Goal: Task Accomplishment & Management: Manage account settings

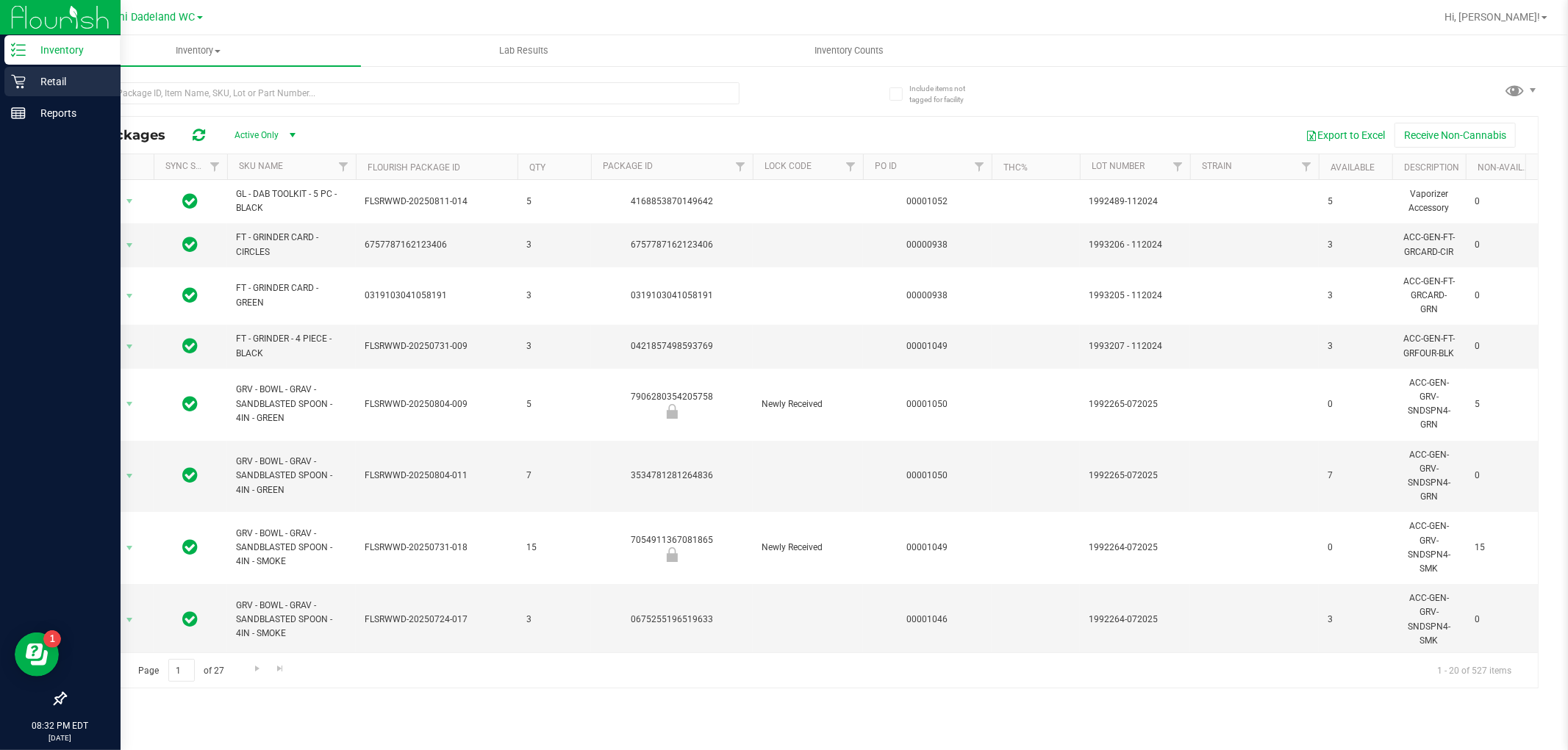
click at [26, 81] on p "Retail" at bounding box center [70, 81] width 88 height 17
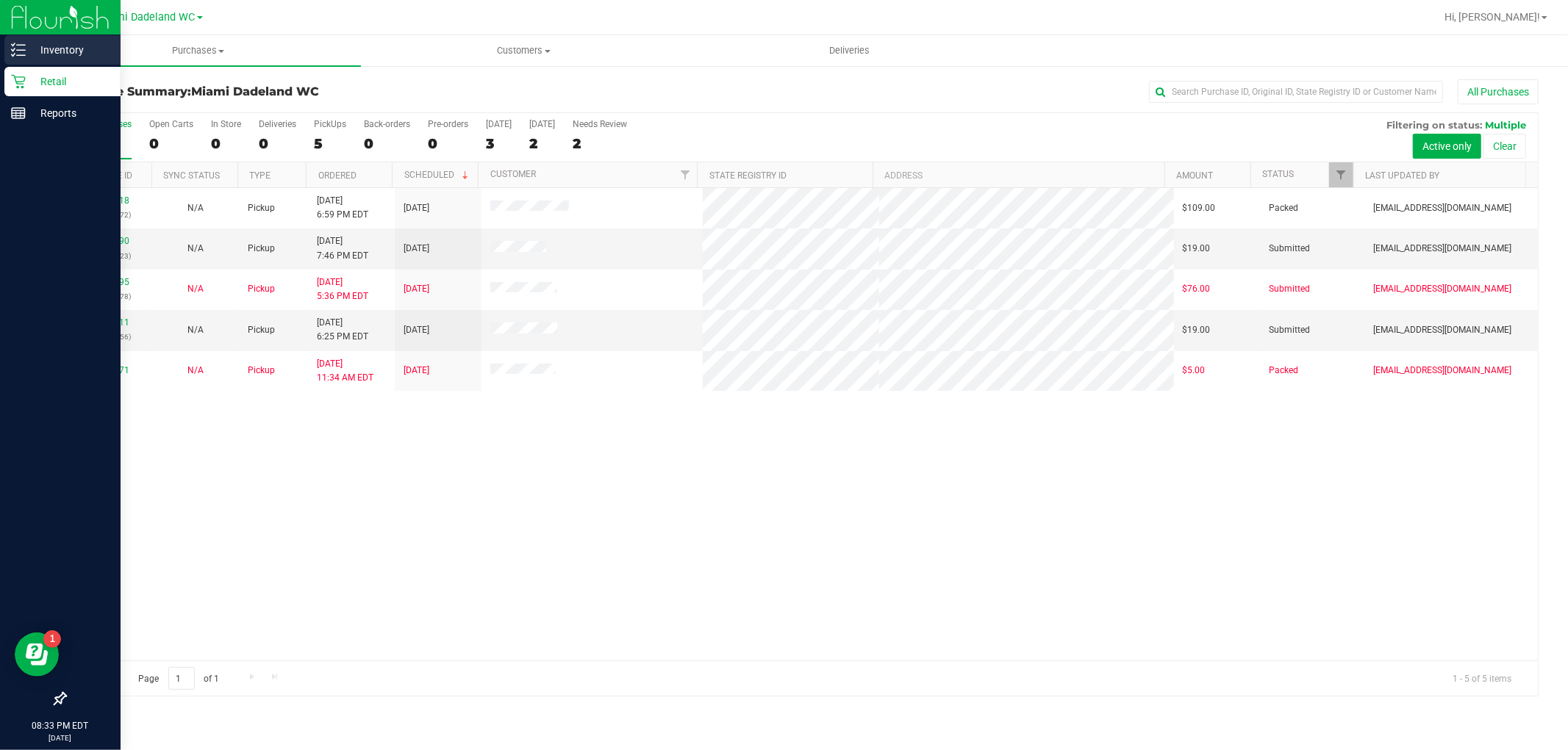
click at [17, 48] on icon at bounding box center [18, 49] width 15 height 15
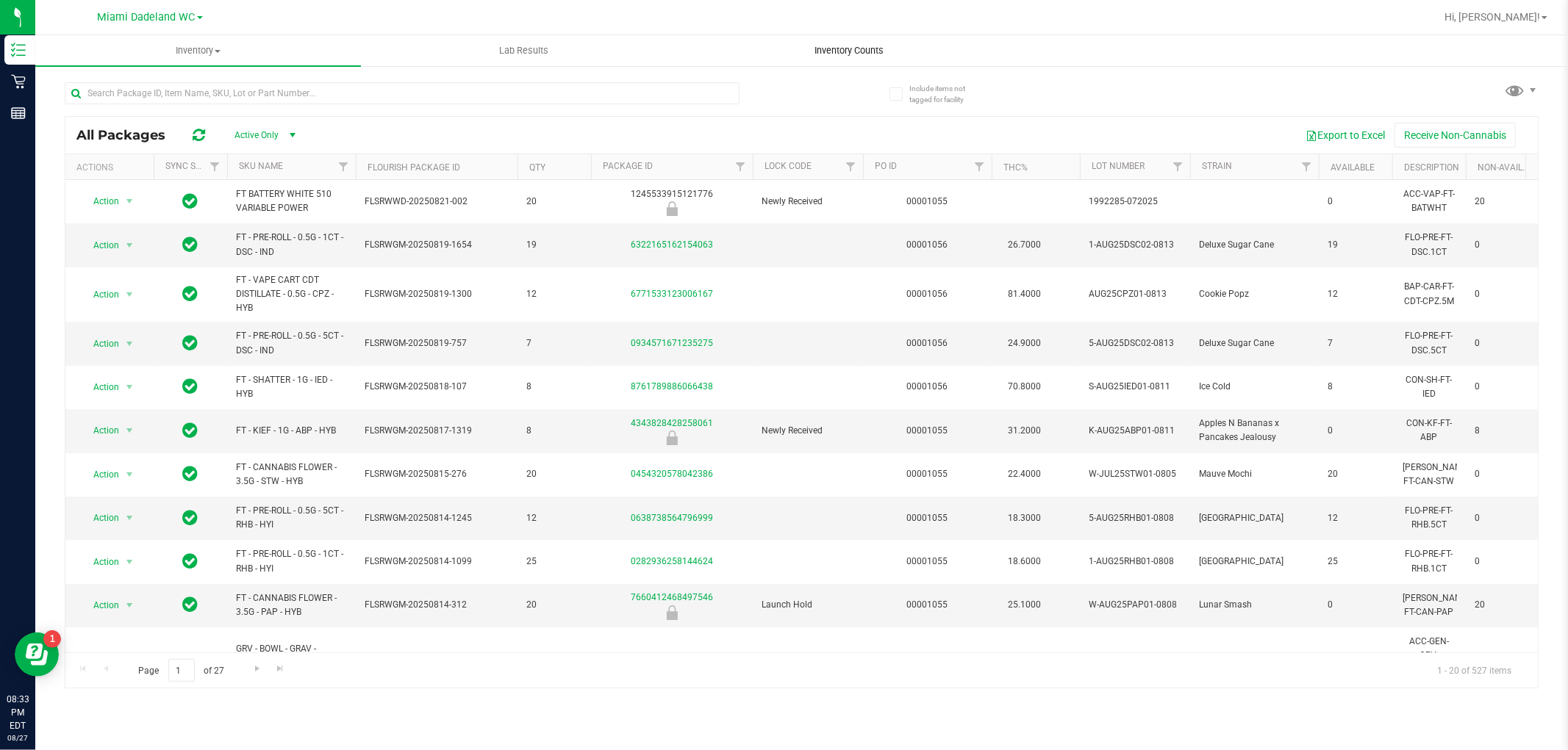
click at [866, 54] on span "Inventory Counts" at bounding box center [850, 50] width 109 height 13
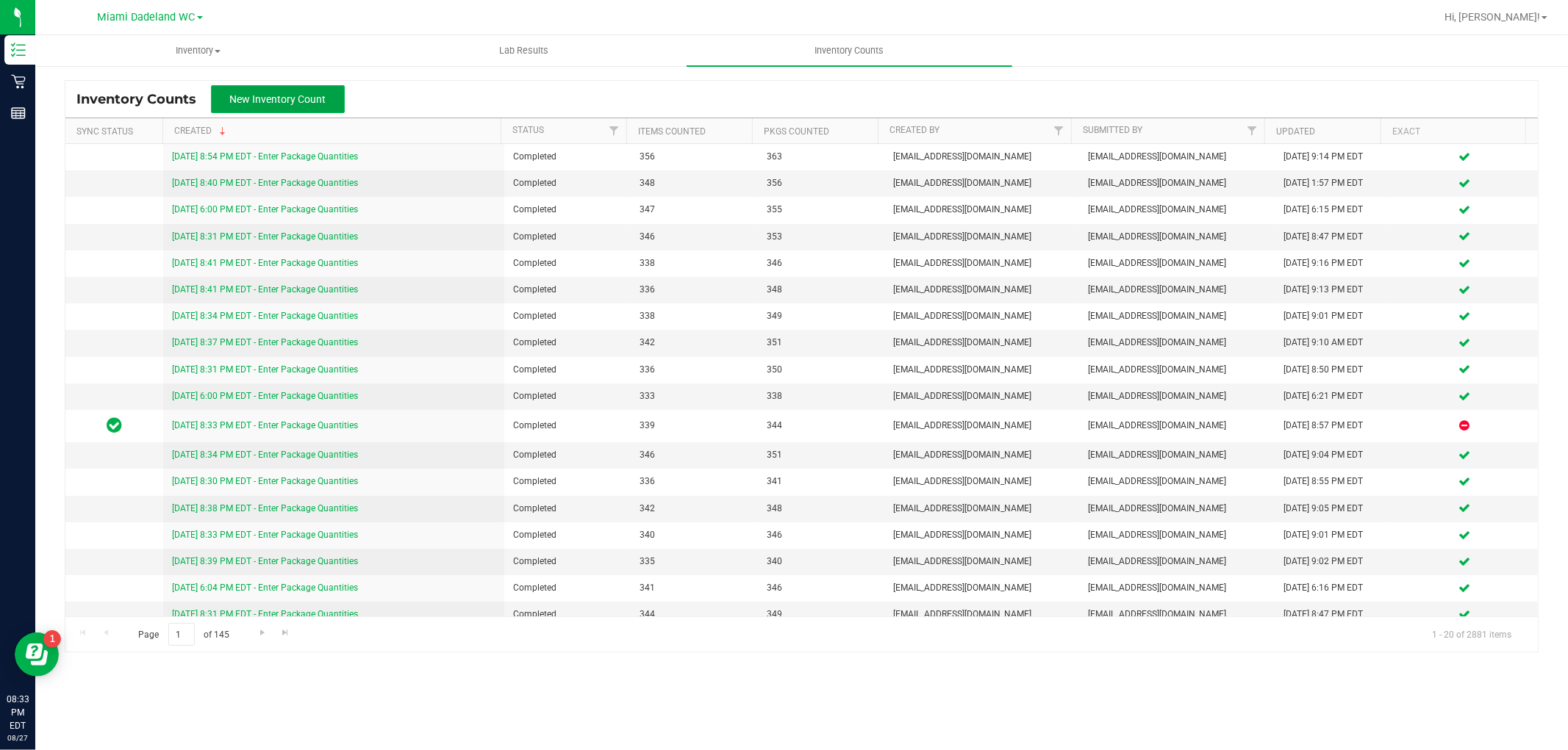
click at [294, 98] on span "New Inventory Count" at bounding box center [278, 99] width 97 height 12
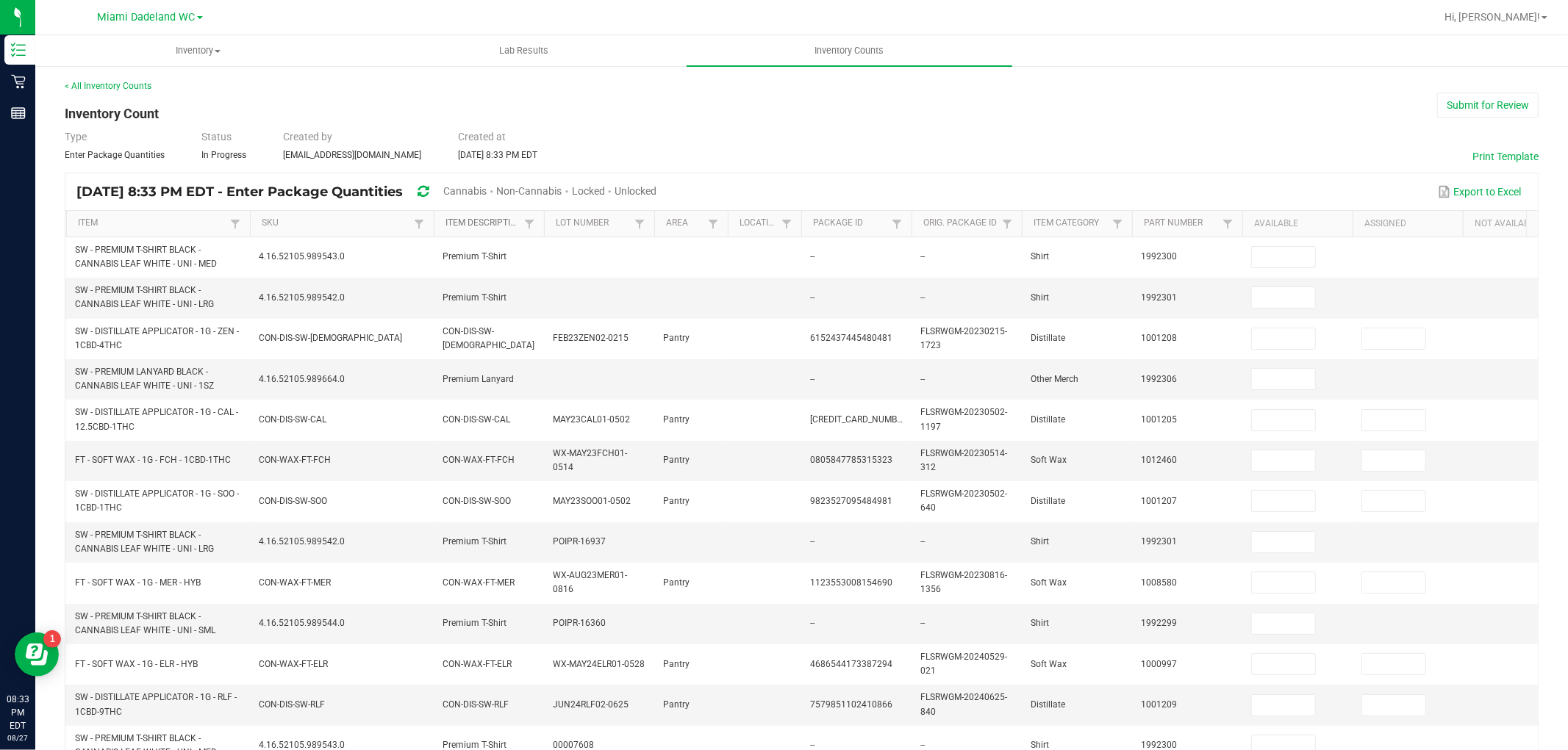
click at [475, 224] on link "Item Description" at bounding box center [483, 224] width 74 height 12
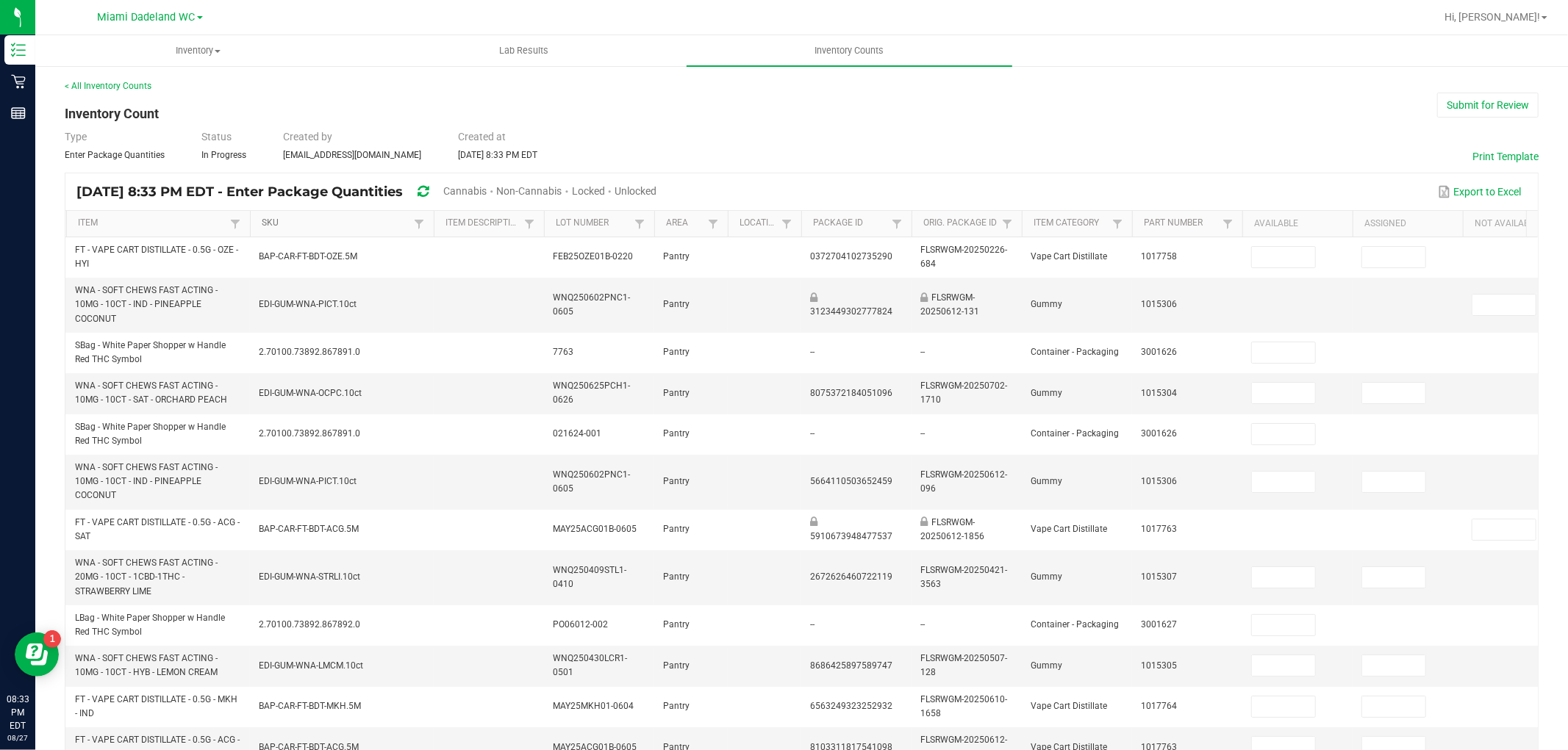
click at [272, 224] on link "SKU" at bounding box center [335, 224] width 148 height 12
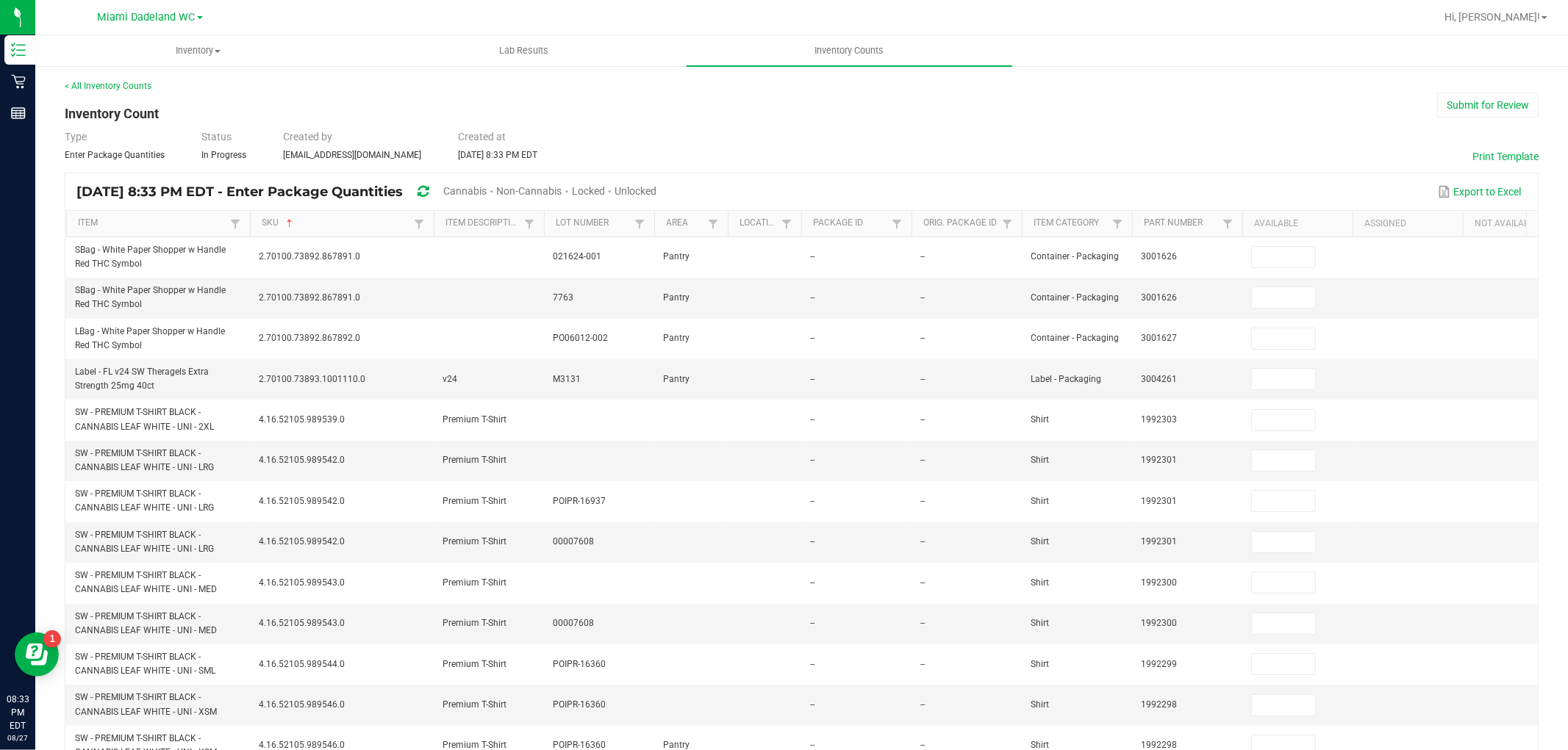
click at [656, 181] on div "Unlocked" at bounding box center [635, 192] width 42 height 27
click at [656, 187] on span "Unlocked" at bounding box center [635, 192] width 42 height 12
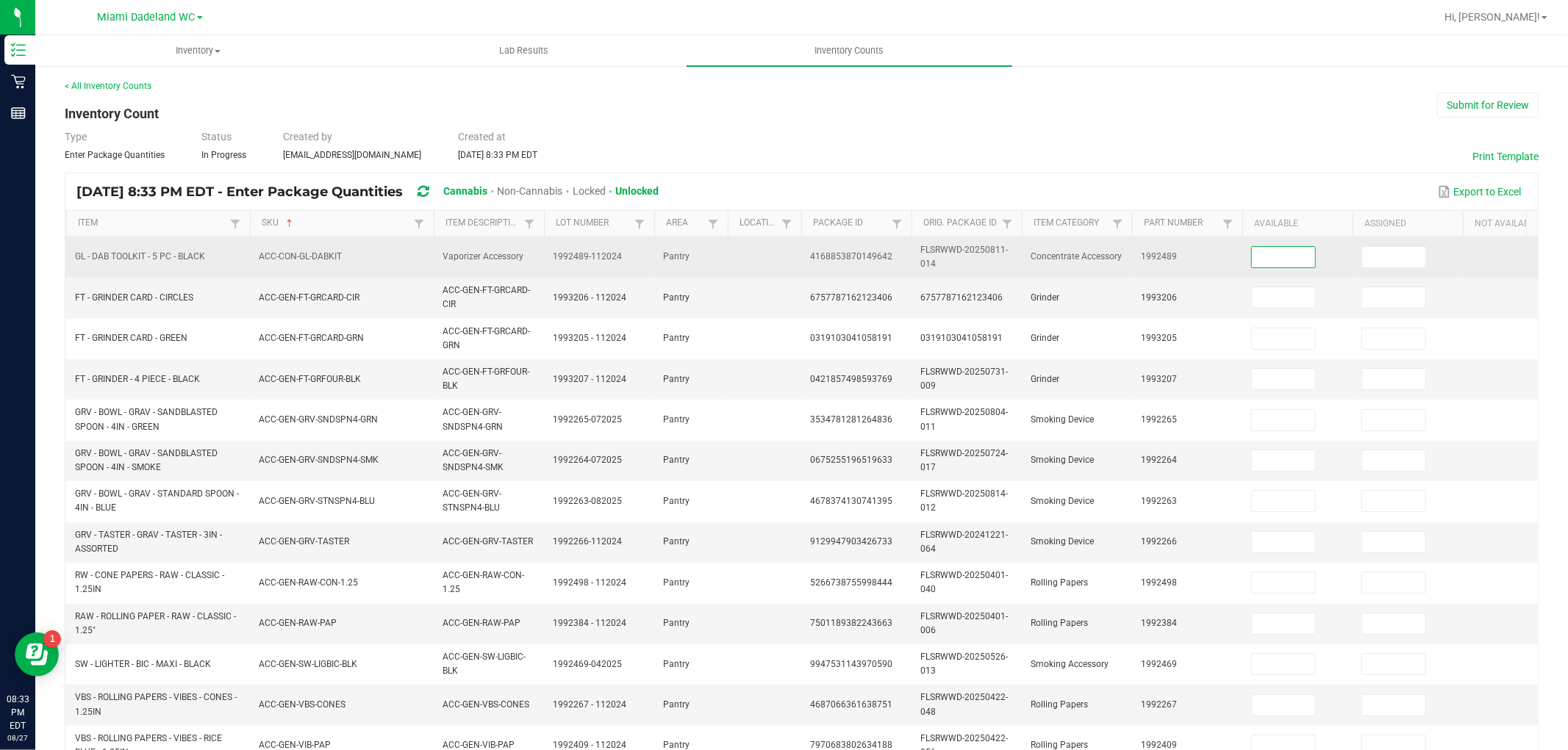
click at [1285, 249] on input at bounding box center [1283, 257] width 63 height 21
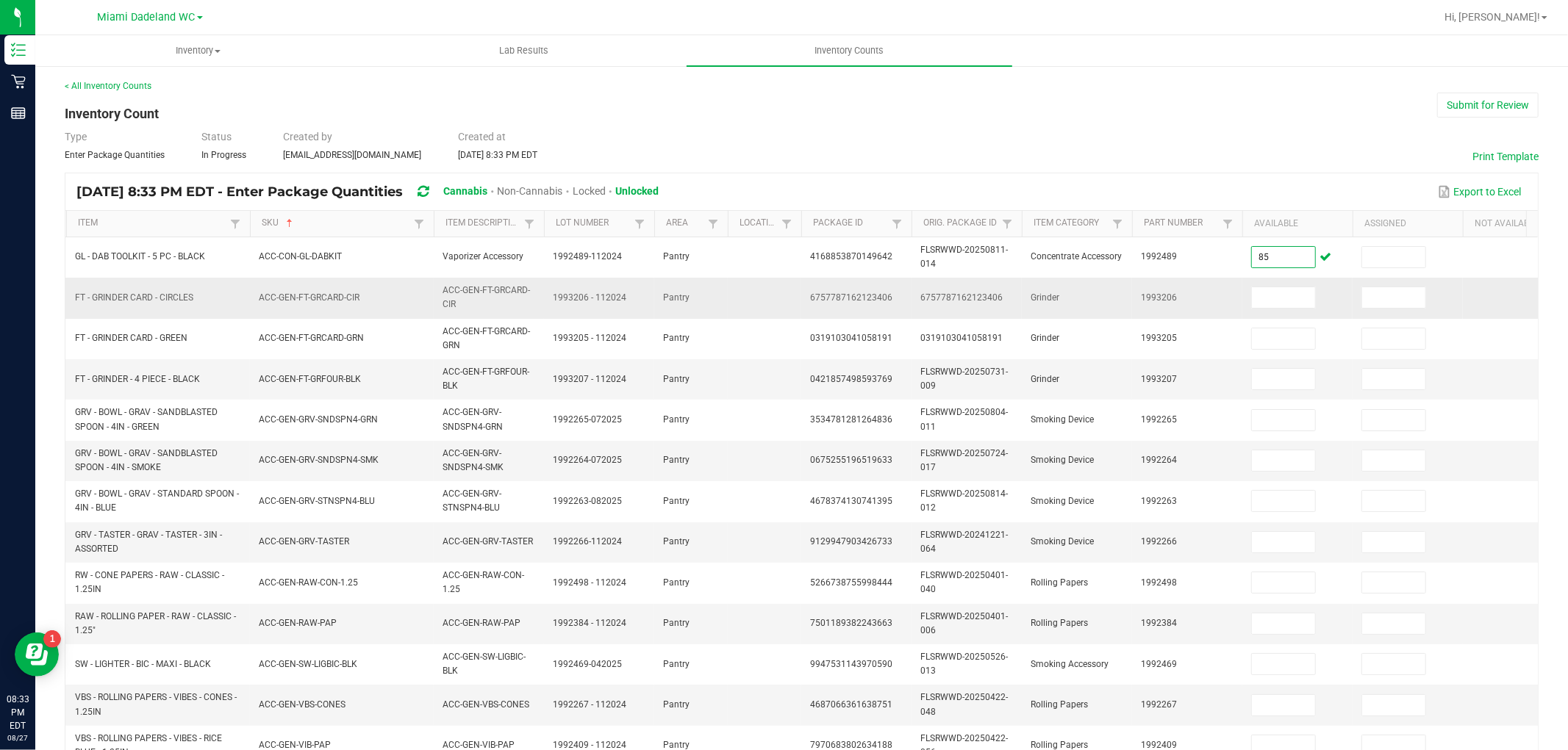
type input "8"
type input "5"
type input "3"
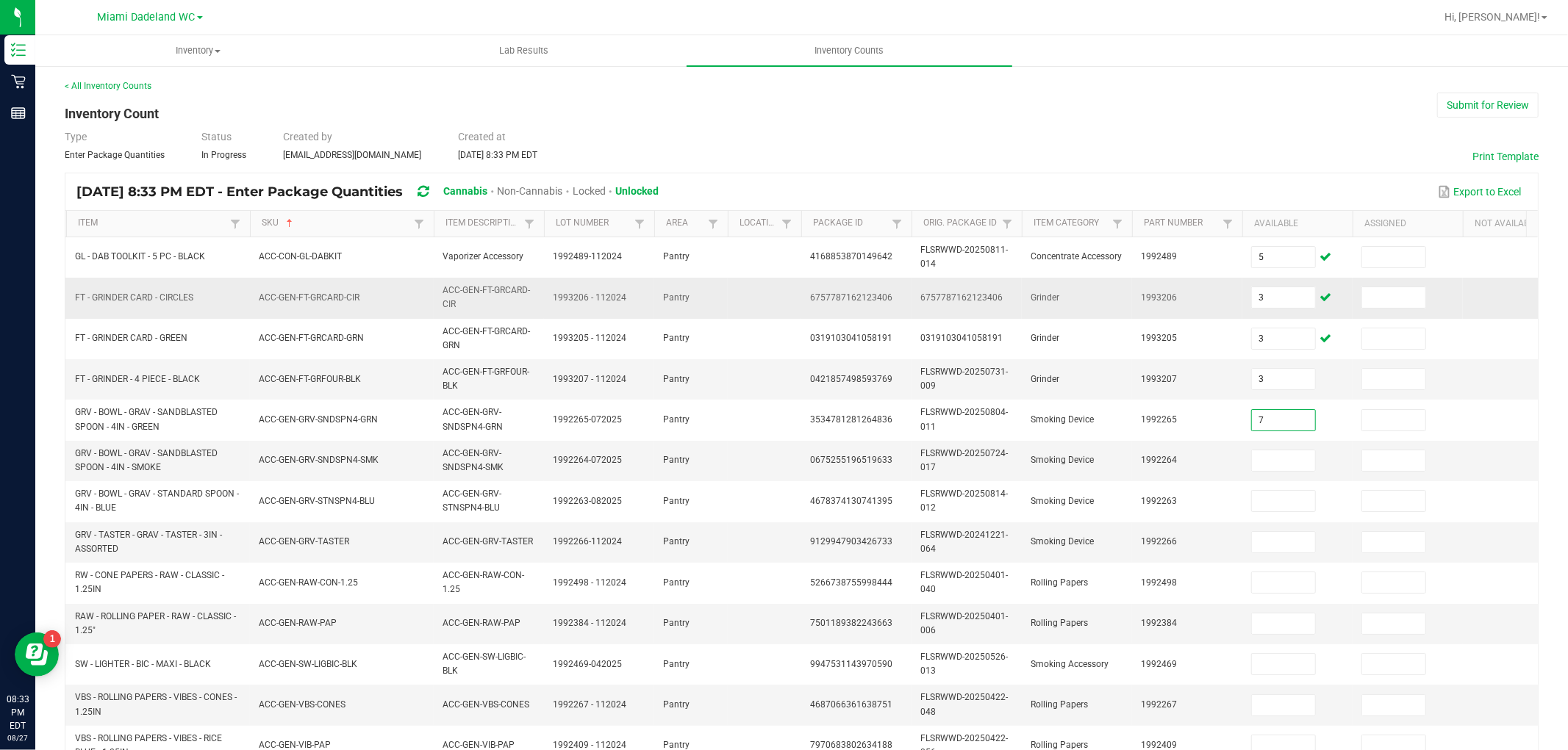
type input "7"
type input "3"
type input "9"
type input "24"
type input "27"
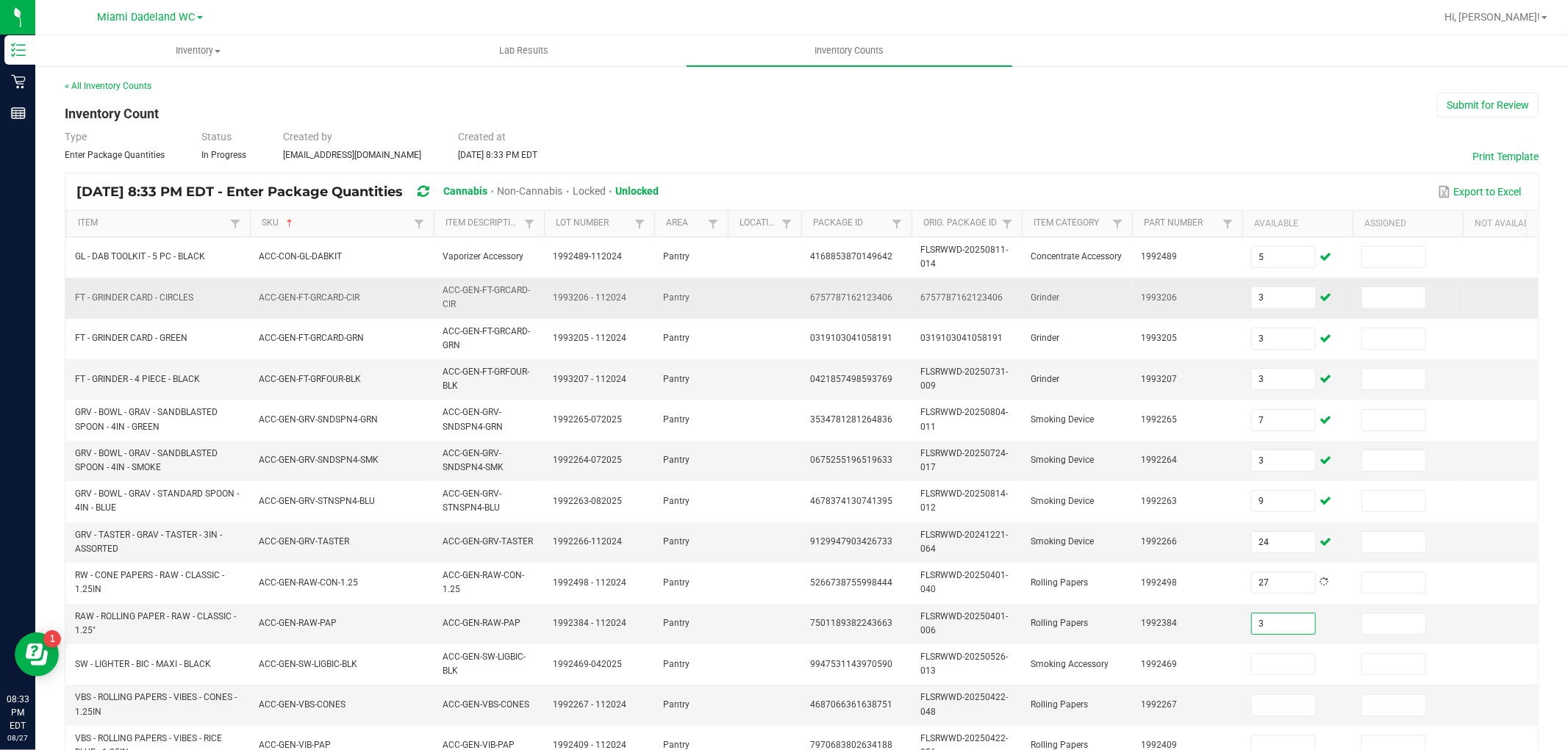
type input "3"
type input "35"
type input "1"
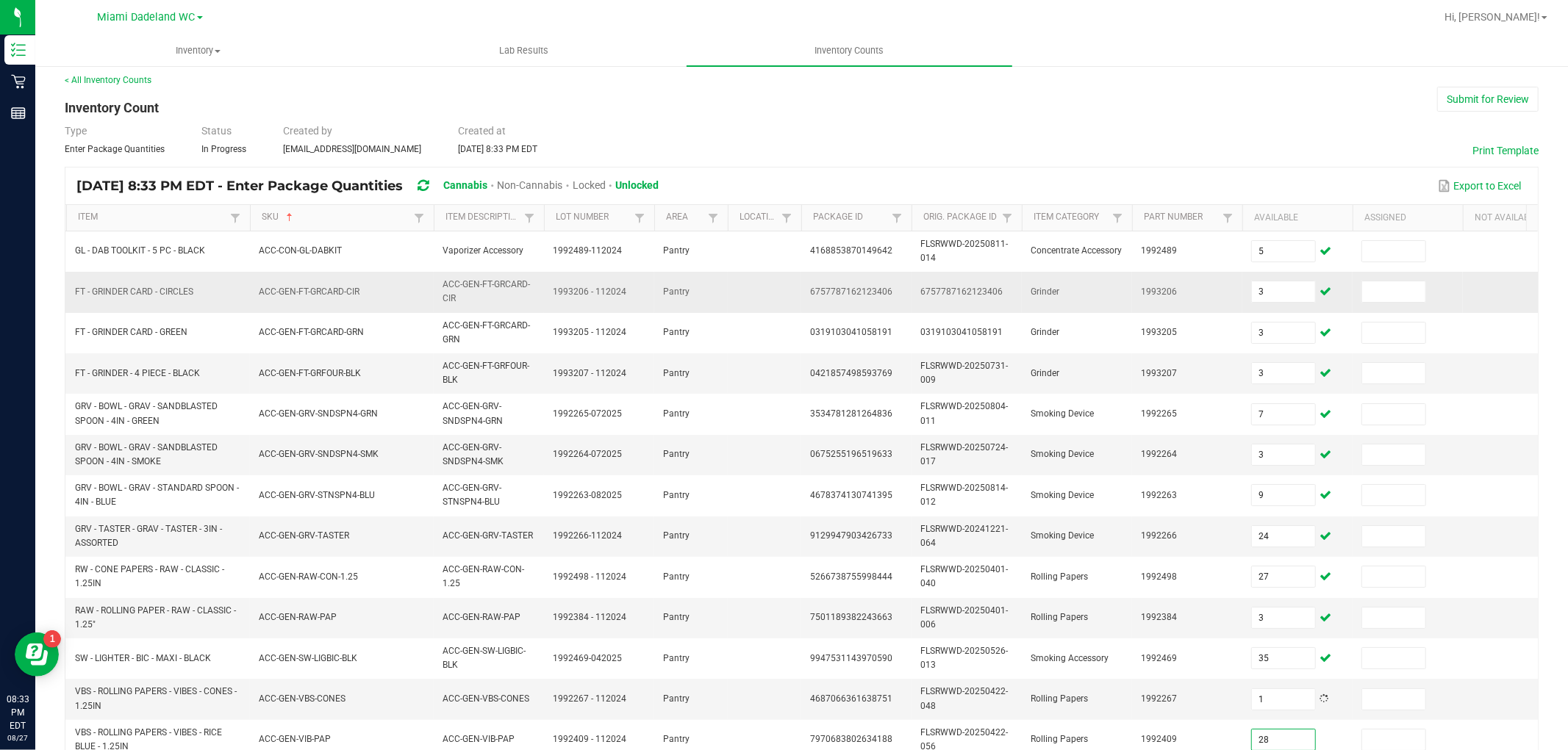
type input "28"
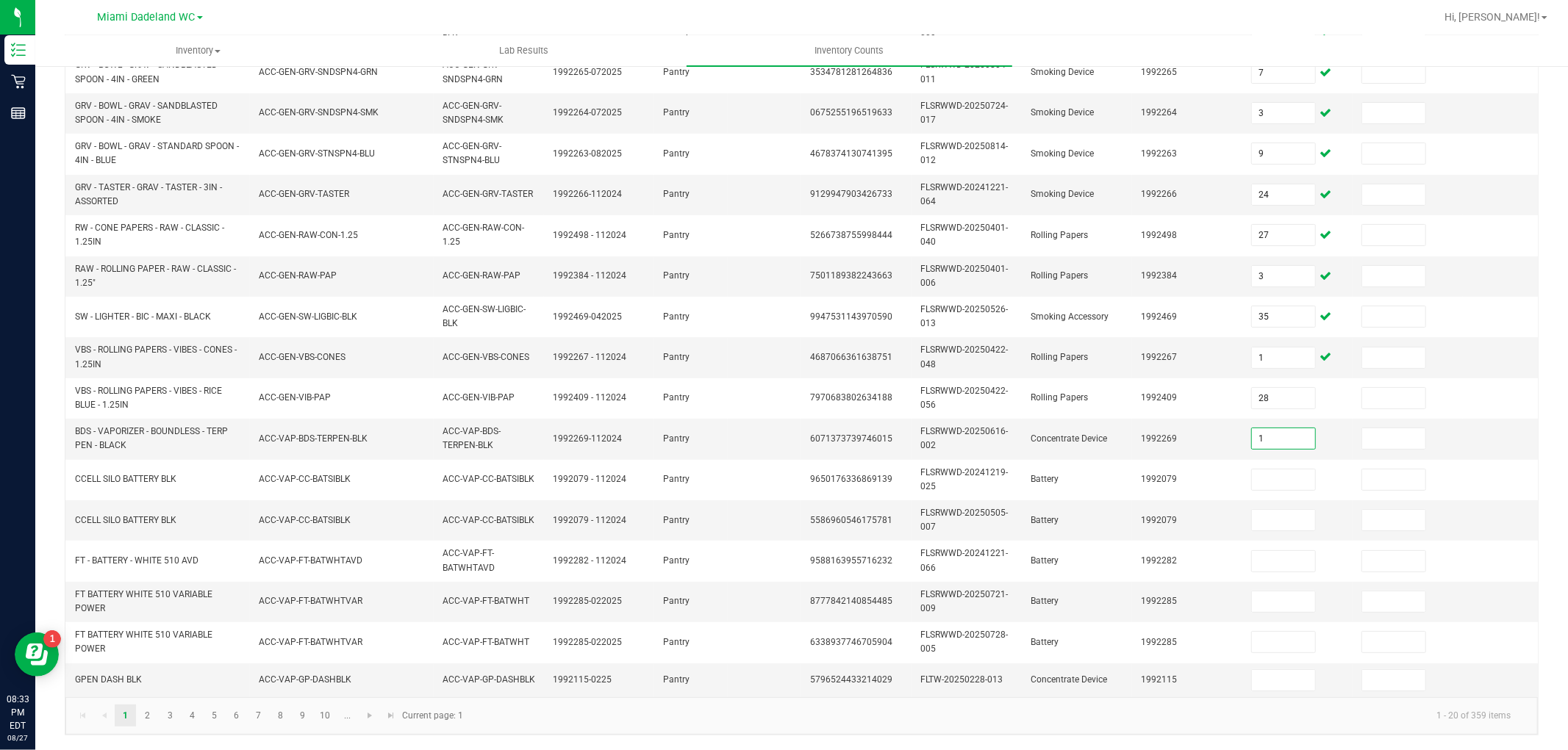
type input "1"
type input "10"
type input "1"
type input "20"
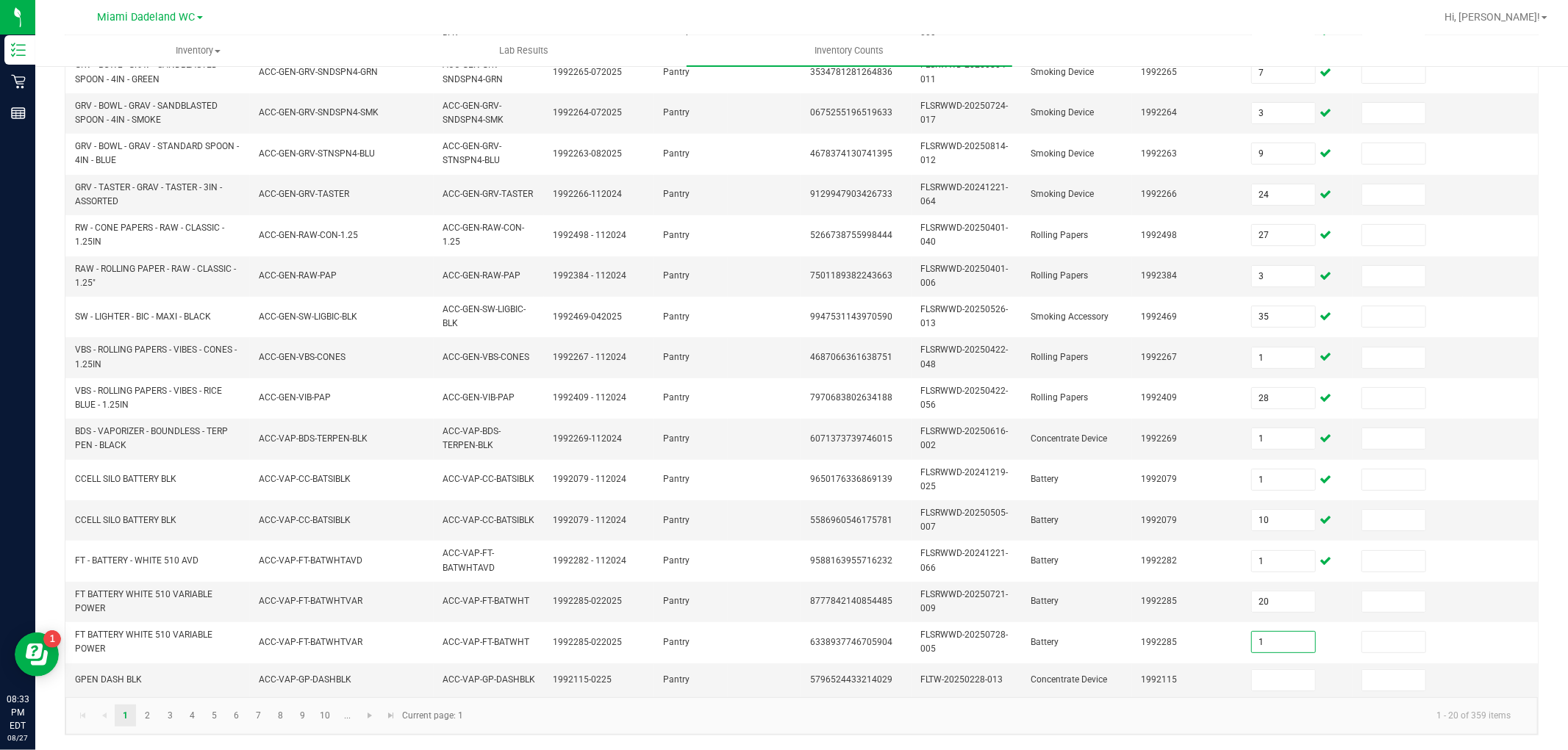
type input "1"
type input "8"
click at [372, 716] on span "Go to the next page" at bounding box center [370, 715] width 12 height 12
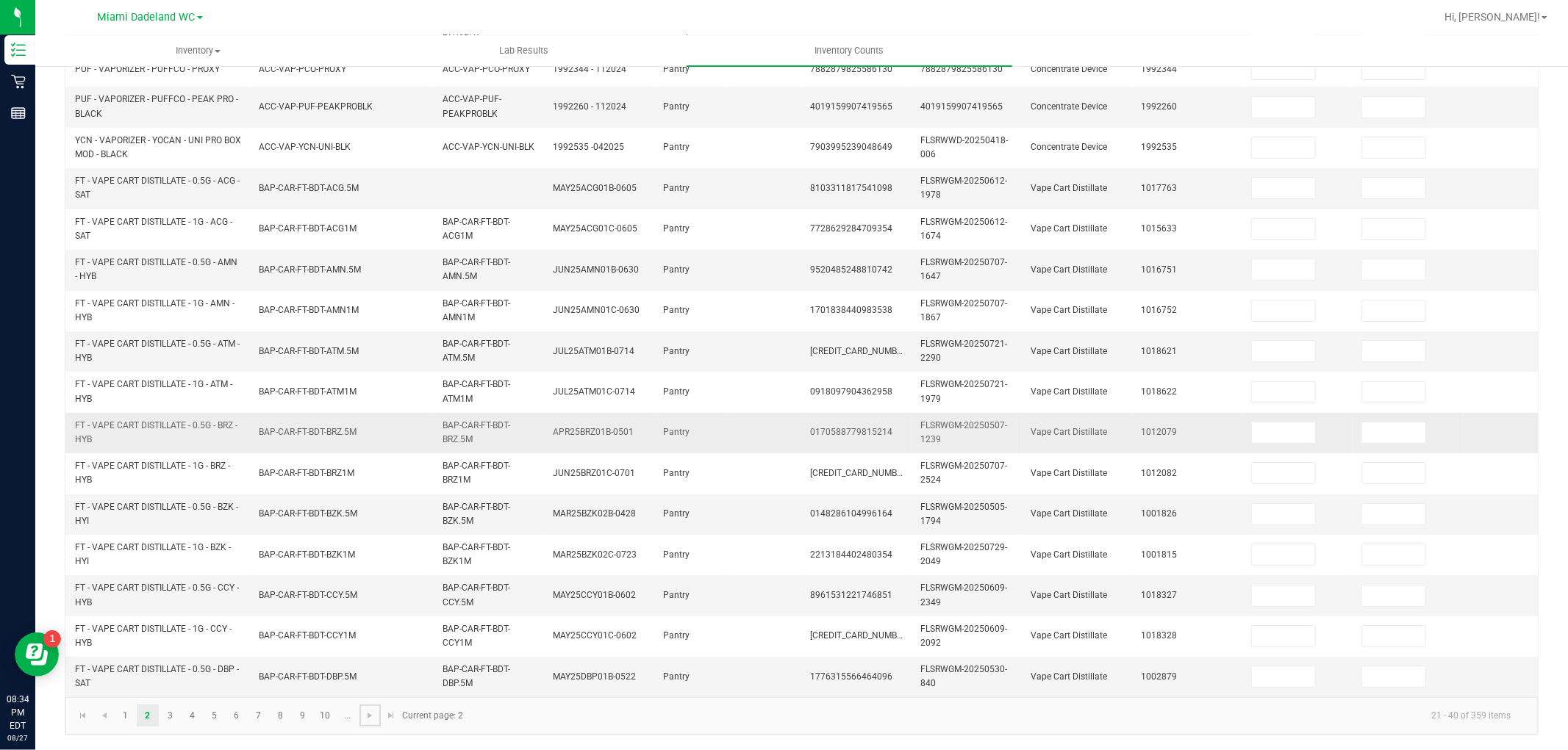
scroll to position [0, 0]
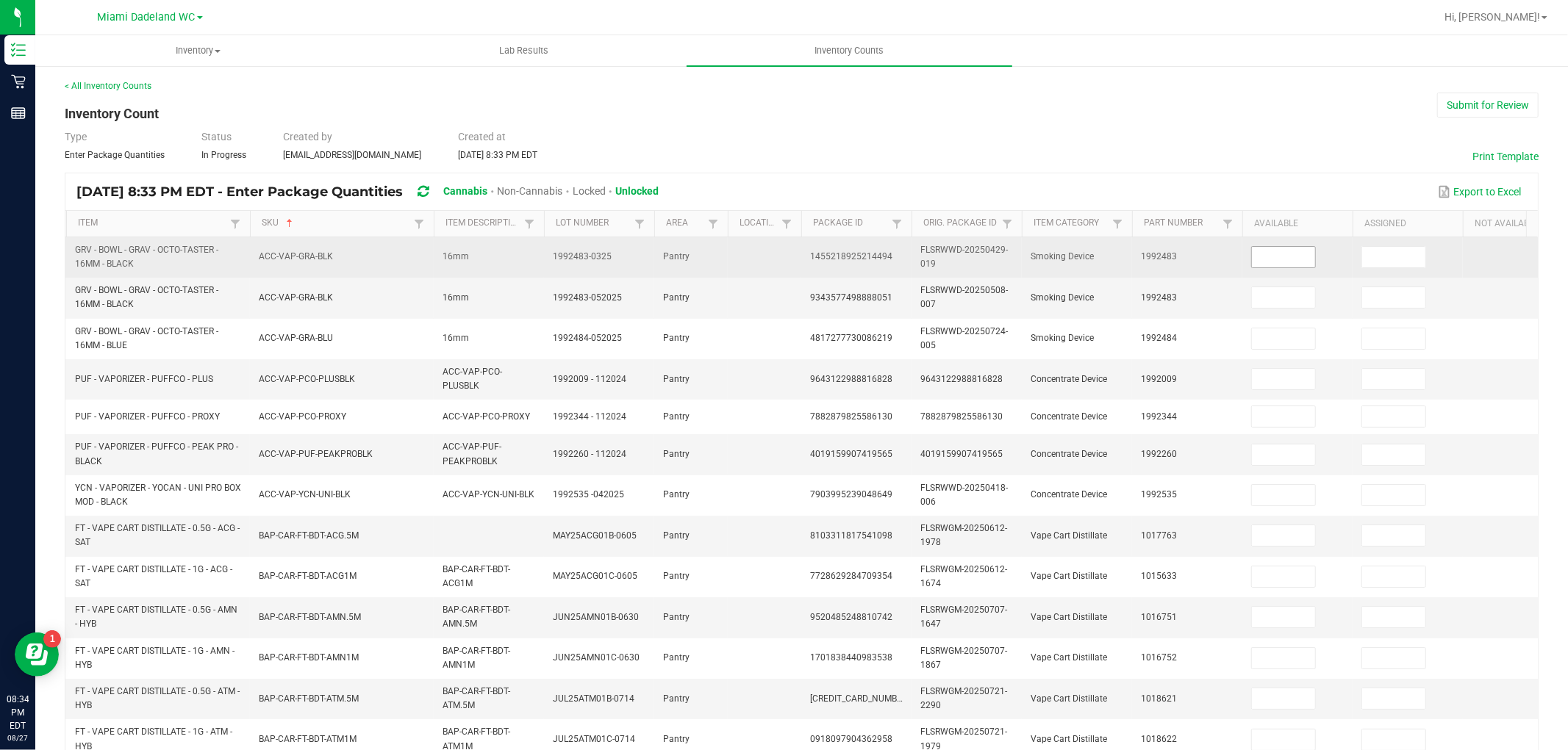
click at [1268, 249] on input at bounding box center [1283, 257] width 63 height 21
type input "1"
type input "11"
type input "5"
type input "6"
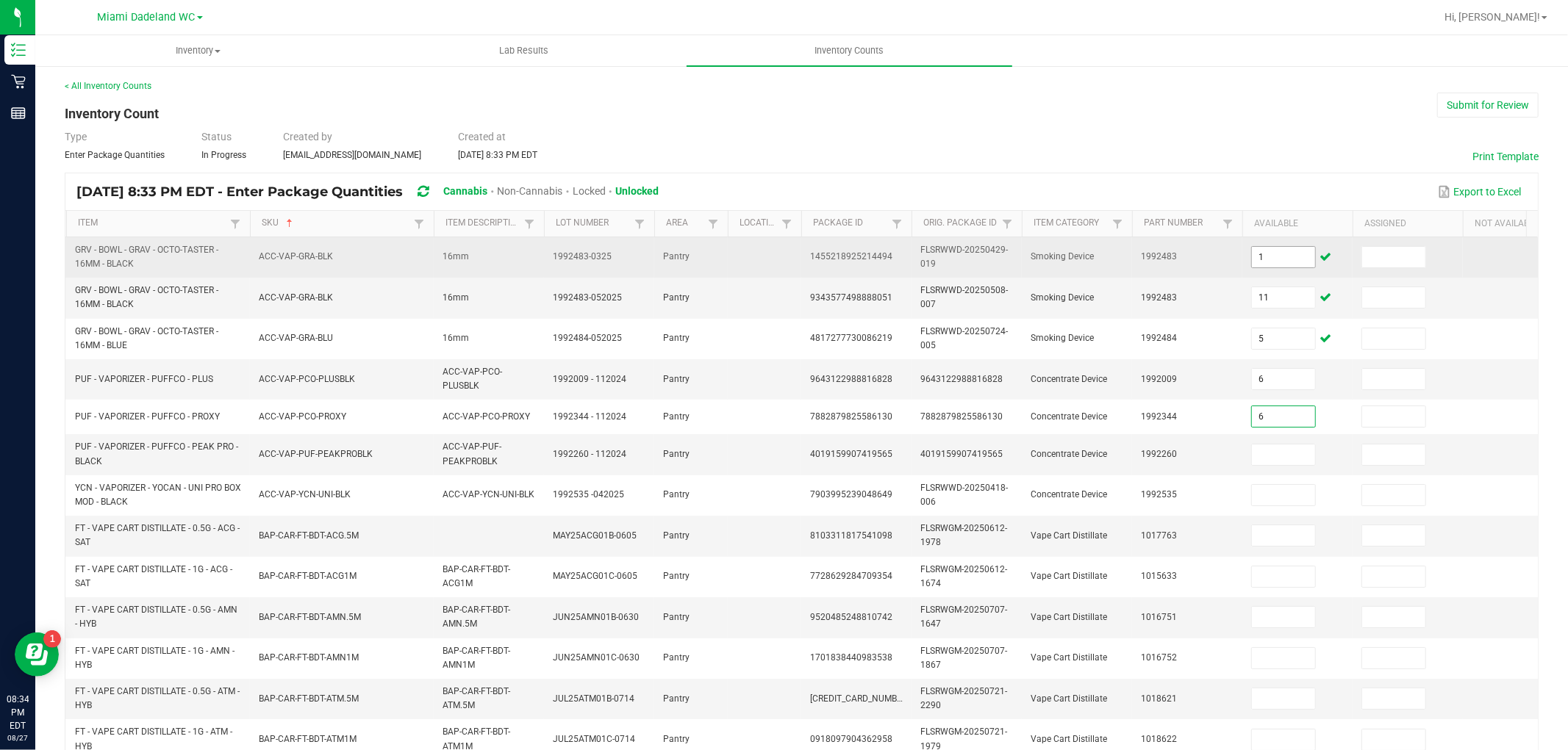
type input "6"
type input "3"
type input "4"
type input "6"
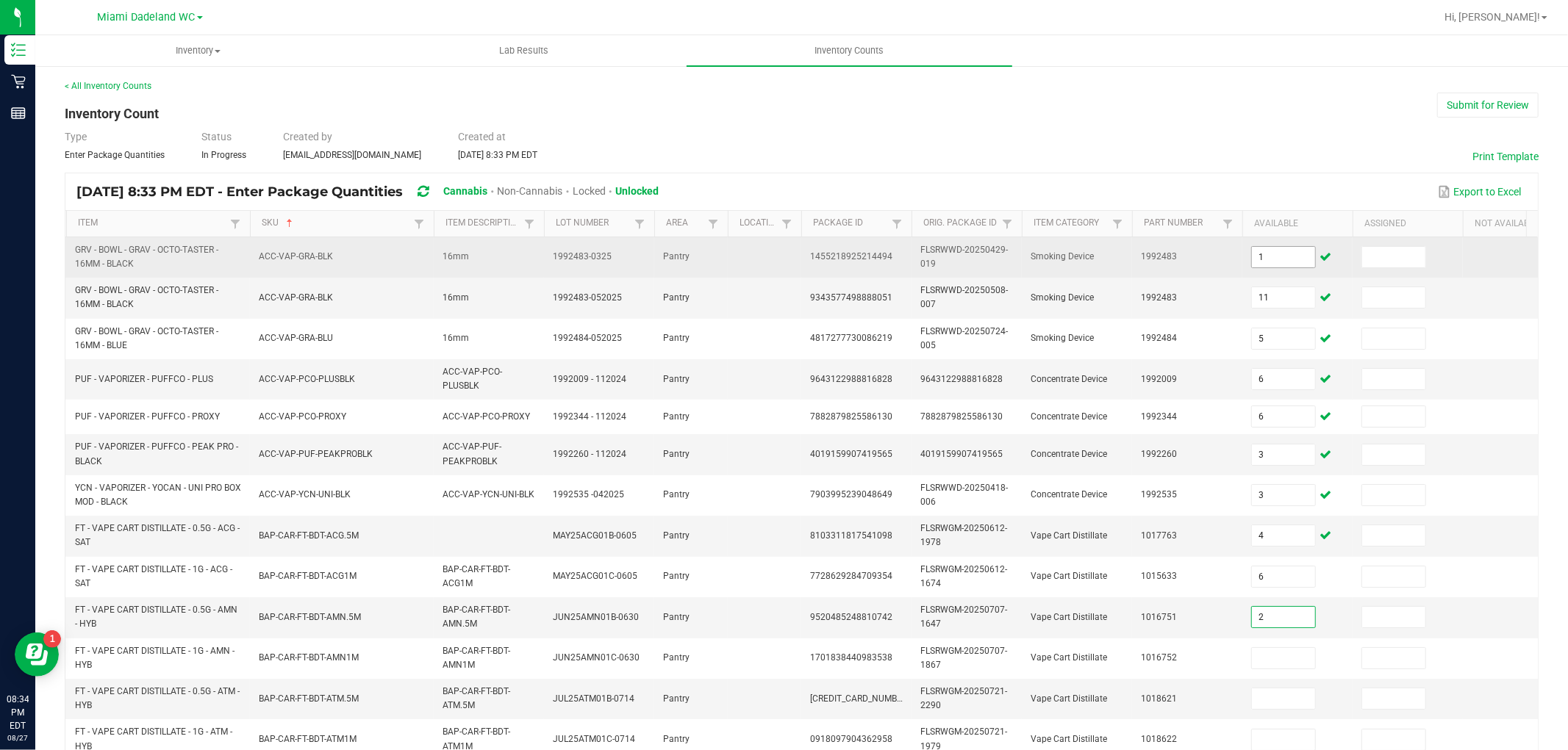
type input "2"
type input "11"
type input "8"
type input "9"
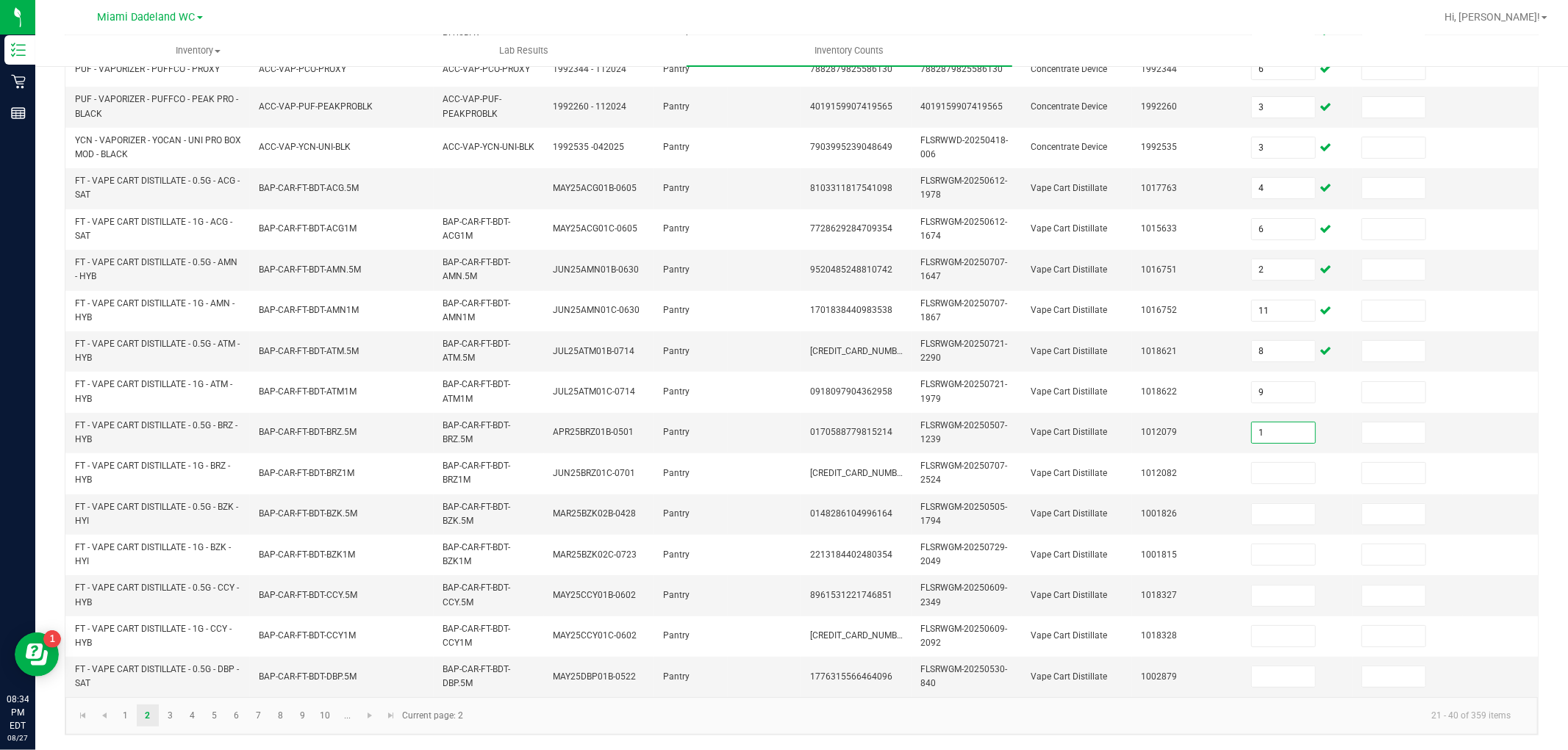
type input "1"
type input "10"
type input "8"
type input "12"
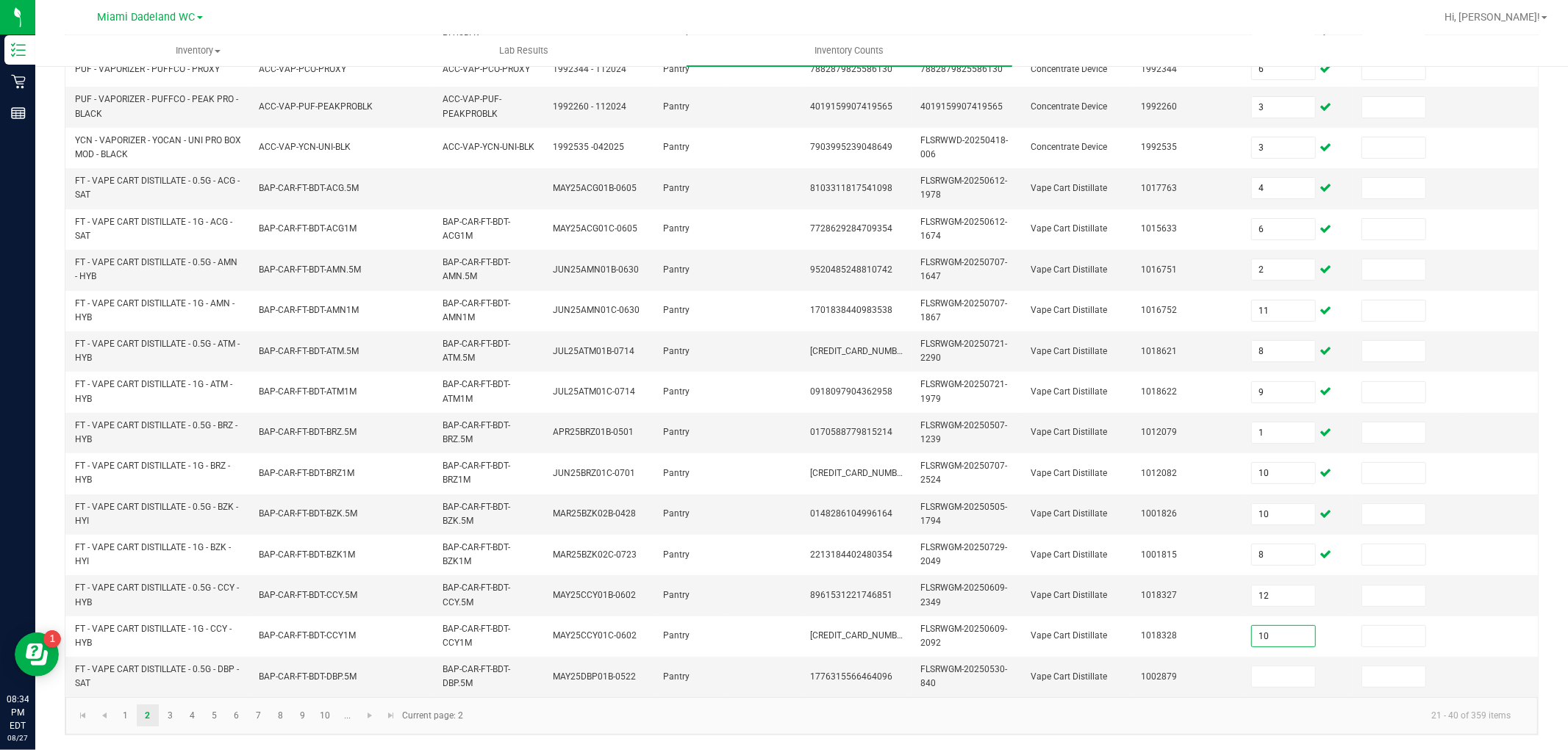
type input "10"
type input "9"
click at [378, 722] on link at bounding box center [370, 715] width 22 height 22
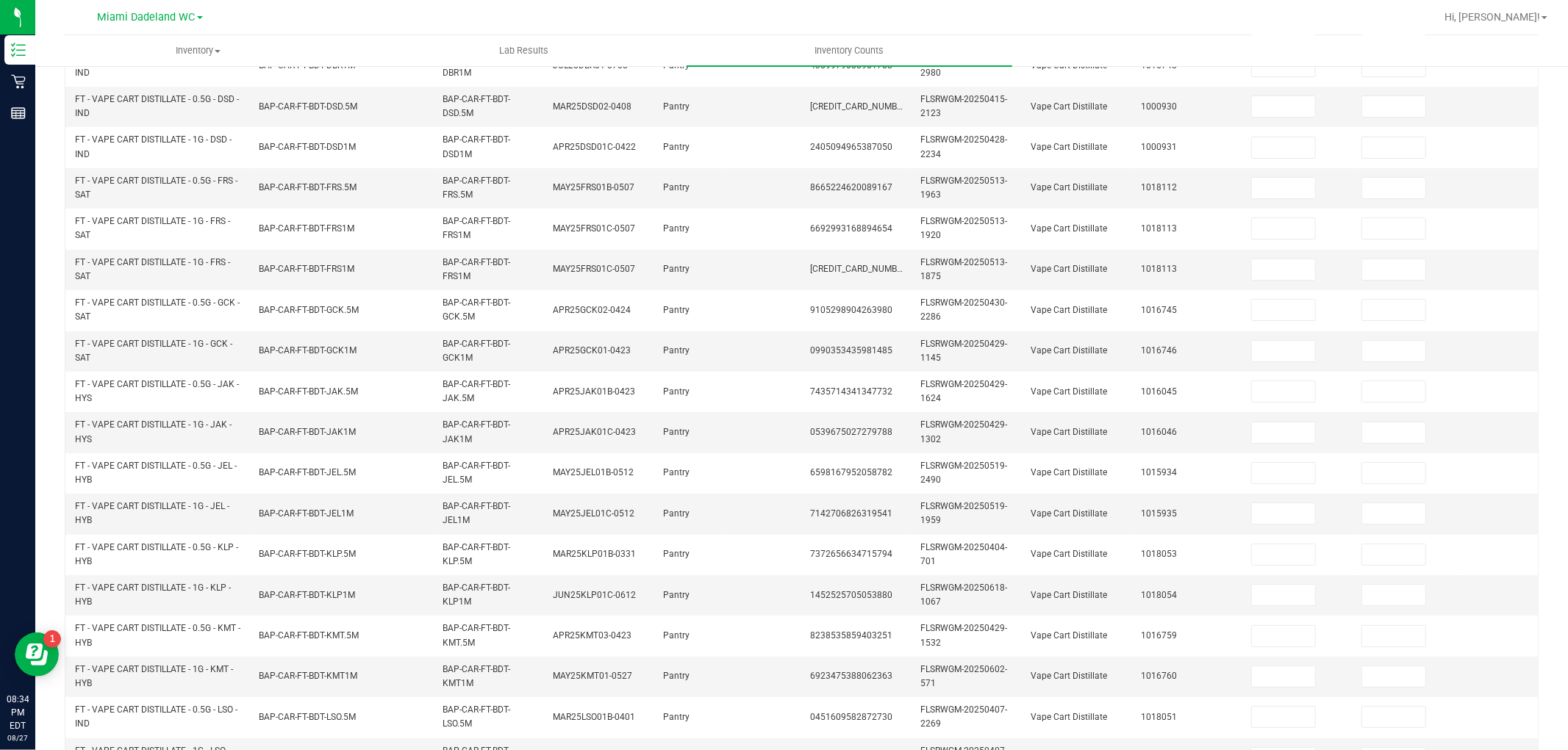
scroll to position [0, 0]
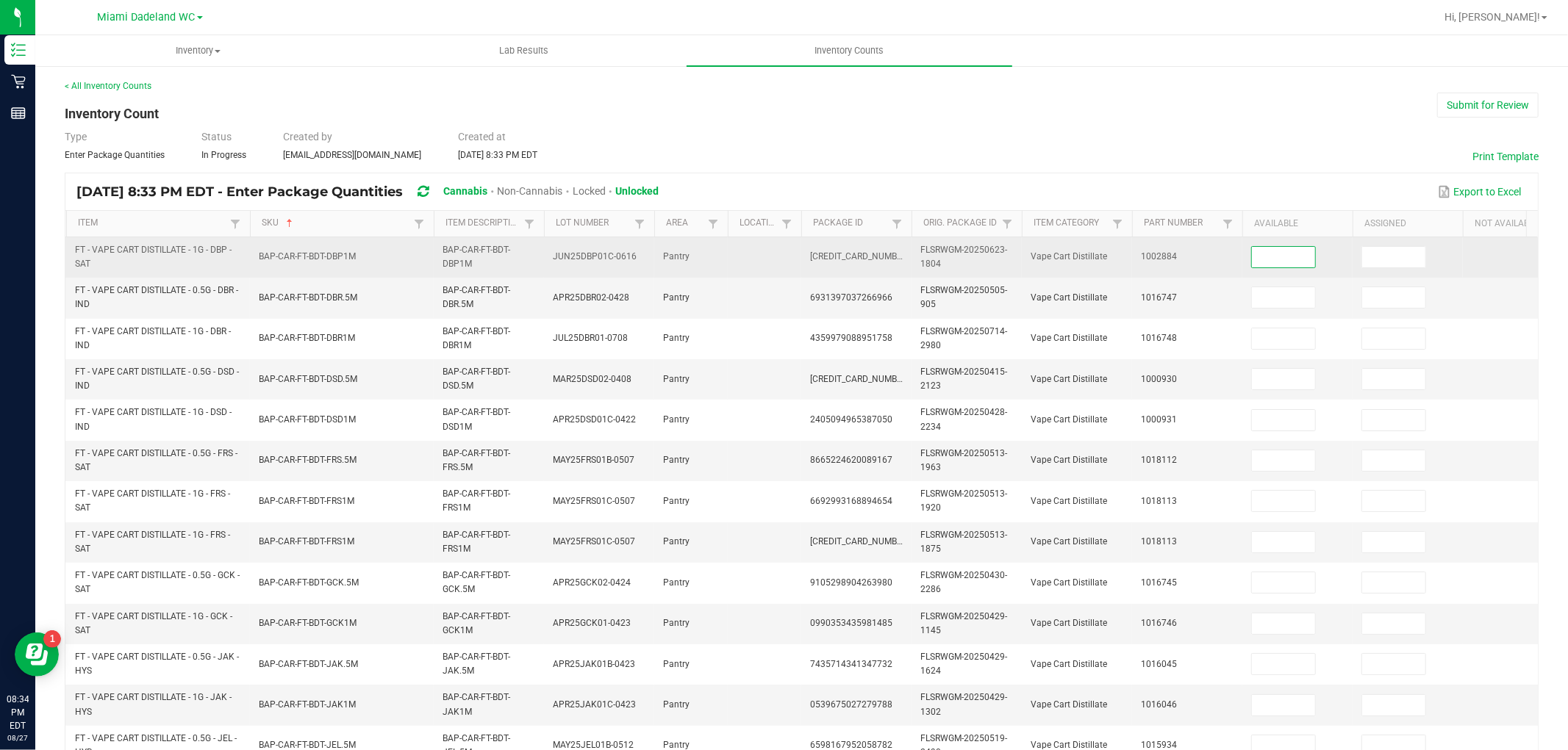
click at [1260, 257] on input at bounding box center [1283, 257] width 63 height 21
type input "7"
type input "10"
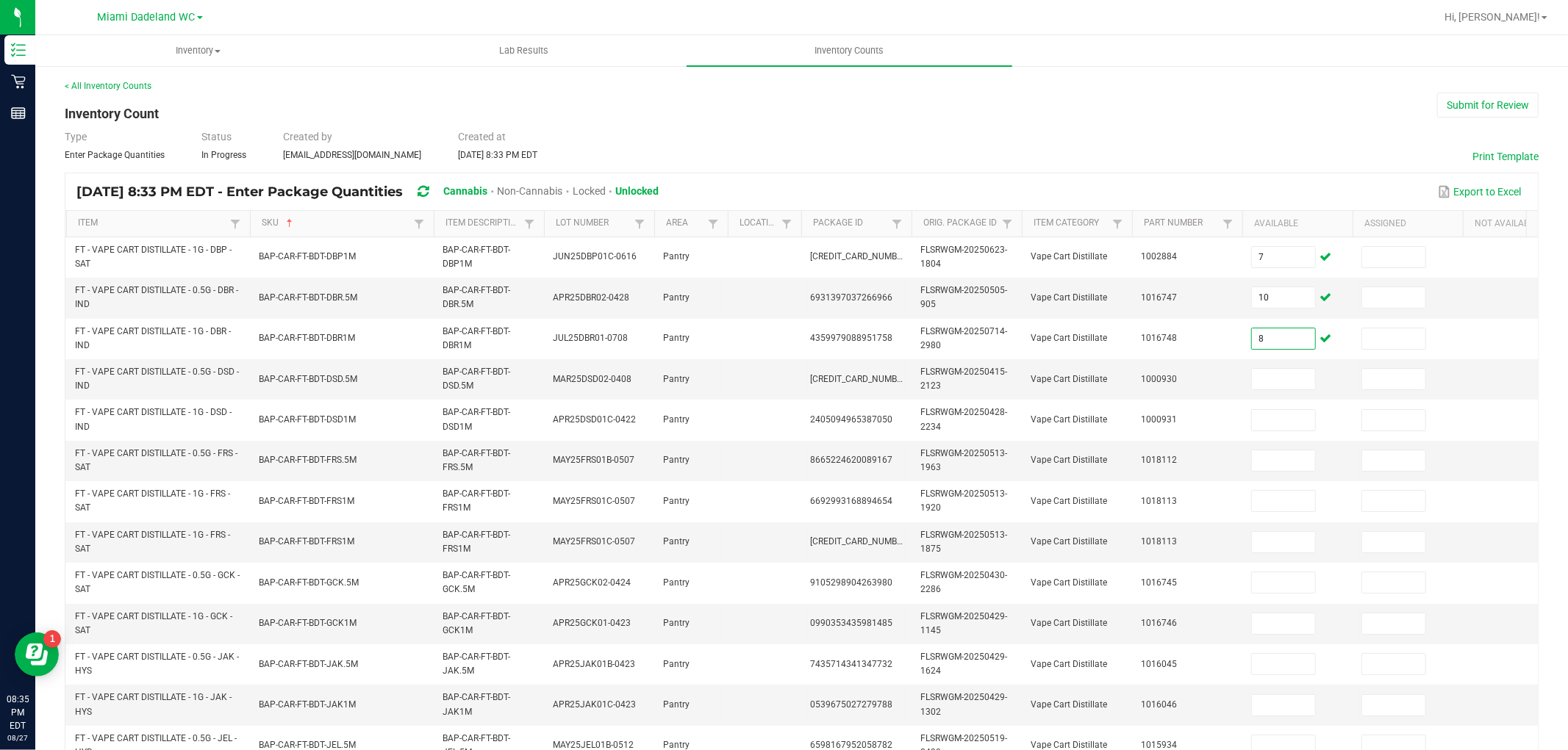
type input "8"
click at [1533, 391] on div "< All Inventory Counts Inventory Count Submit for Review Type Enter Package Qua…" at bounding box center [801, 584] width 1533 height 1039
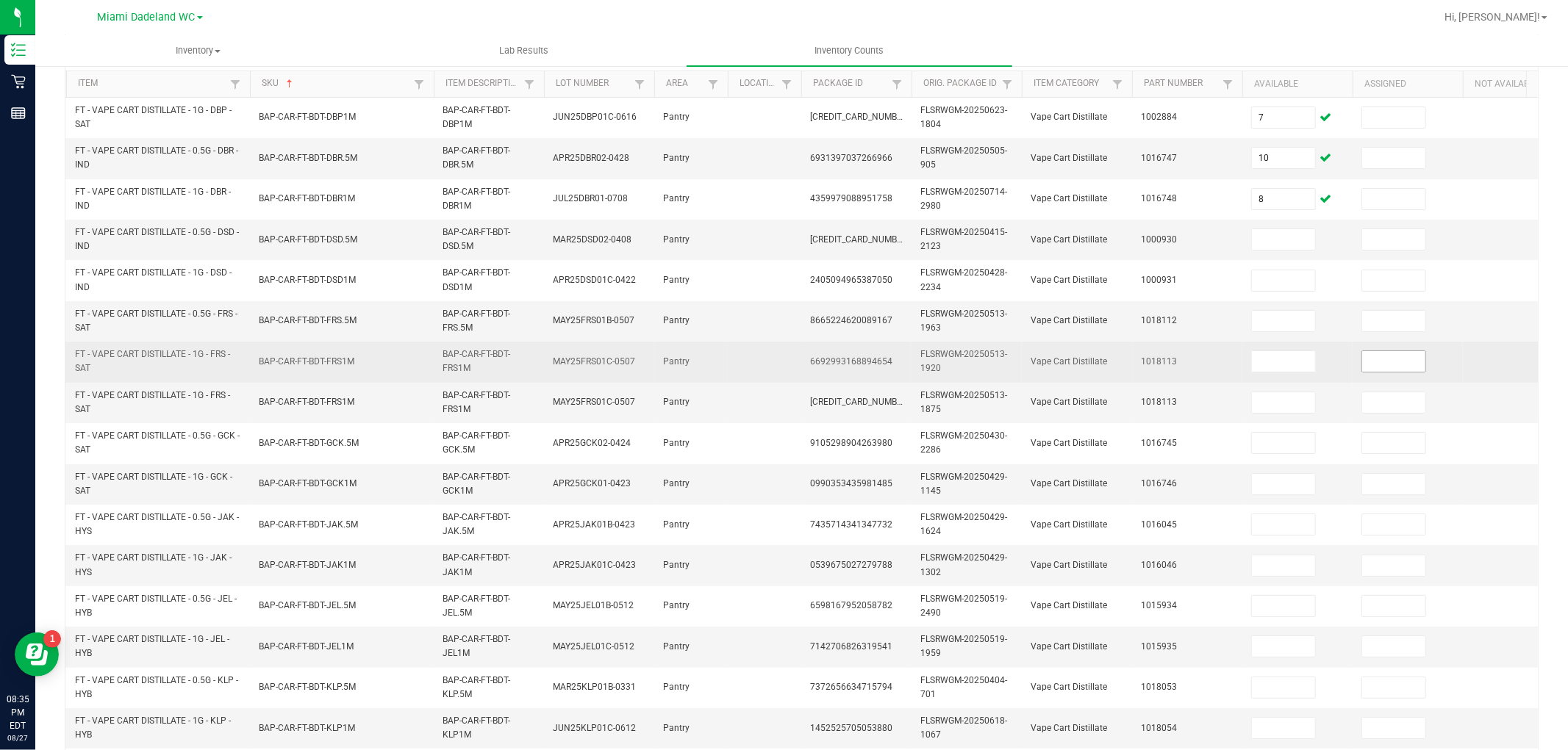
scroll to position [122, 0]
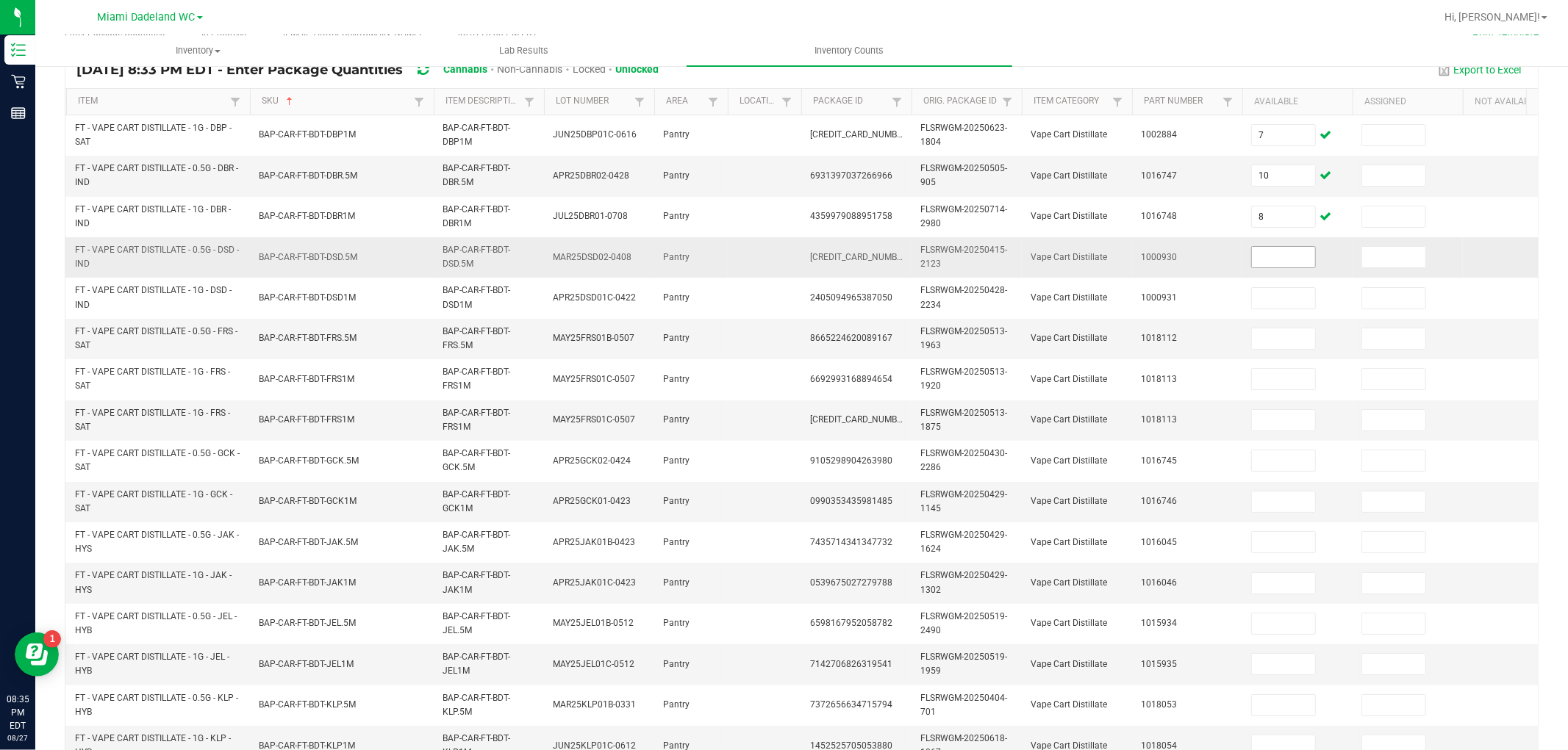
click at [1308, 262] on input at bounding box center [1283, 257] width 63 height 21
type input "10"
type input "5"
type input "7"
type input "1"
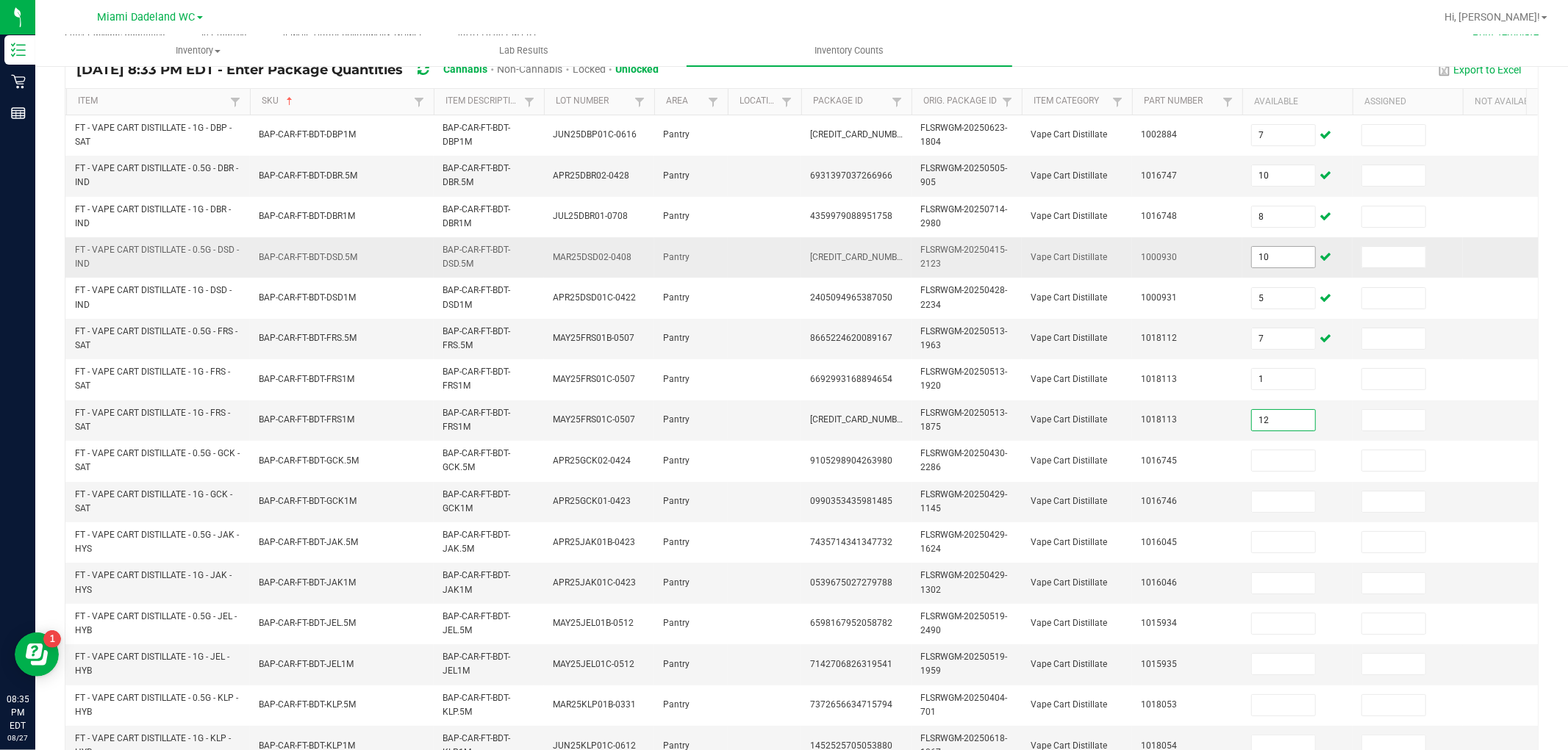
type input "12"
type input "7"
type input "10"
type input "12"
type input "4"
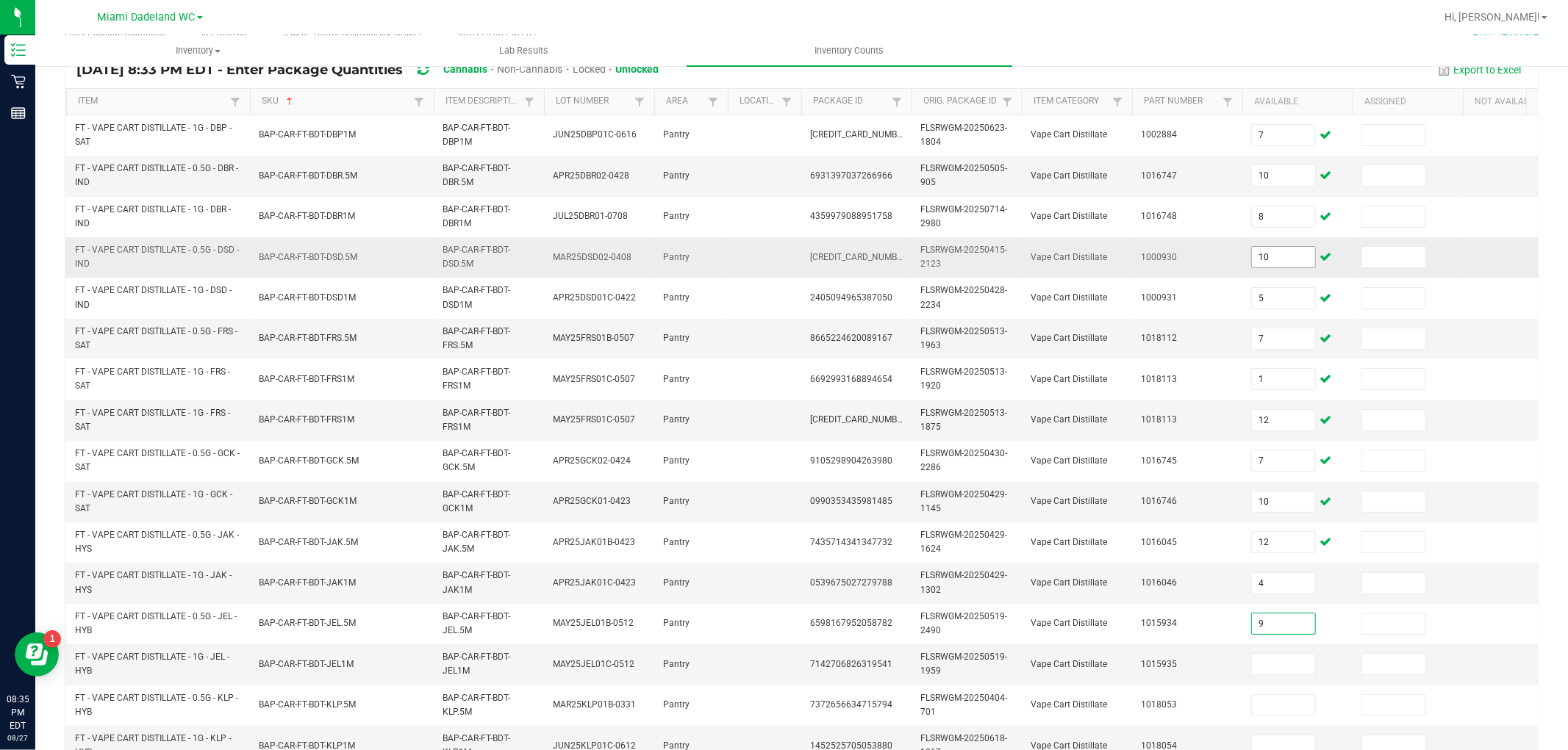
type input "9"
type input "11"
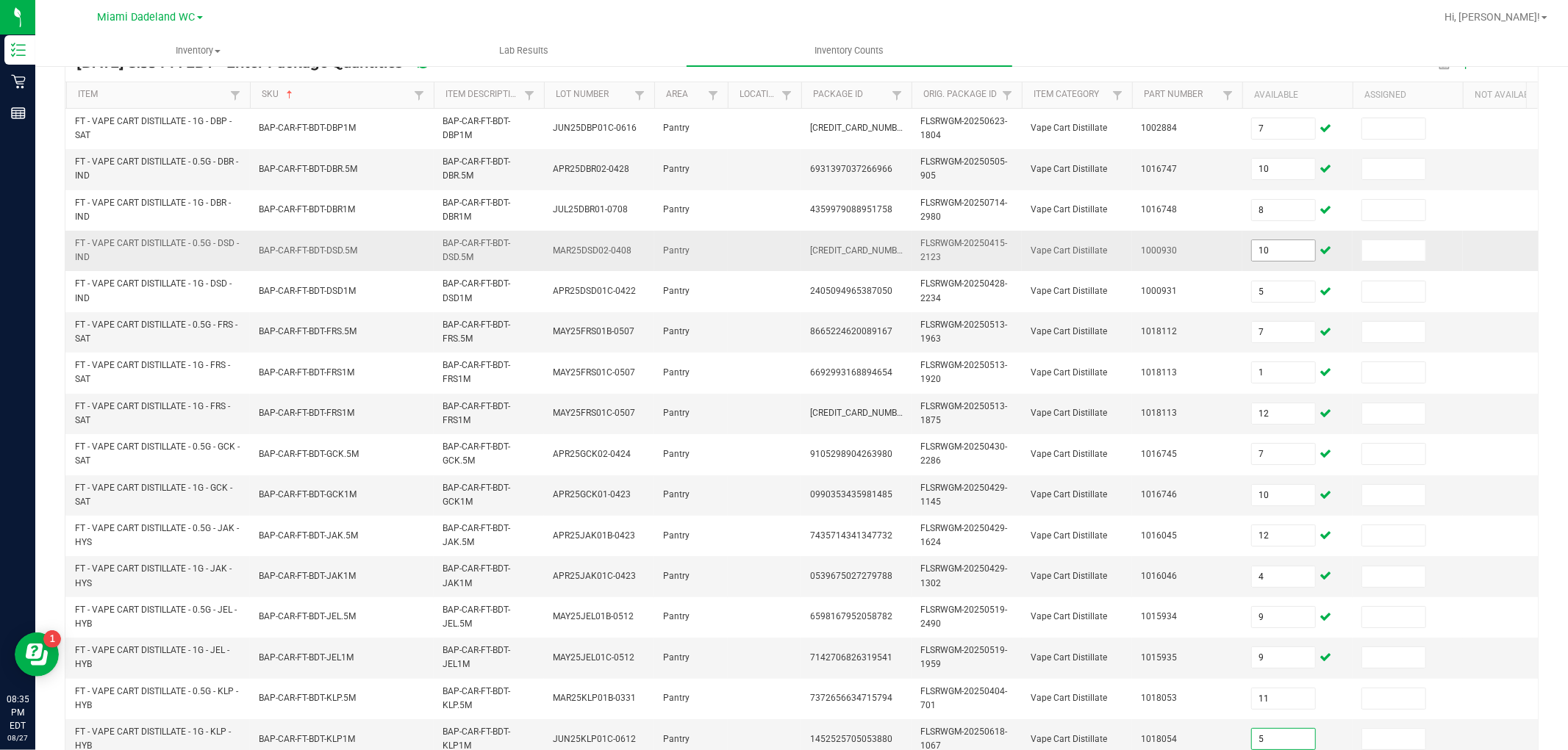
type input "5"
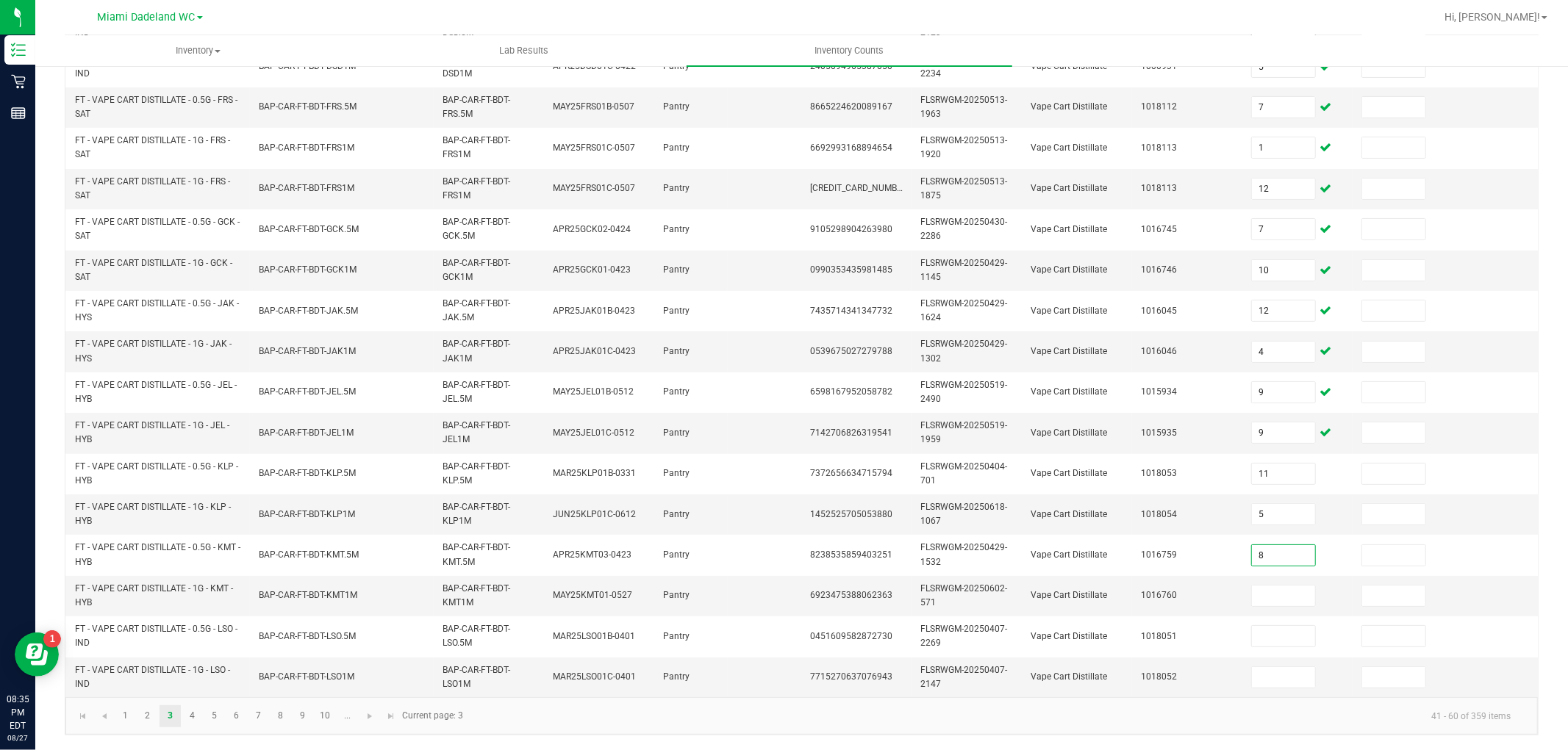
type input "8"
type input "5"
type input "12"
type input "2"
click at [366, 722] on span "Go to the next page" at bounding box center [370, 716] width 12 height 12
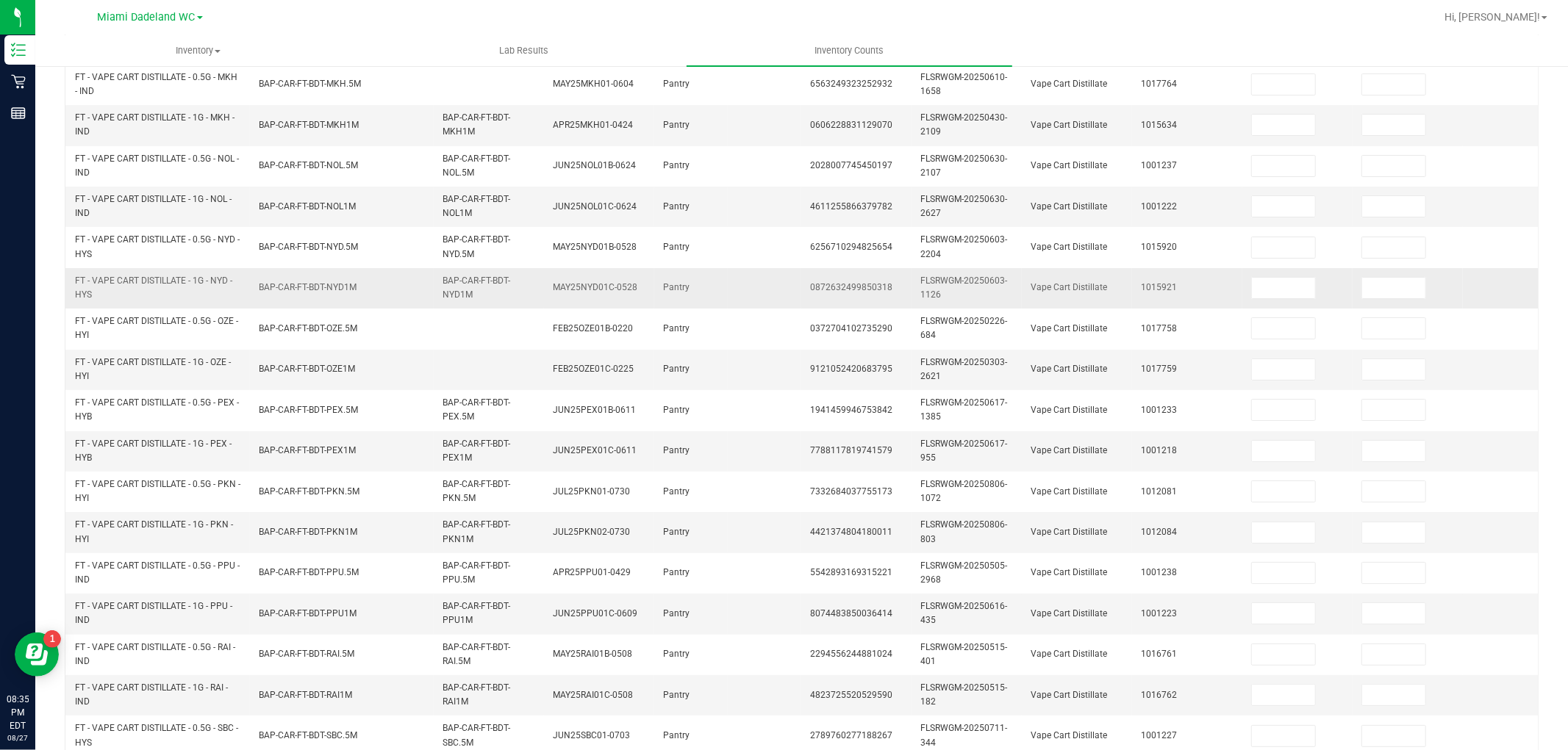
scroll to position [0, 0]
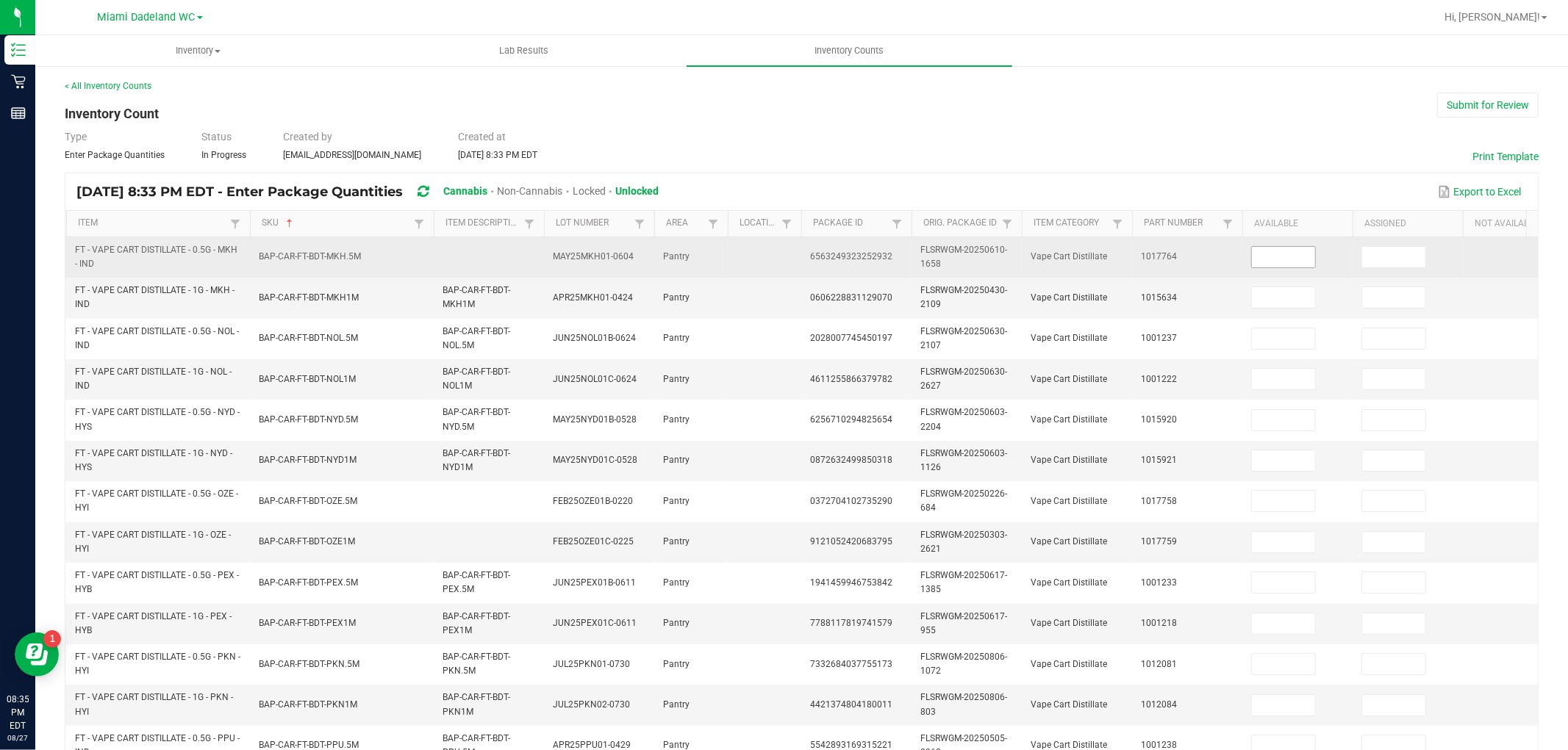
click at [1288, 246] on span at bounding box center [1283, 257] width 65 height 22
click at [1288, 248] on input at bounding box center [1283, 257] width 63 height 21
type input "5"
type input "4"
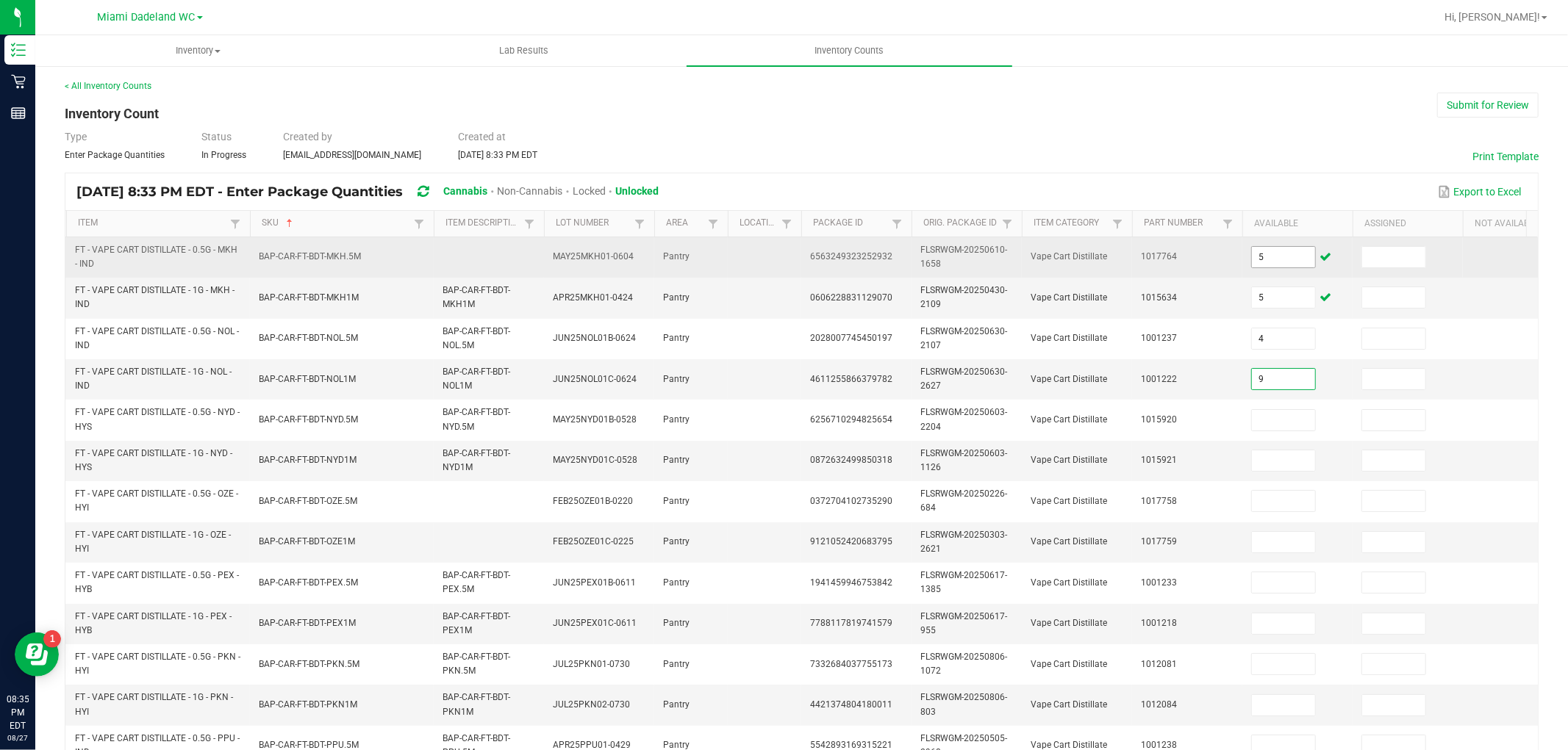
type input "9"
type input "7"
type input "6"
type input "4"
type input "9"
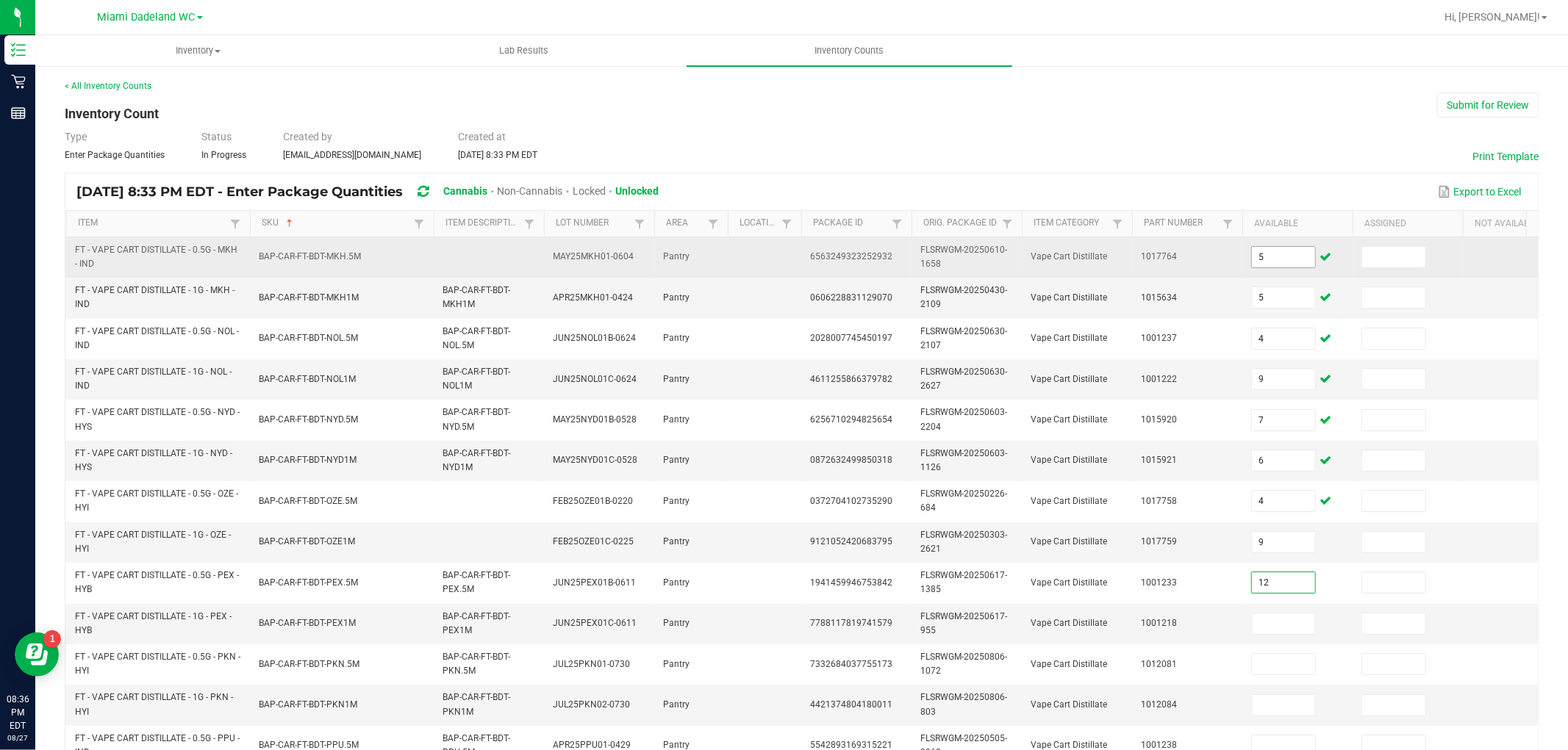
type input "12"
type input "7"
type input "12"
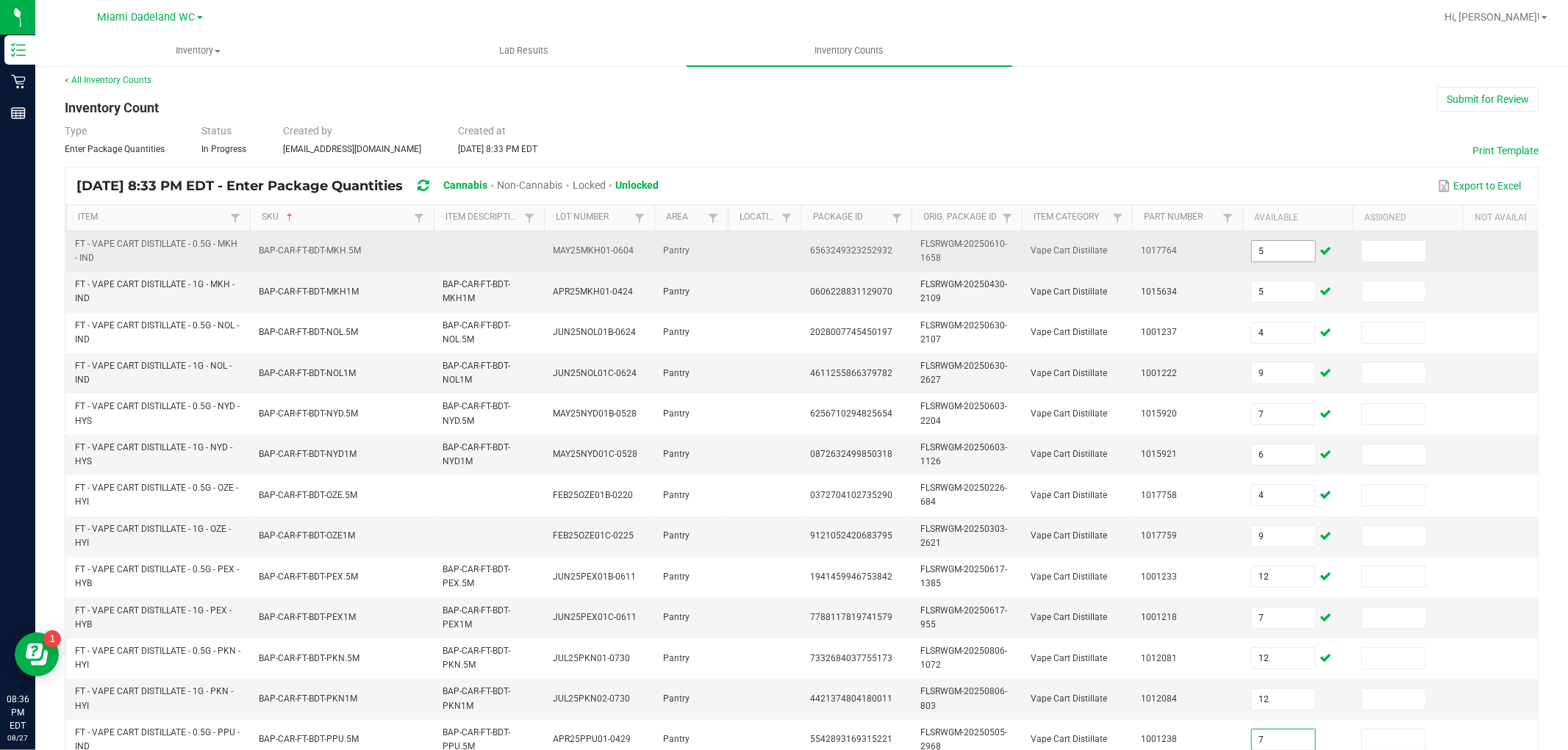
type input "7"
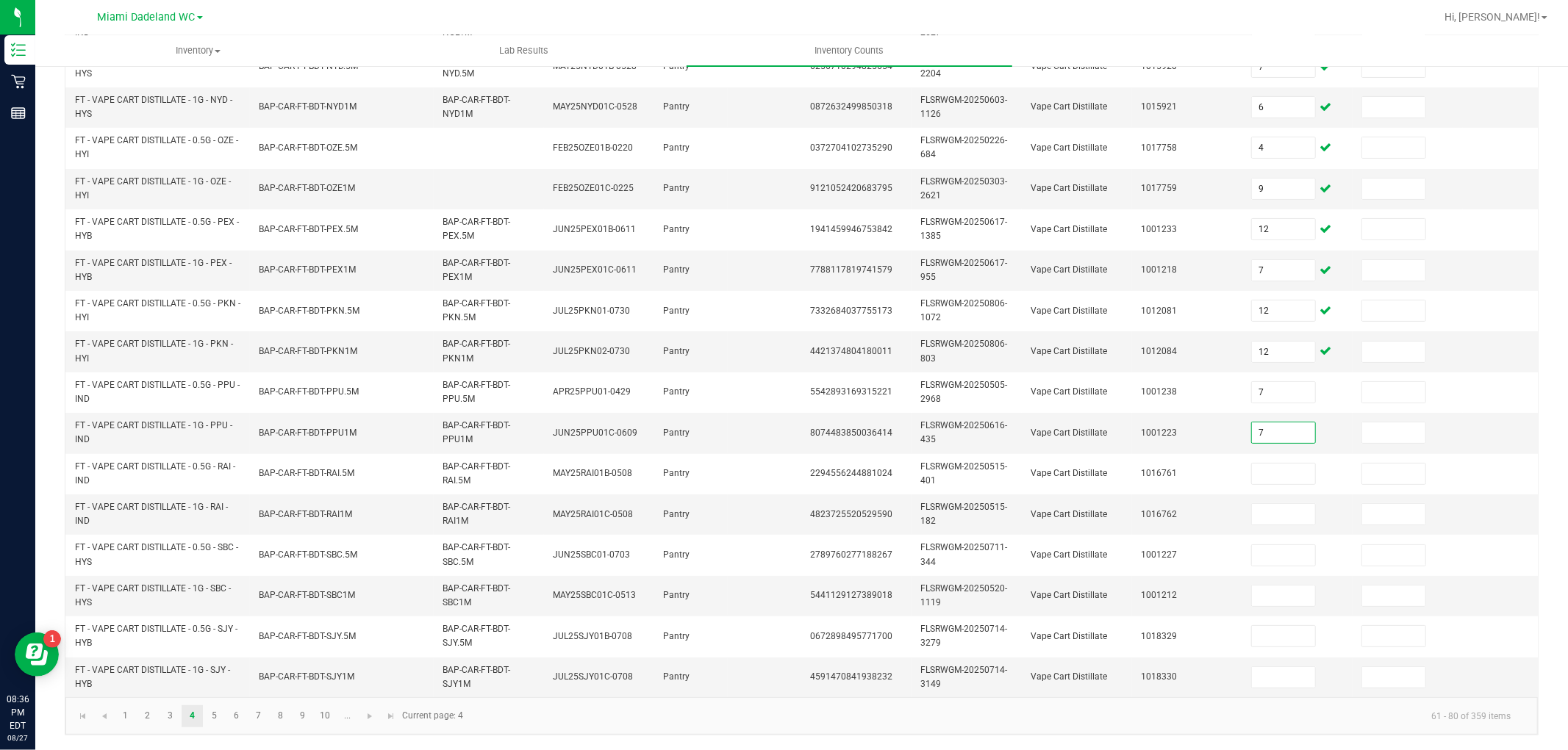
type input "7"
type input "4"
type input "3"
type input "10"
type input "5"
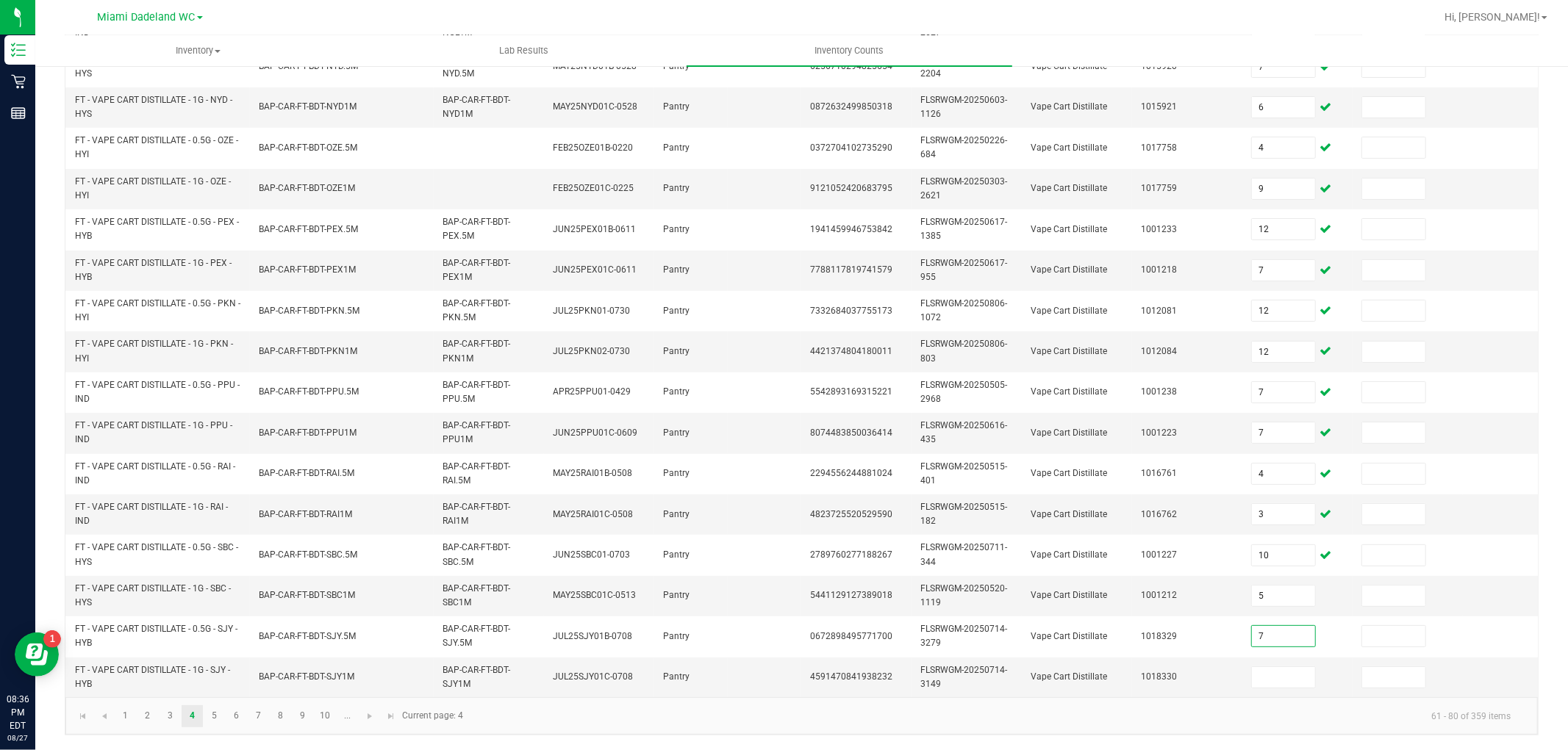
type input "7"
type input "6"
click at [369, 715] on span "Go to the next page" at bounding box center [370, 716] width 12 height 12
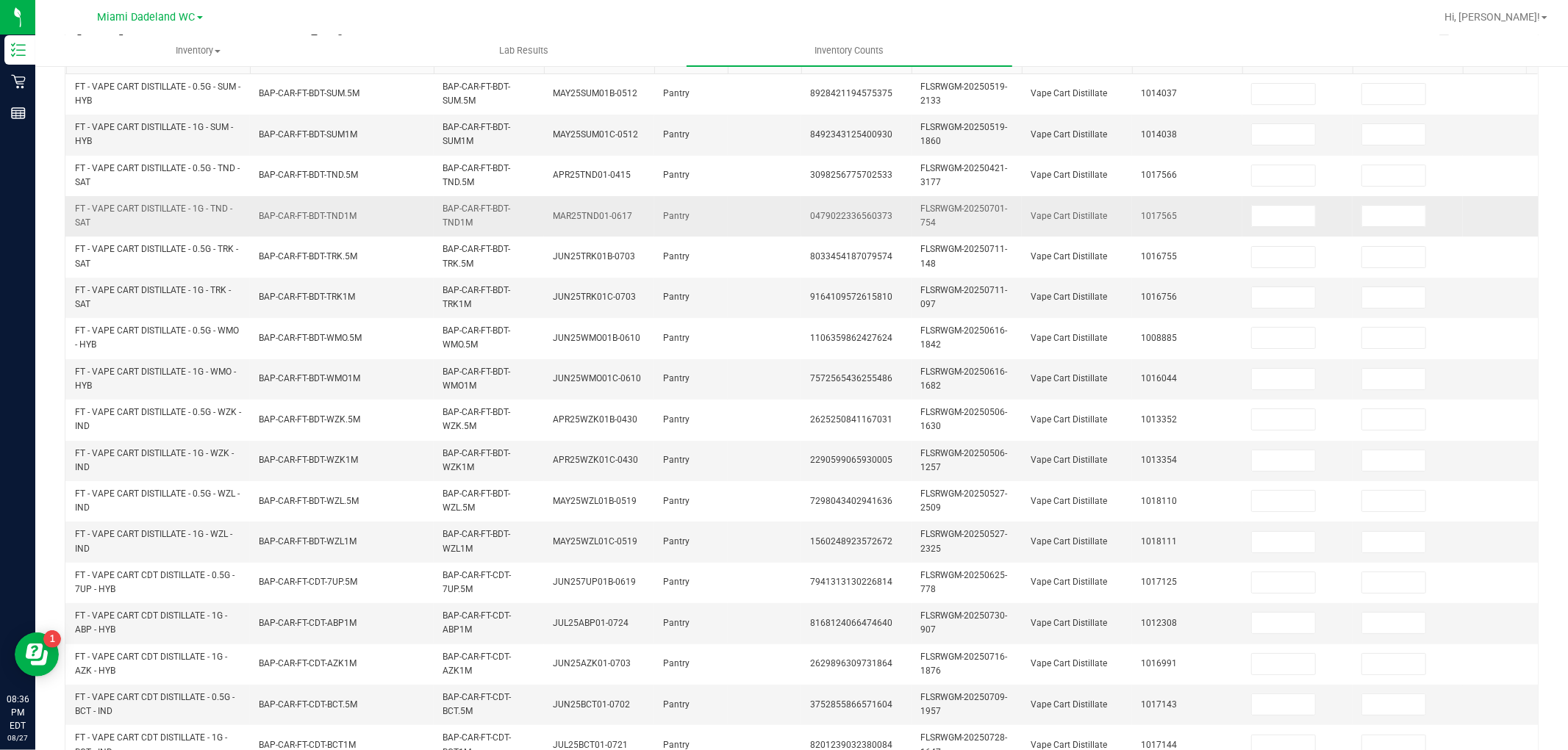
scroll to position [0, 0]
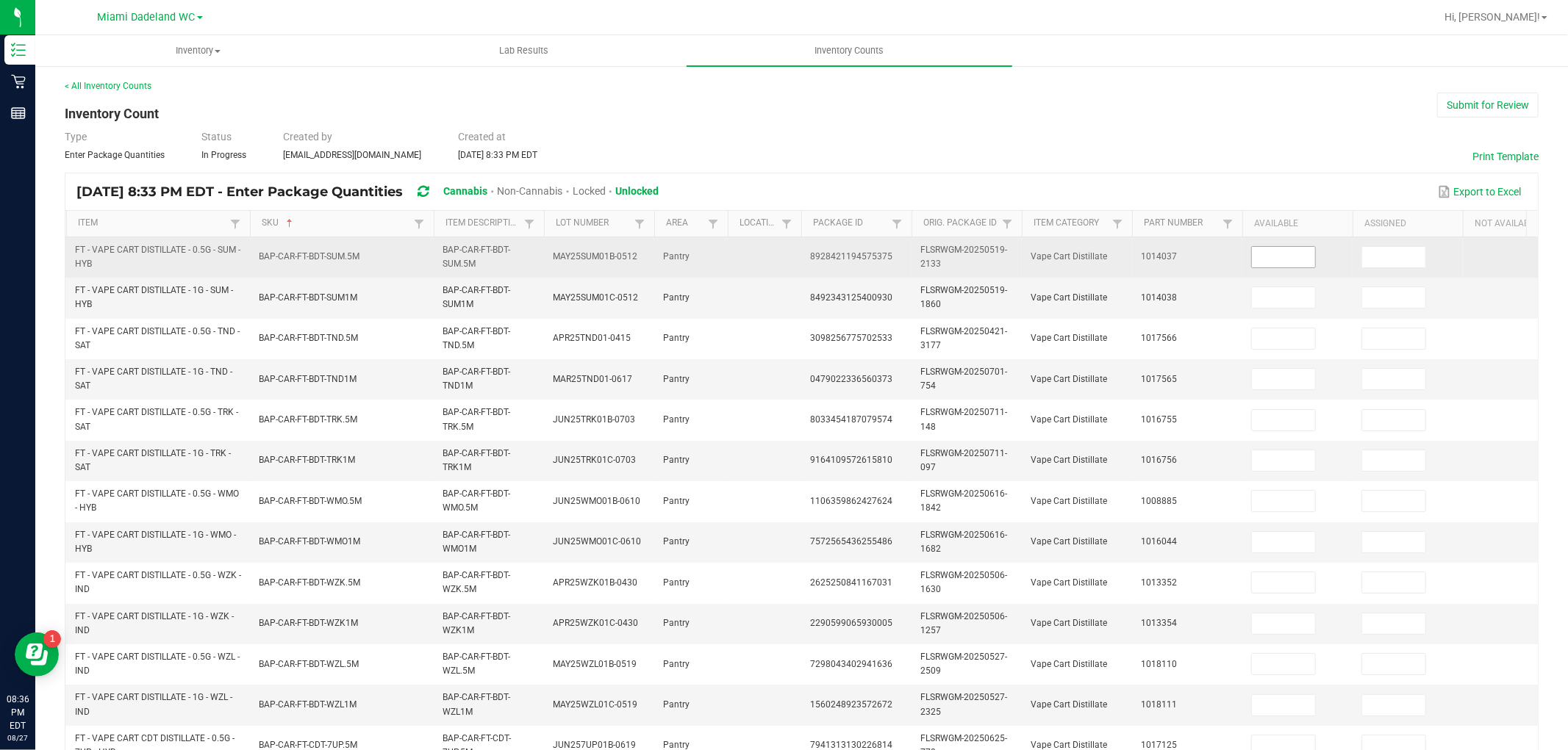
click at [1306, 251] on input at bounding box center [1283, 257] width 63 height 21
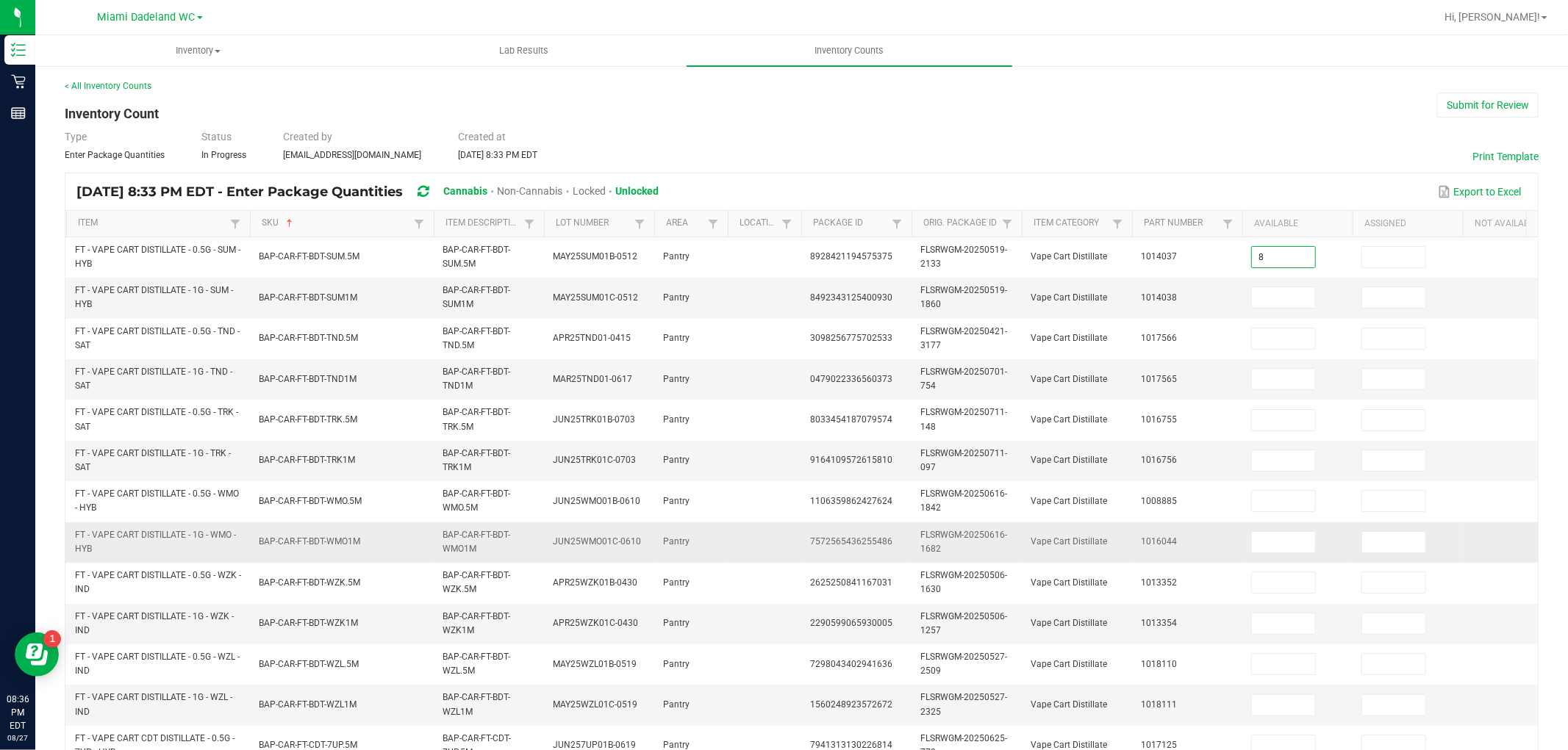
type input "8"
type input "11"
type input "1"
type input "10"
type input "7"
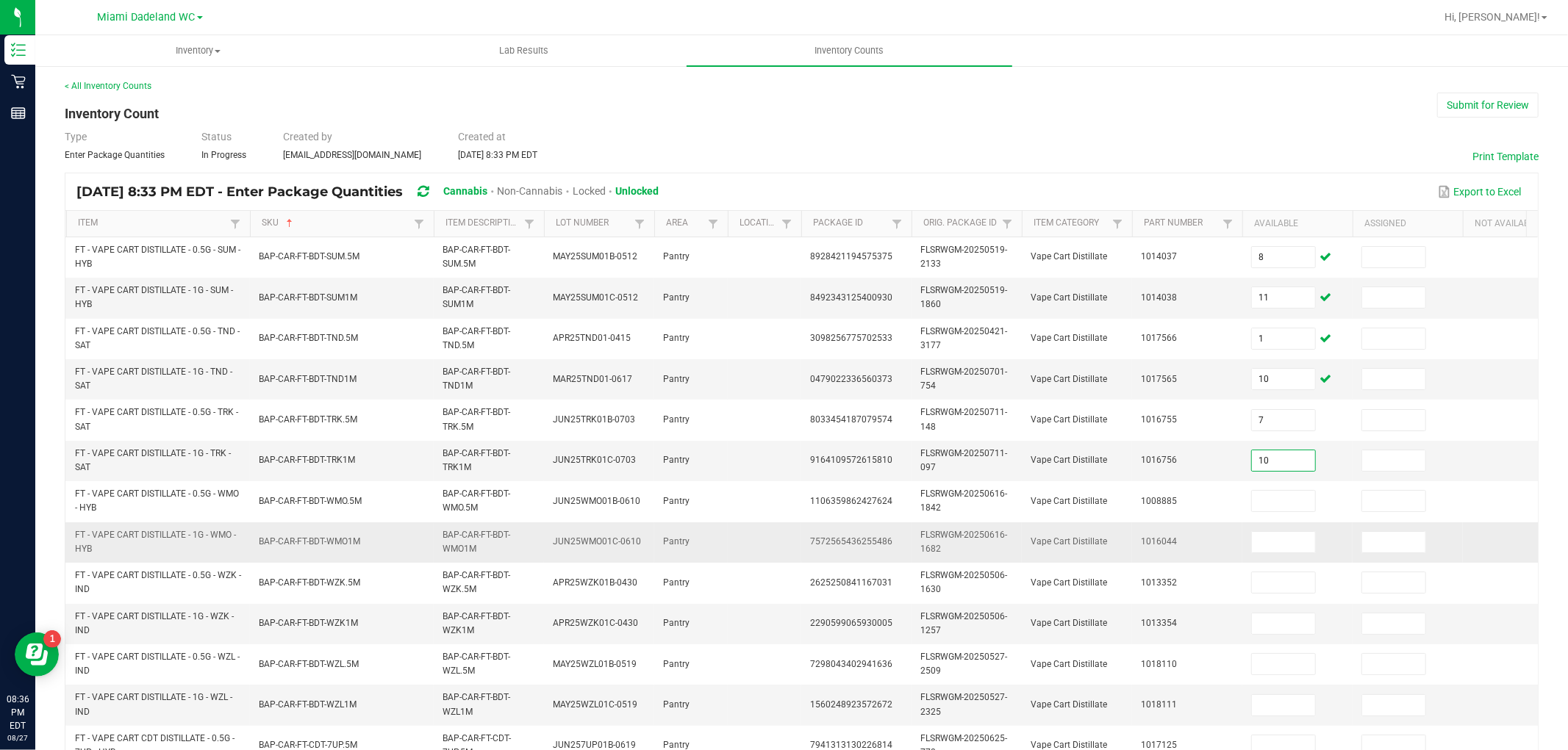
type input "10"
type input "5"
type input "4"
type input "11"
type input "9"
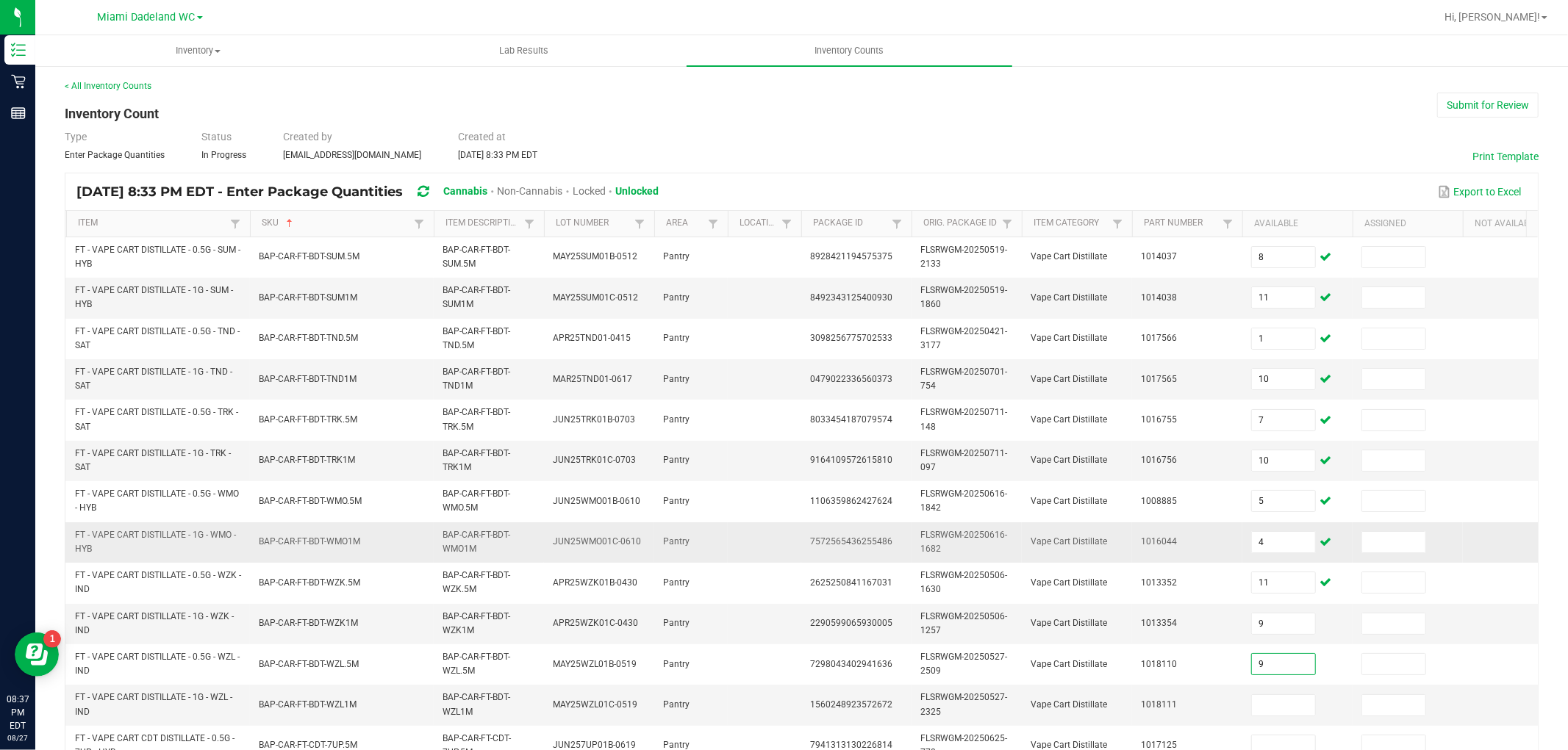
type input "9"
type input "8"
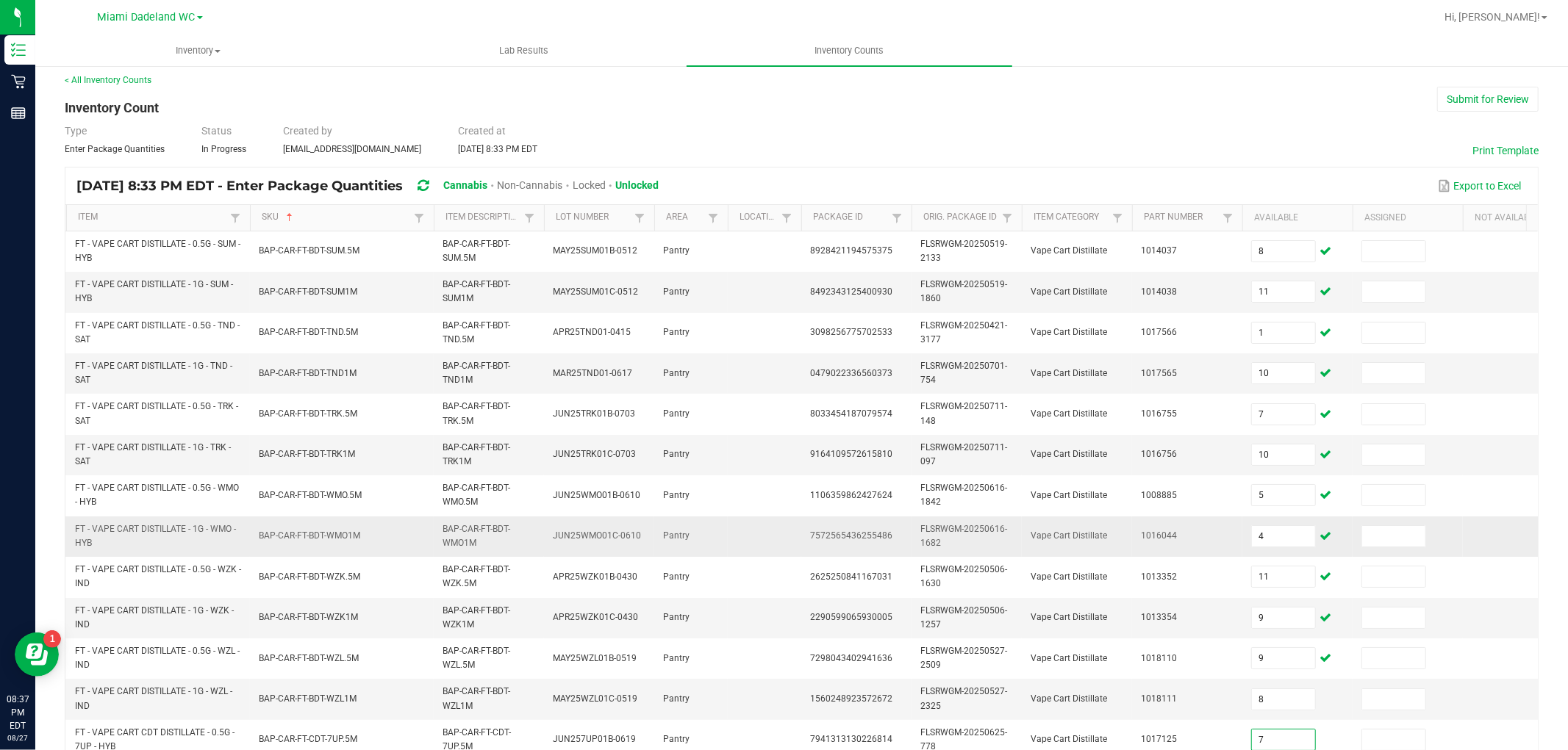
type input "7"
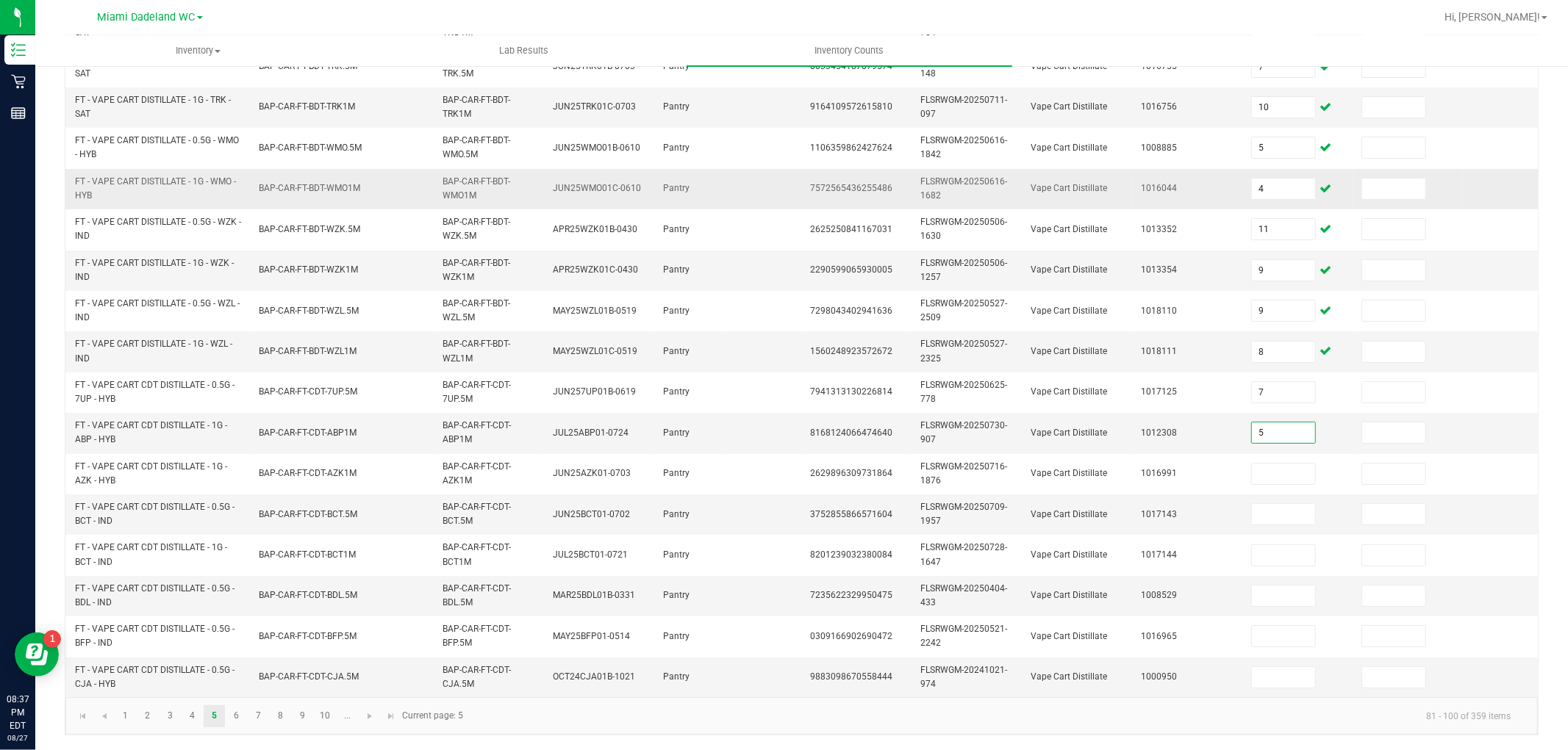
type input "5"
type input "1"
type input "7"
type input "3"
type input "12"
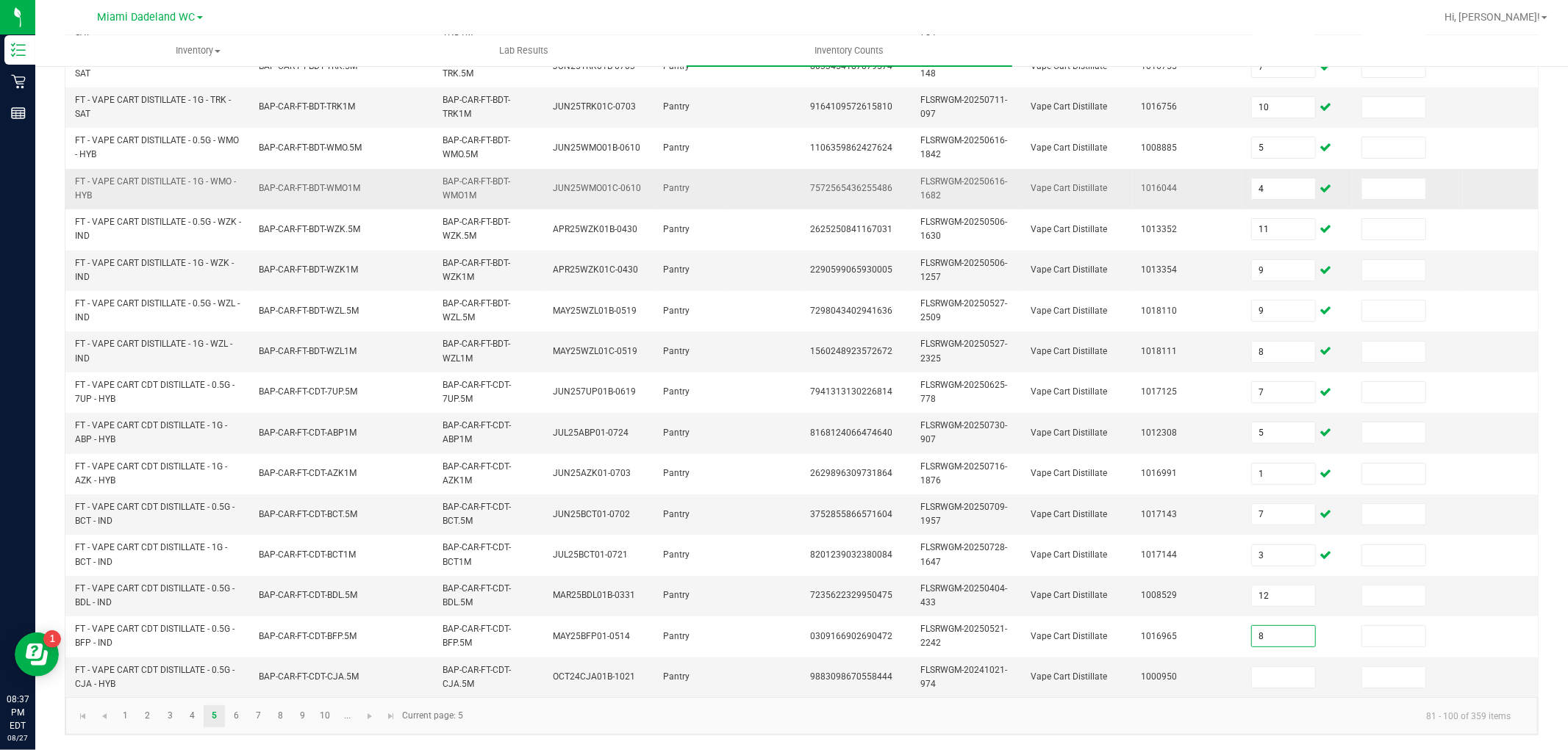
type input "8"
type input "7"
click at [376, 714] on link at bounding box center [370, 716] width 22 height 22
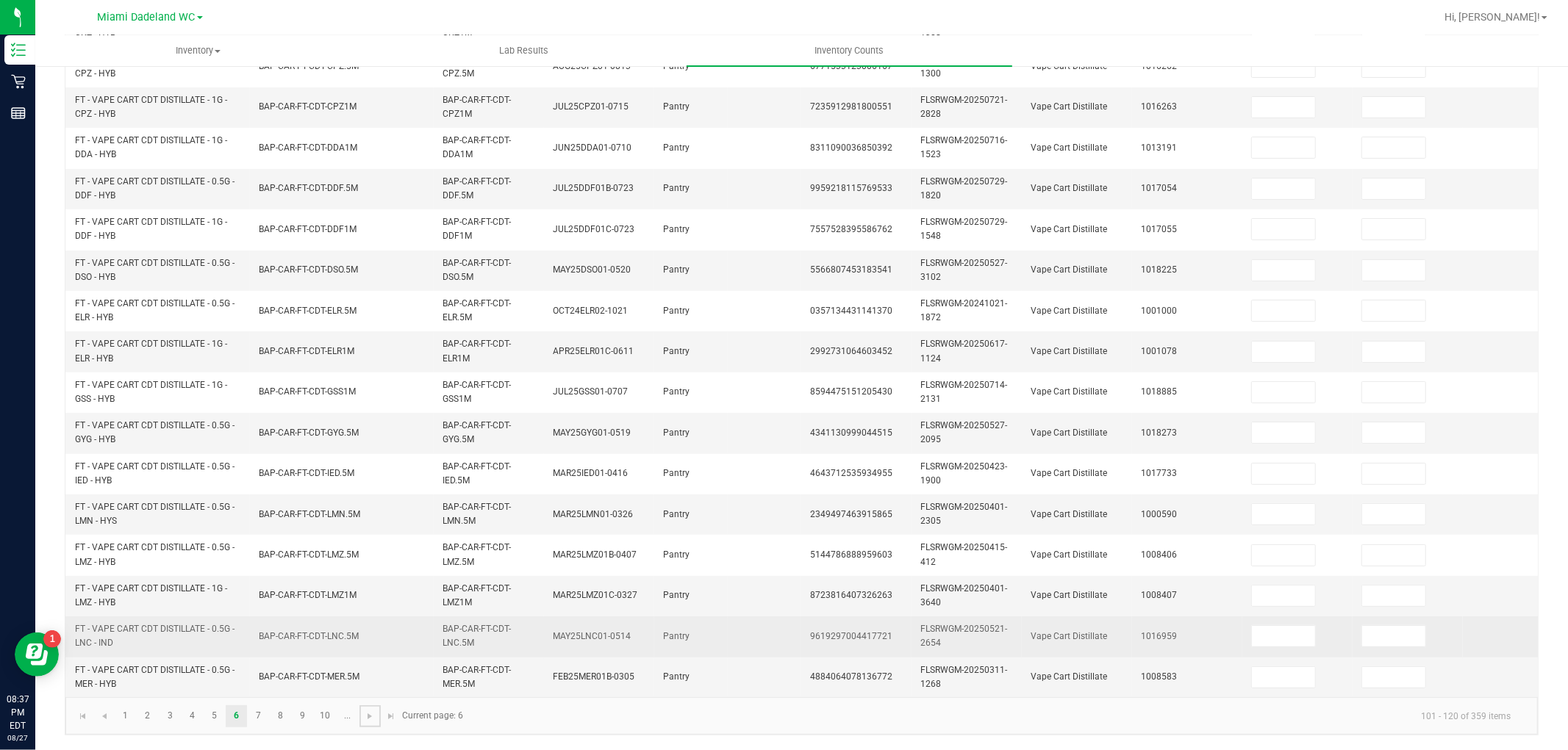
scroll to position [0, 0]
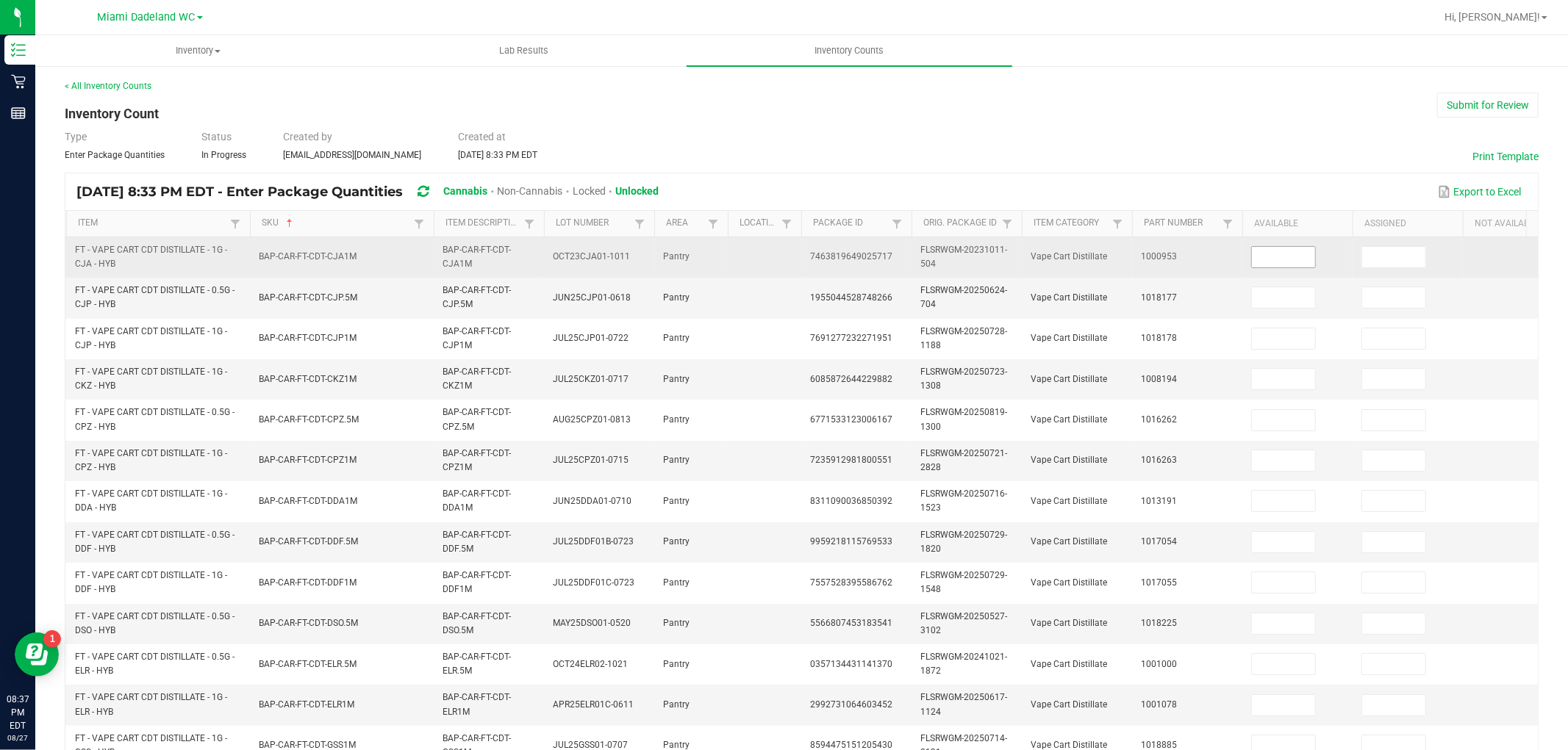
click at [1287, 255] on input at bounding box center [1283, 257] width 63 height 21
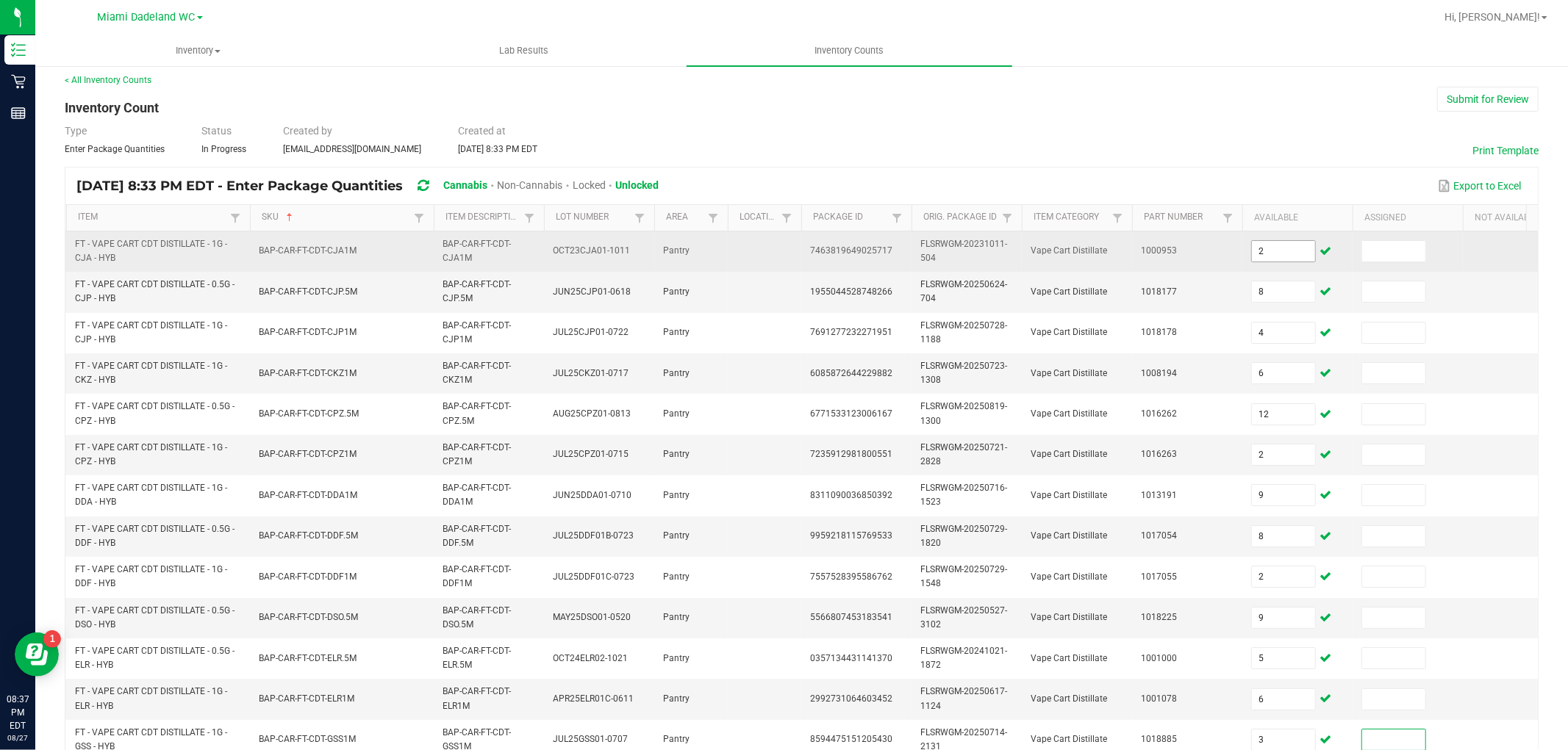
scroll to position [368, 0]
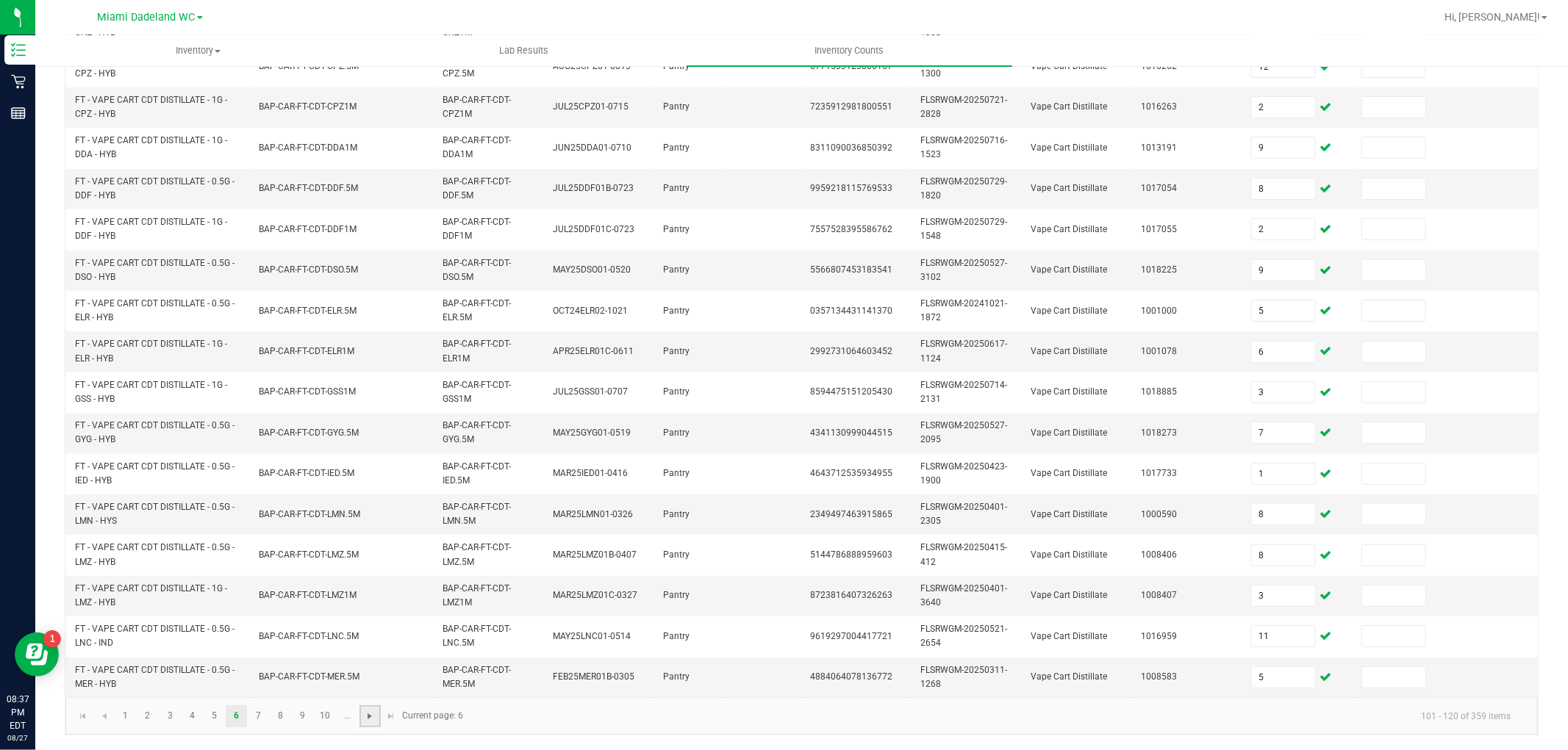
click at [368, 720] on span "Go to the next page" at bounding box center [370, 716] width 12 height 12
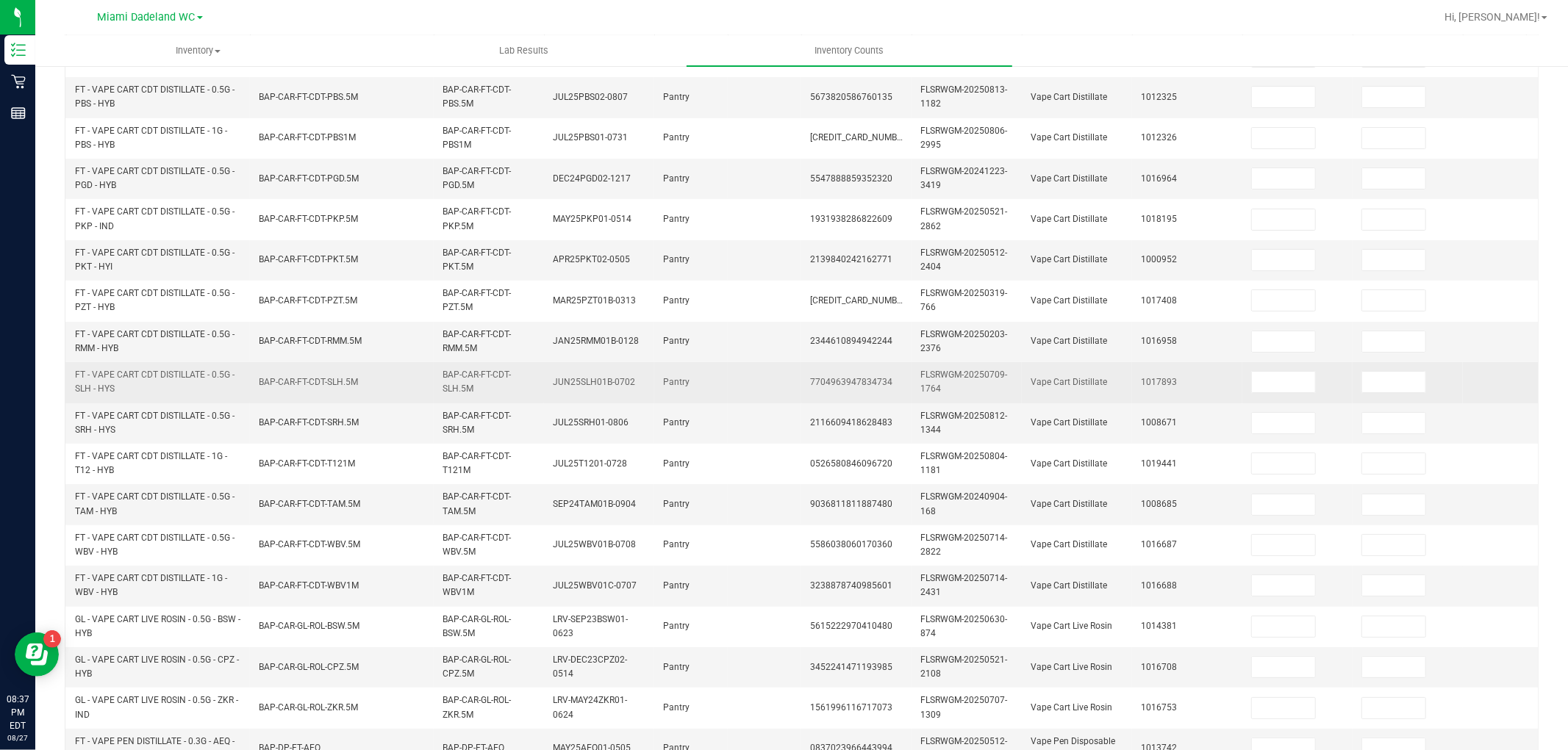
scroll to position [0, 0]
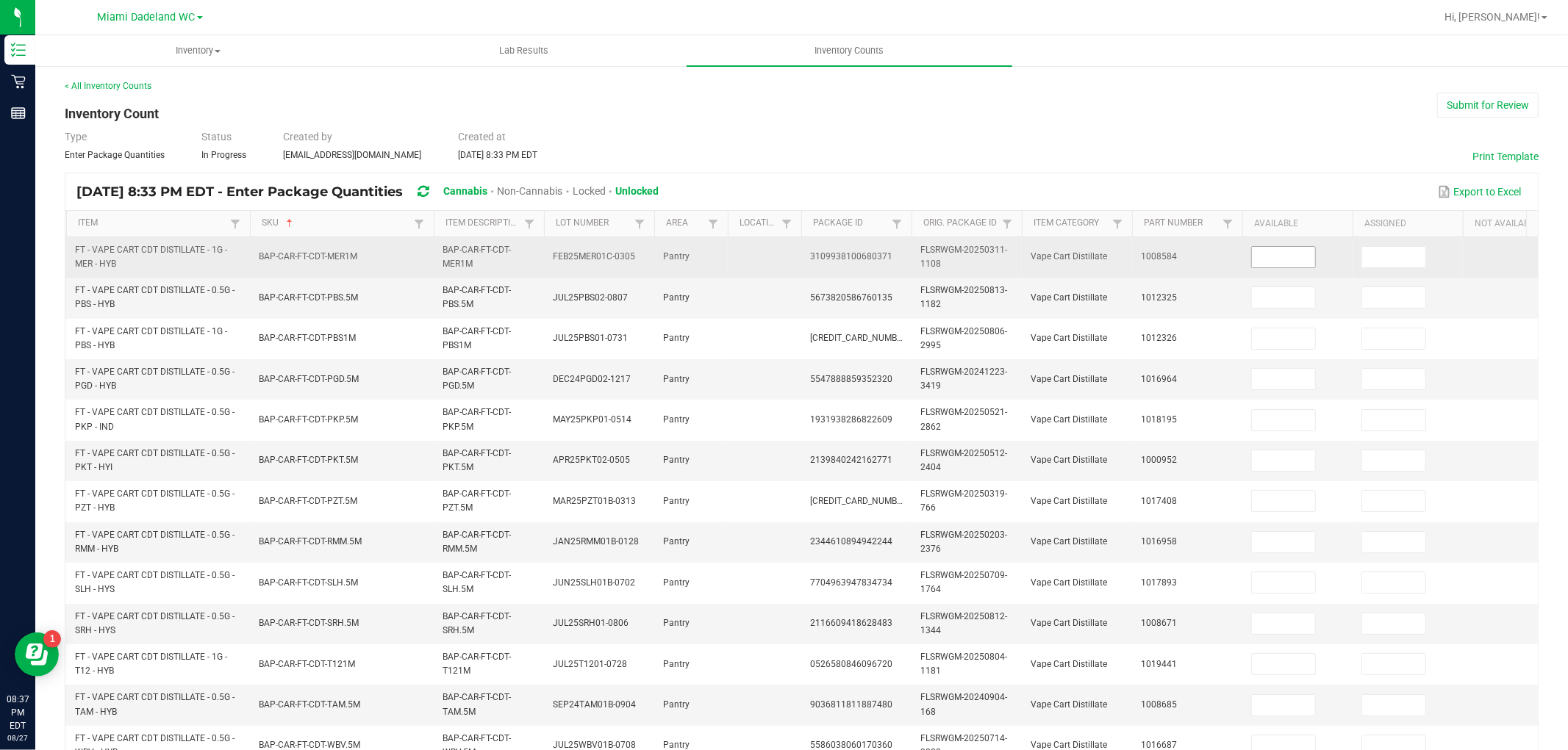
click at [1274, 258] on input at bounding box center [1283, 257] width 63 height 21
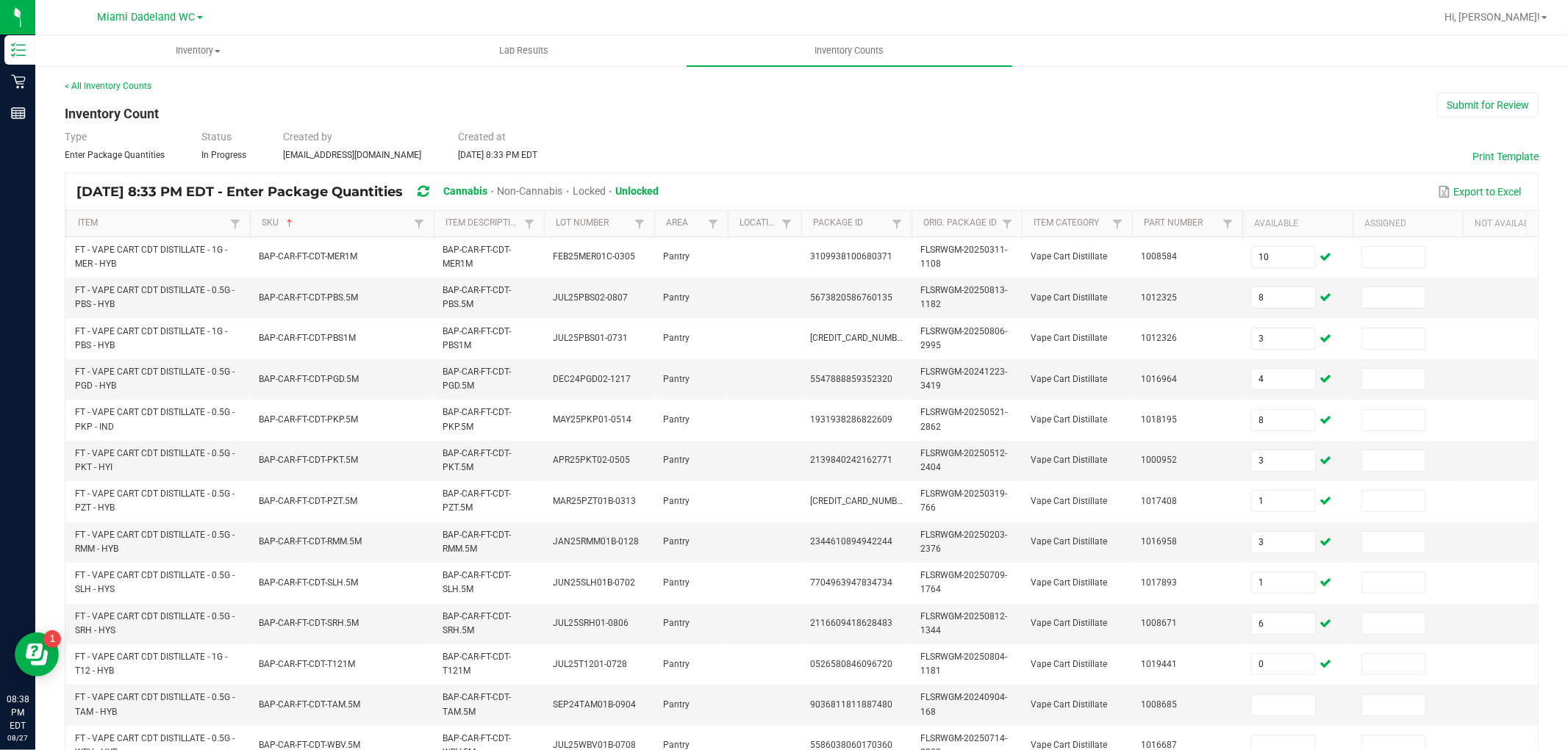
click at [1530, 375] on div "< All Inventory Counts Inventory Count Submit for Review Type Enter Package Qua…" at bounding box center [801, 584] width 1533 height 1039
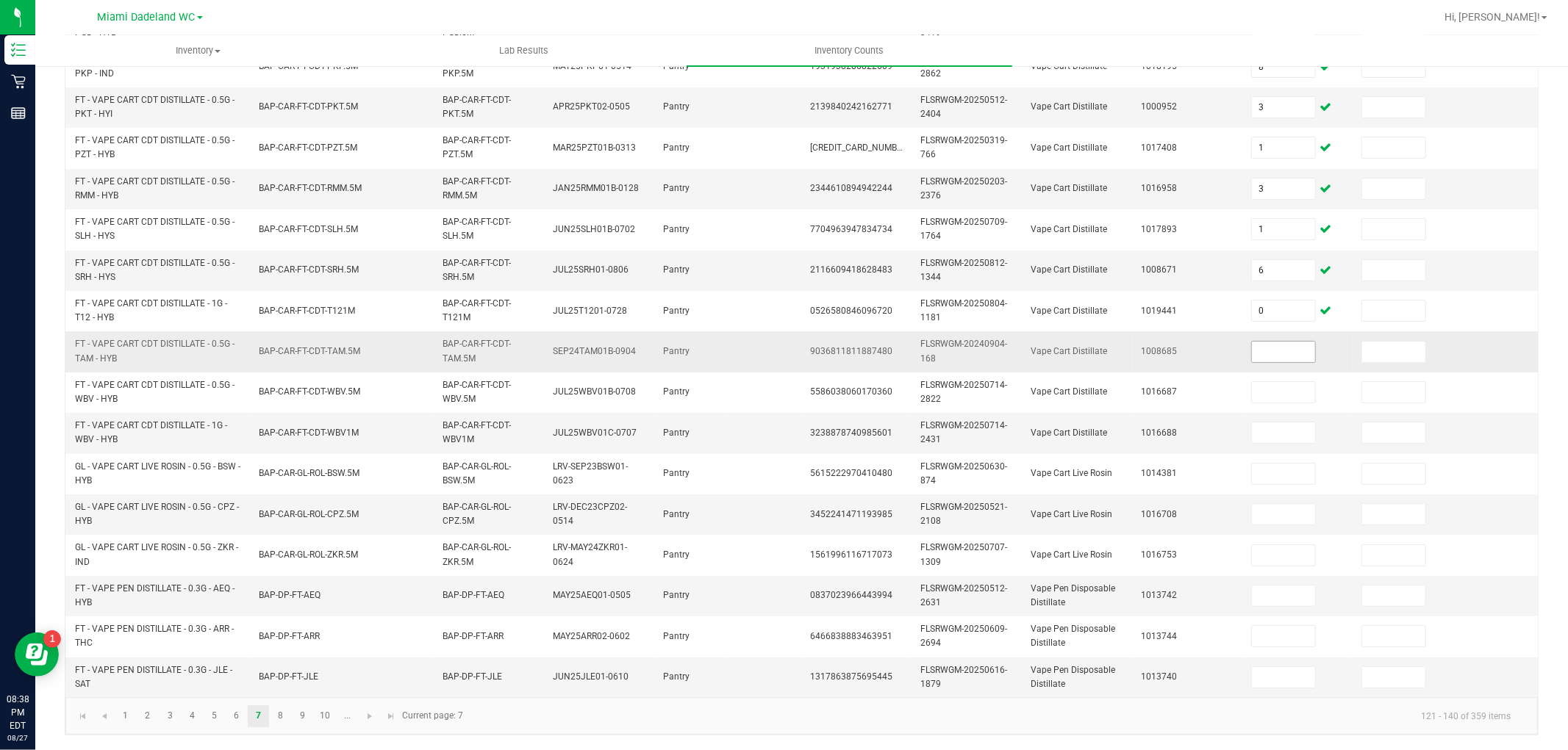
click at [1287, 343] on input at bounding box center [1283, 352] width 63 height 21
click at [364, 722] on span "Go to the next page" at bounding box center [370, 716] width 12 height 12
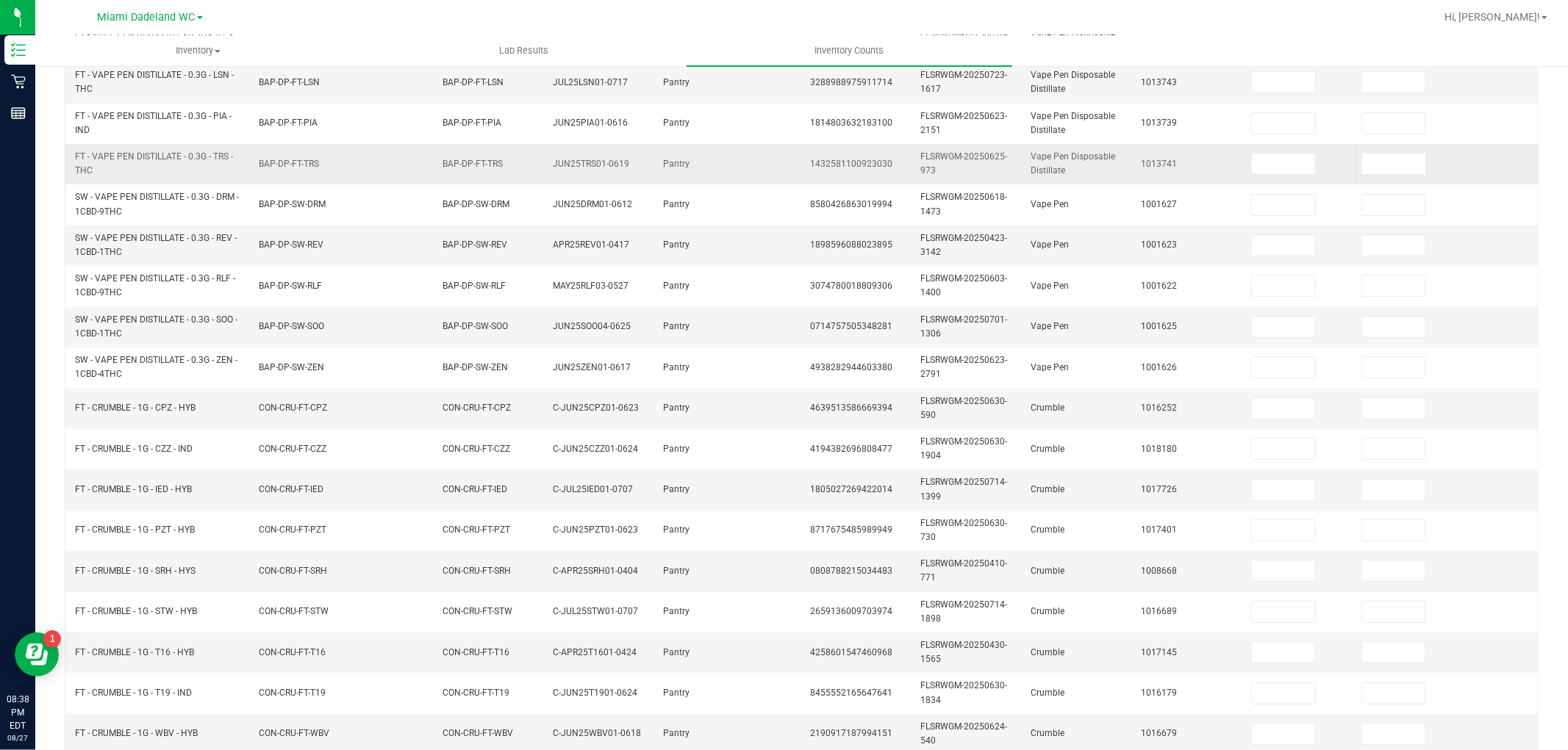
scroll to position [0, 0]
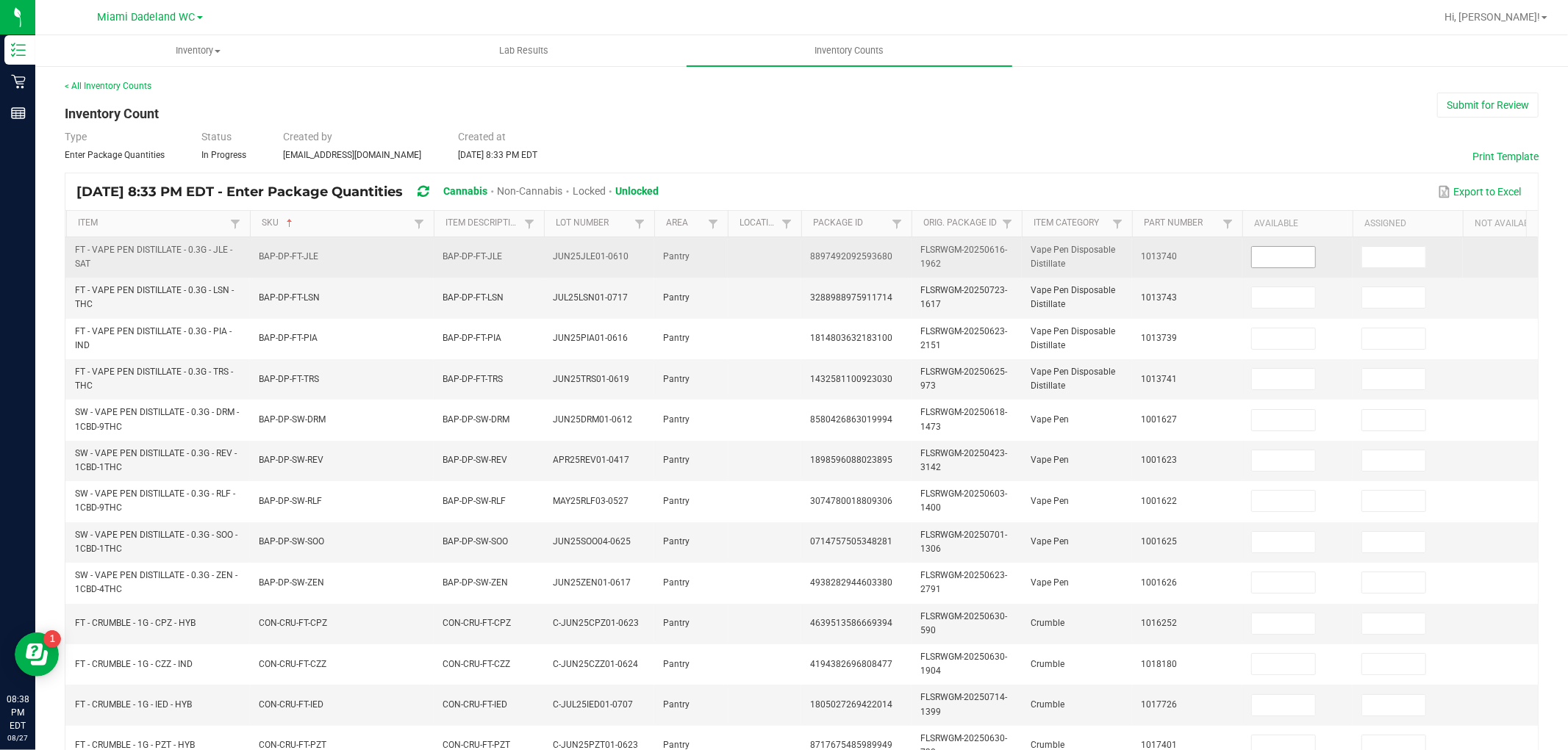
click at [1308, 260] on input at bounding box center [1283, 257] width 63 height 21
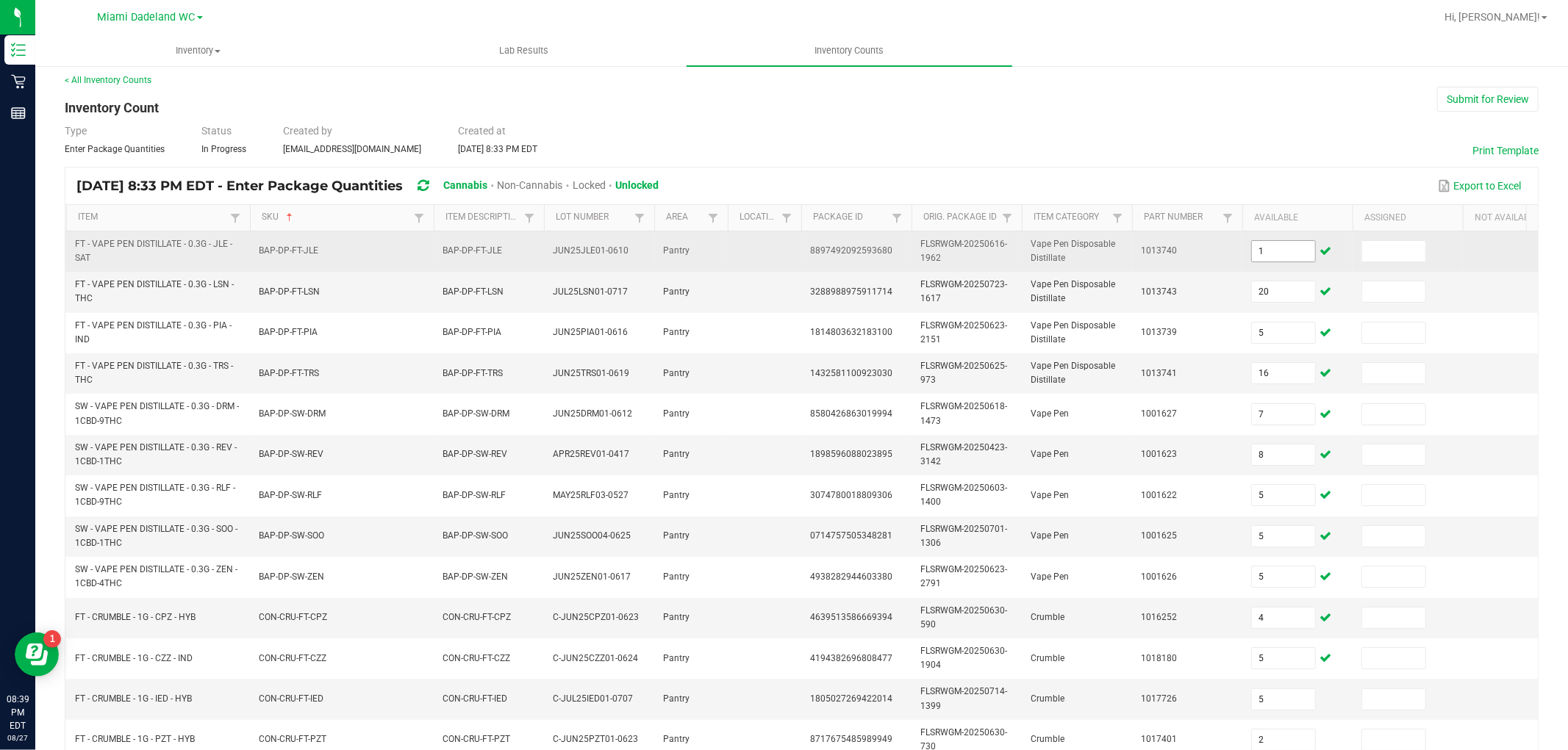
scroll to position [368, 0]
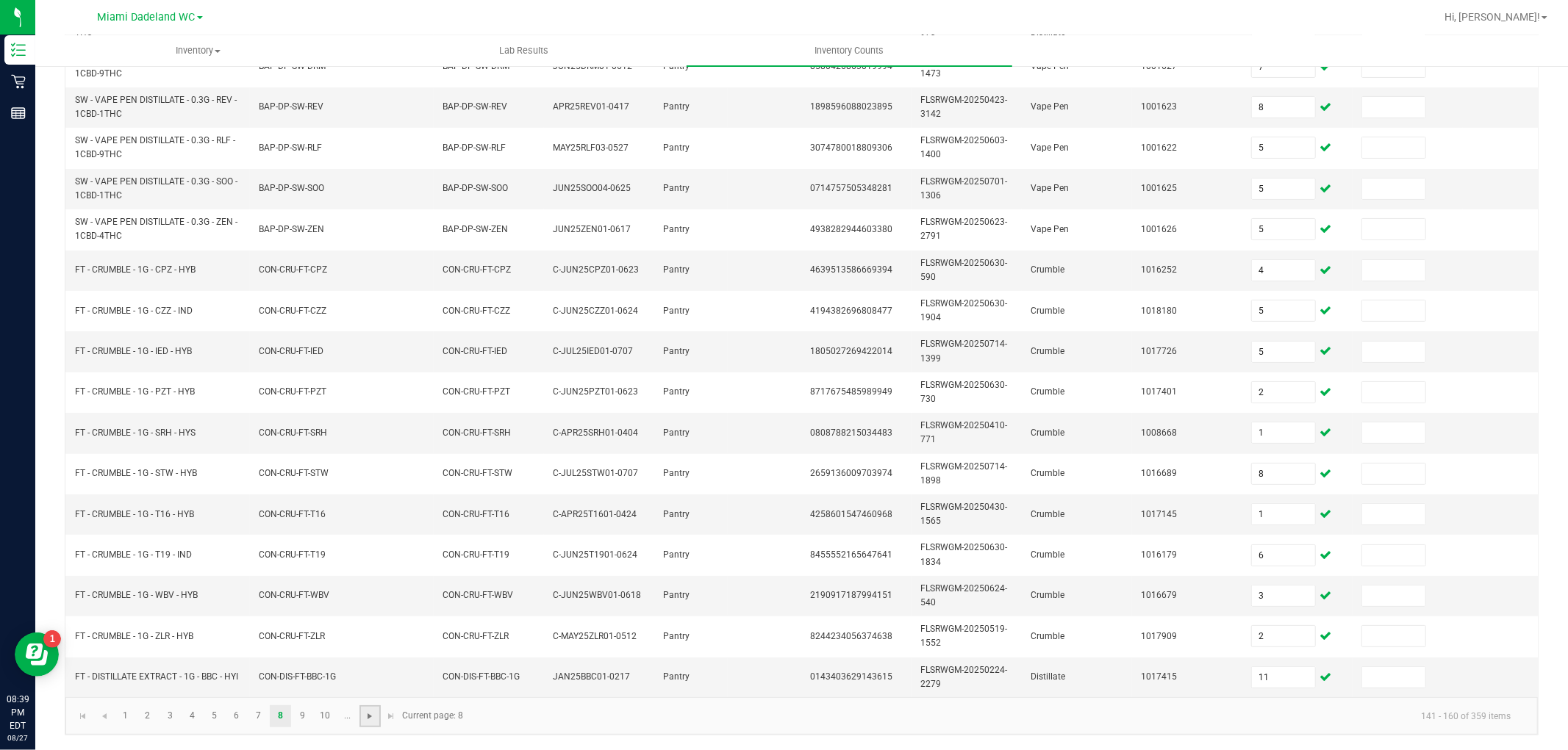
click at [371, 717] on span "Go to the next page" at bounding box center [370, 716] width 12 height 12
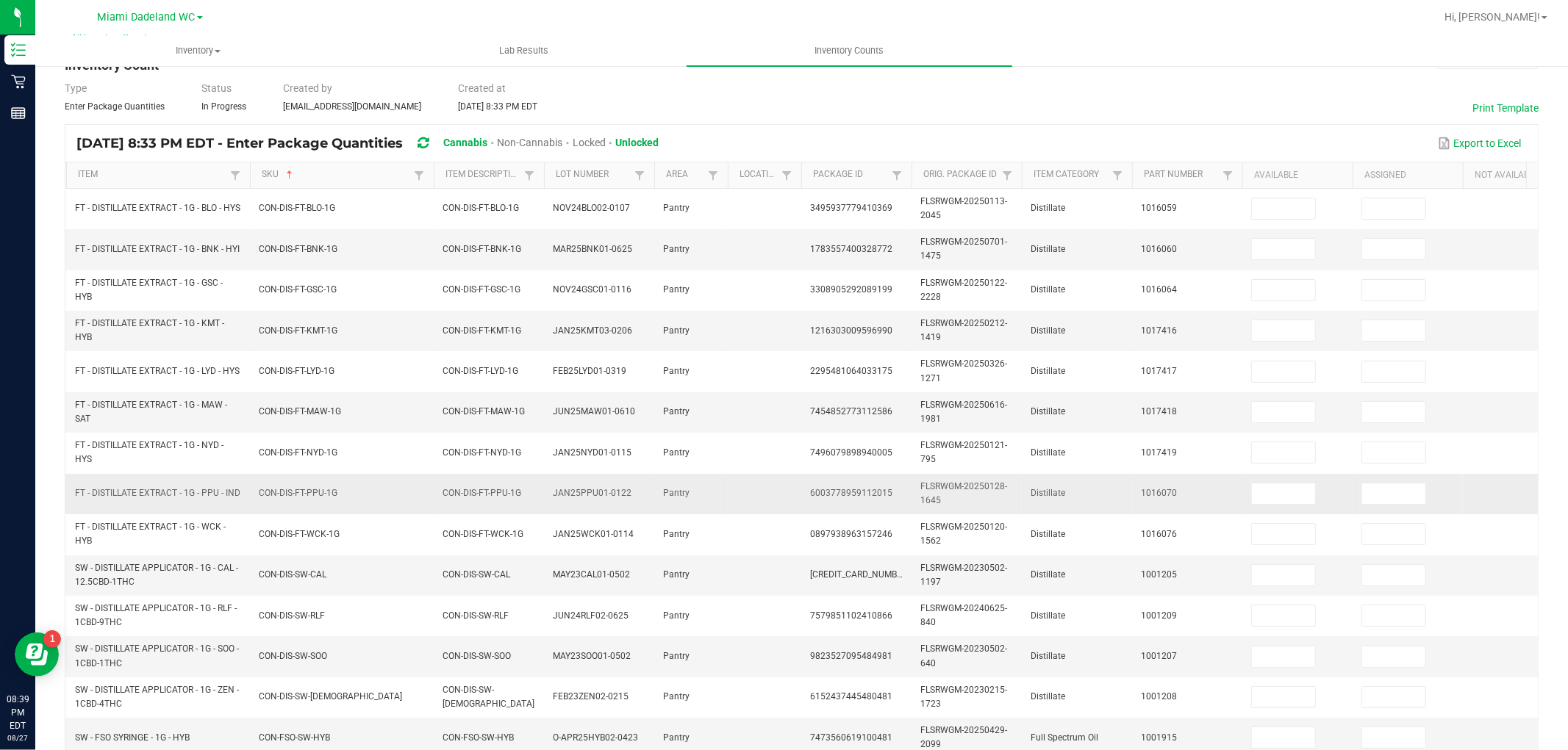
scroll to position [0, 0]
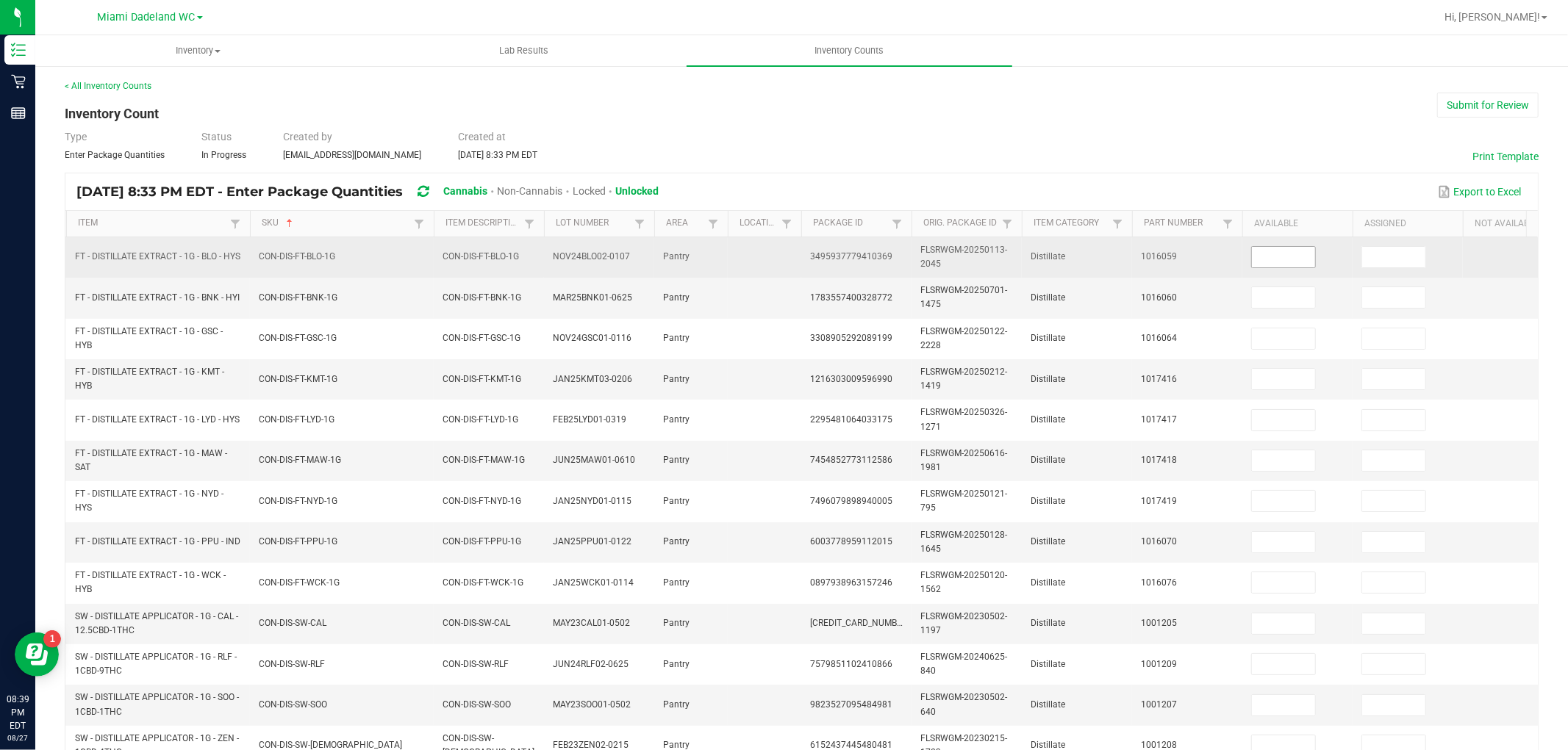
click at [1266, 258] on input at bounding box center [1283, 257] width 63 height 21
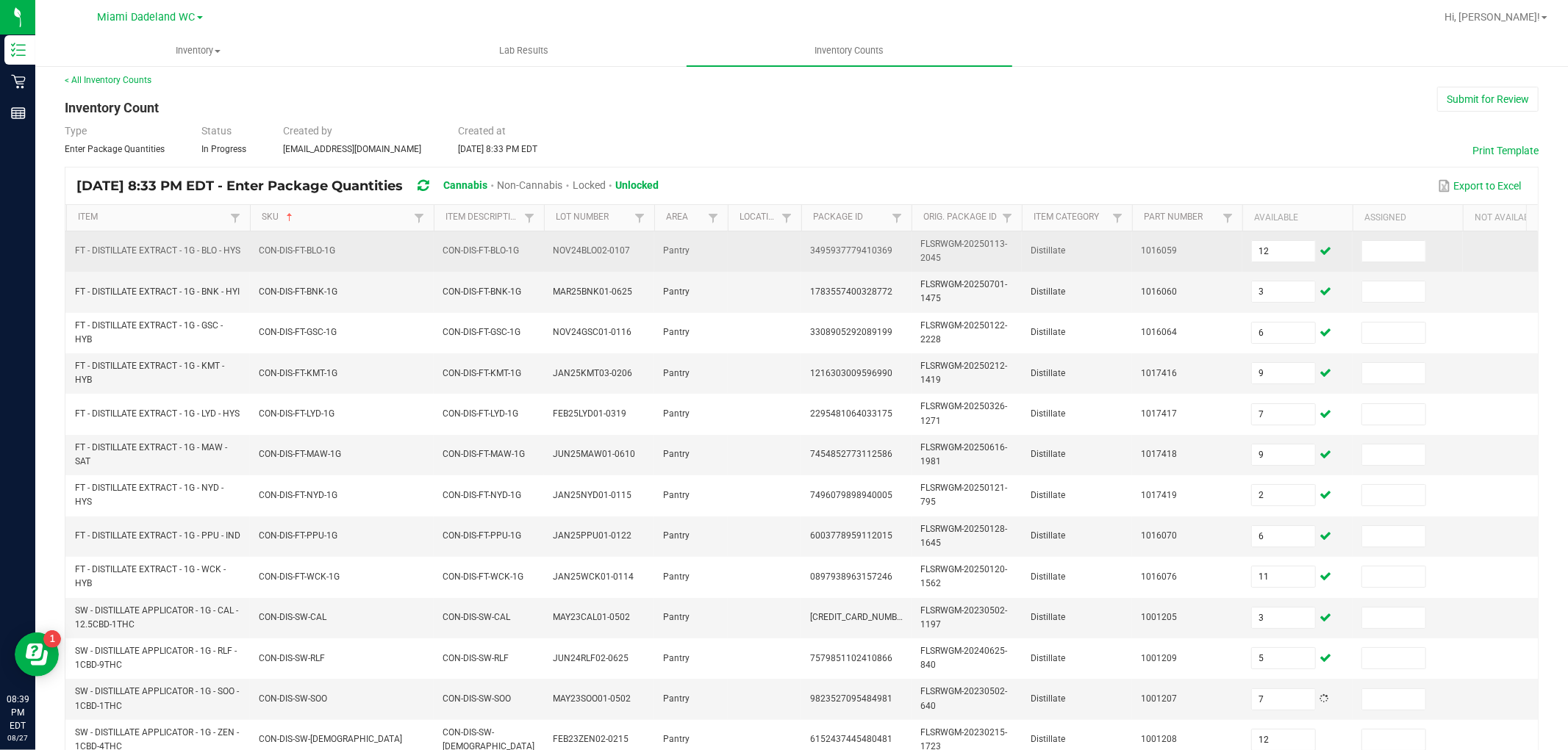
scroll to position [368, 0]
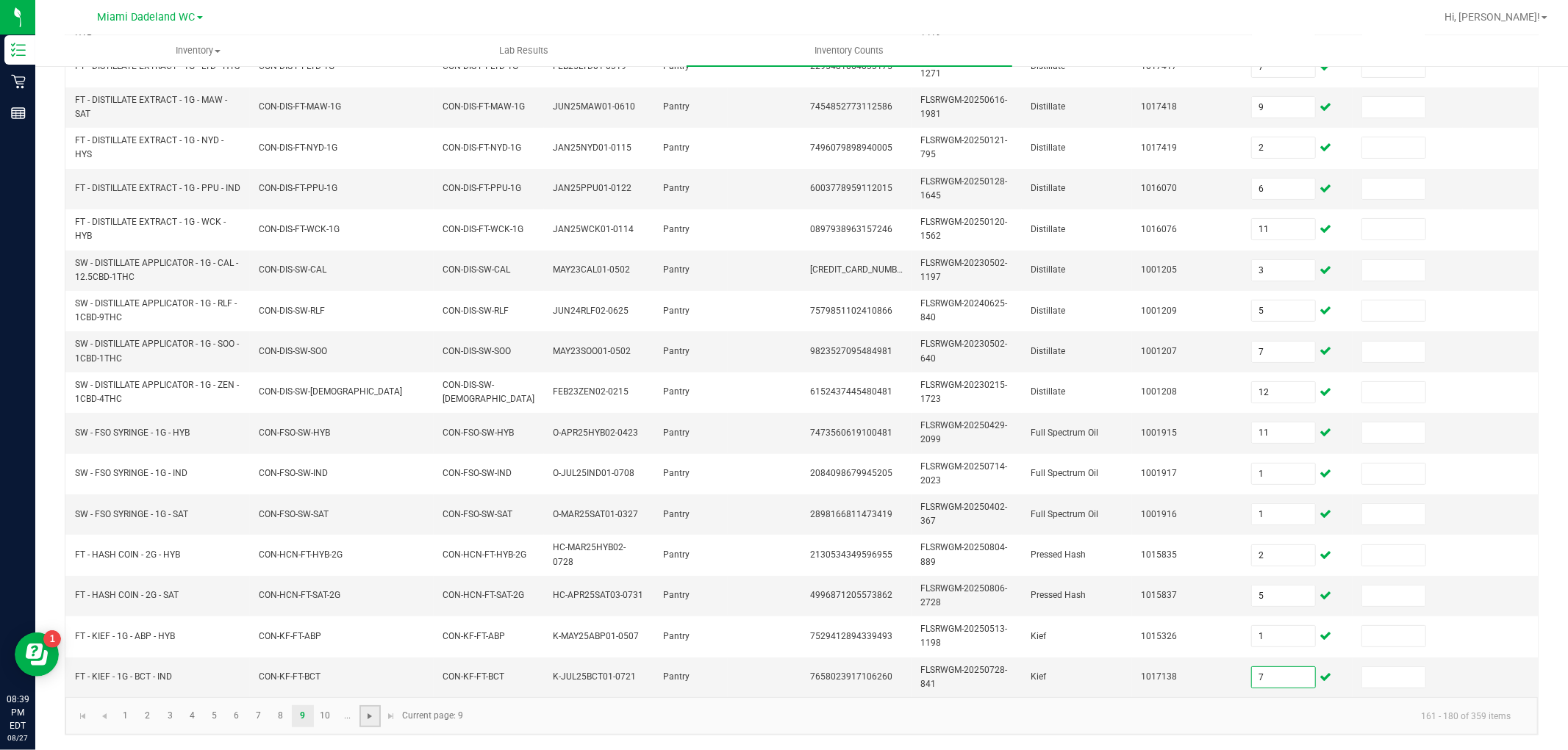
click at [370, 711] on span "Go to the next page" at bounding box center [370, 716] width 12 height 12
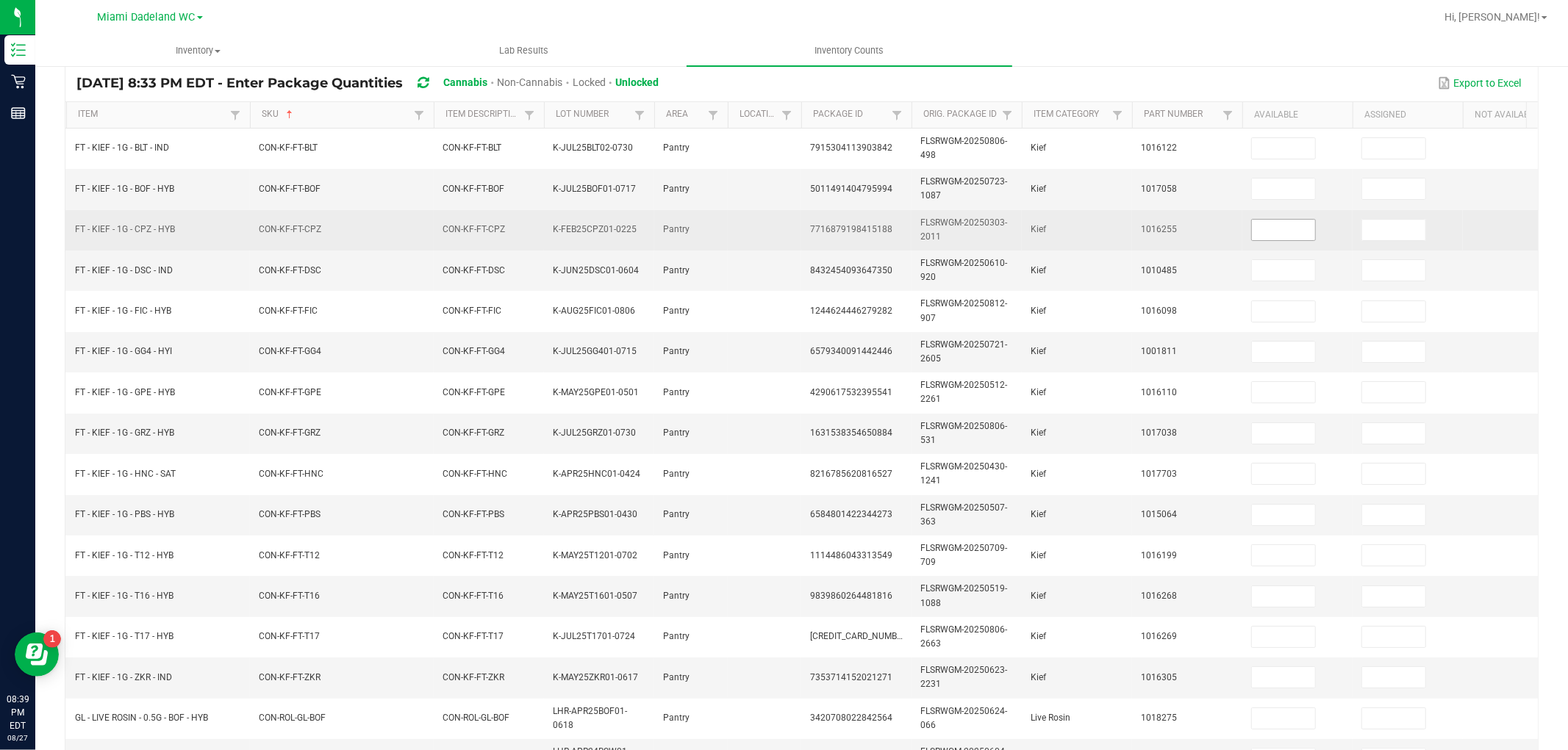
scroll to position [0, 0]
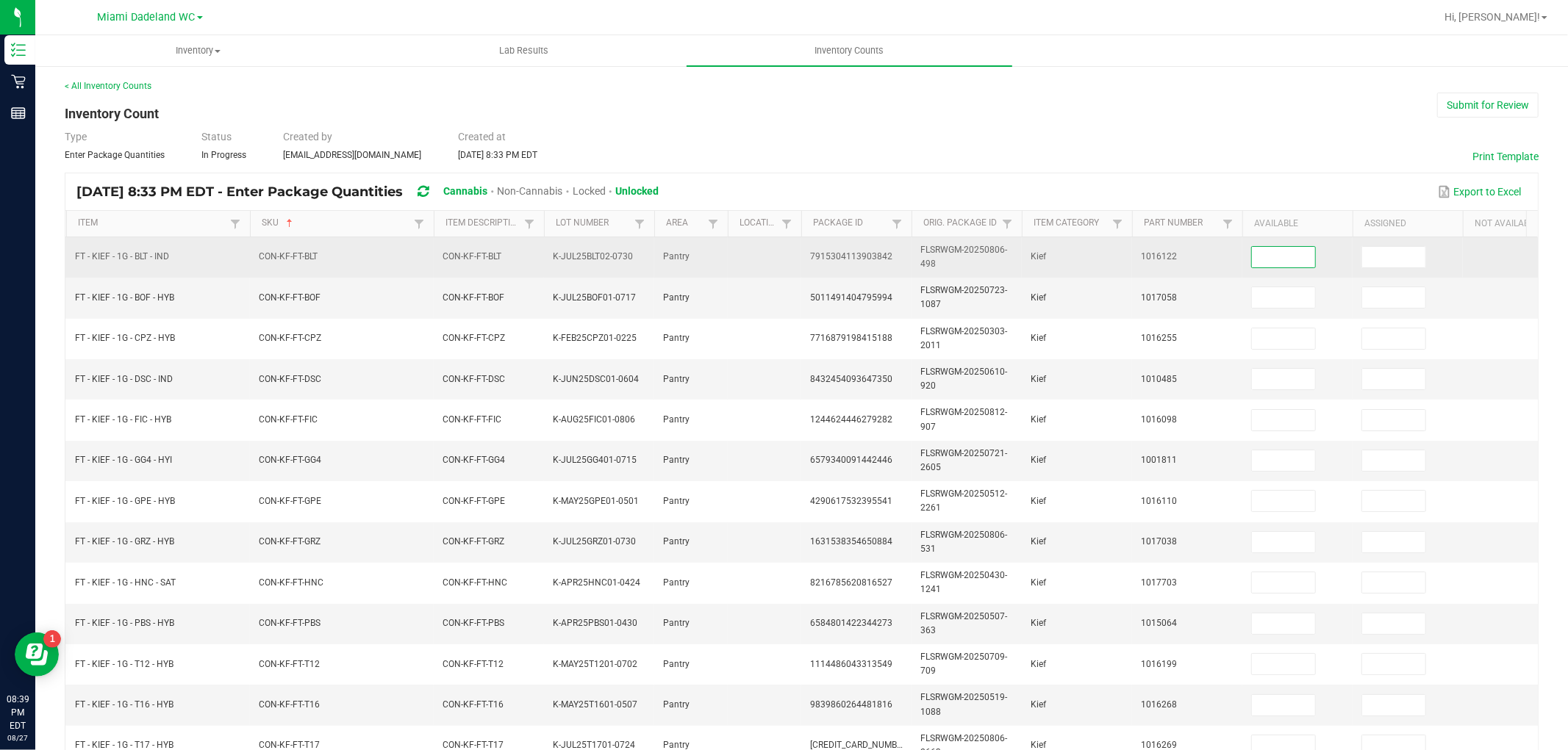
click at [1272, 252] on input at bounding box center [1283, 257] width 63 height 21
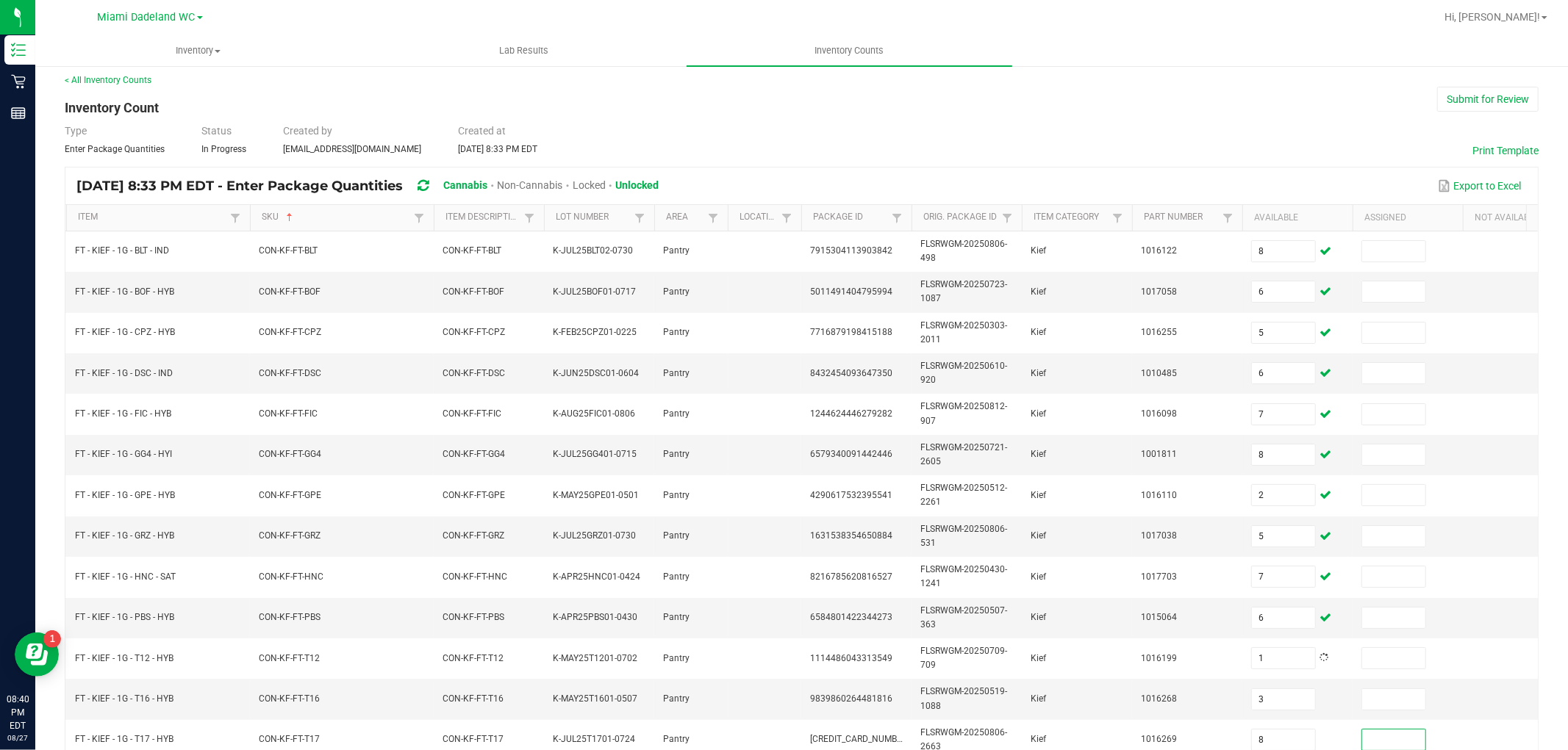
scroll to position [368, 0]
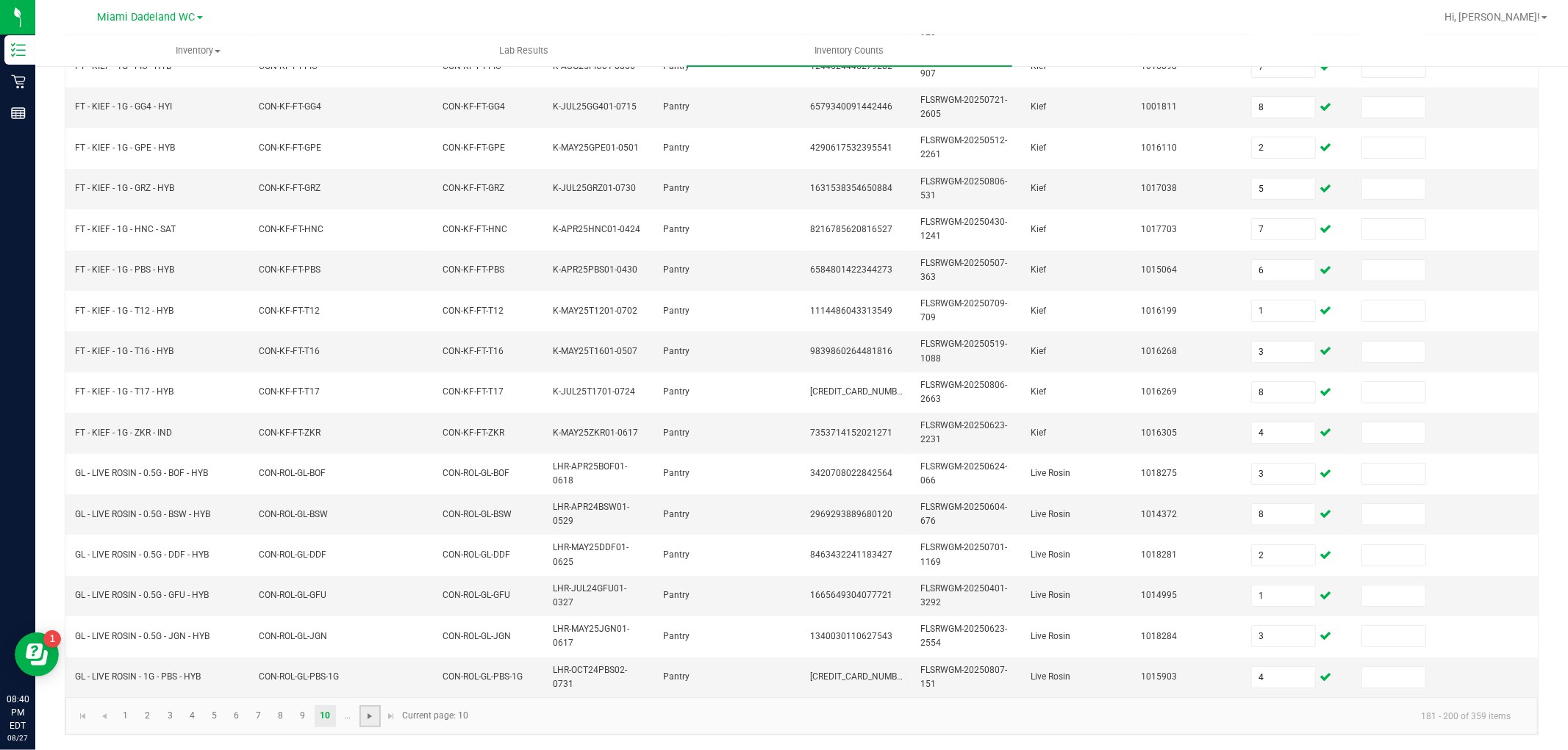
click at [364, 716] on span "Go to the next page" at bounding box center [370, 716] width 12 height 12
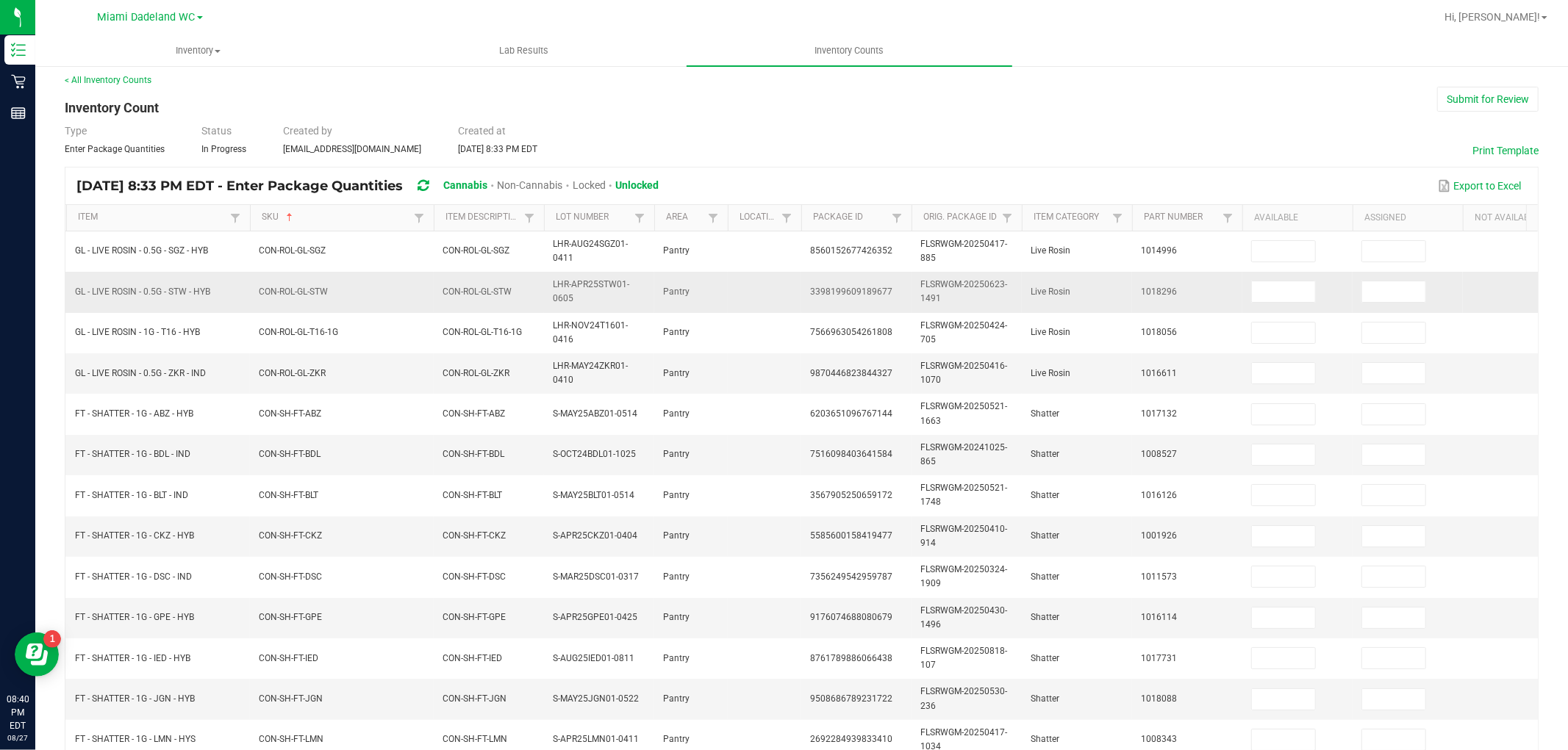
scroll to position [0, 0]
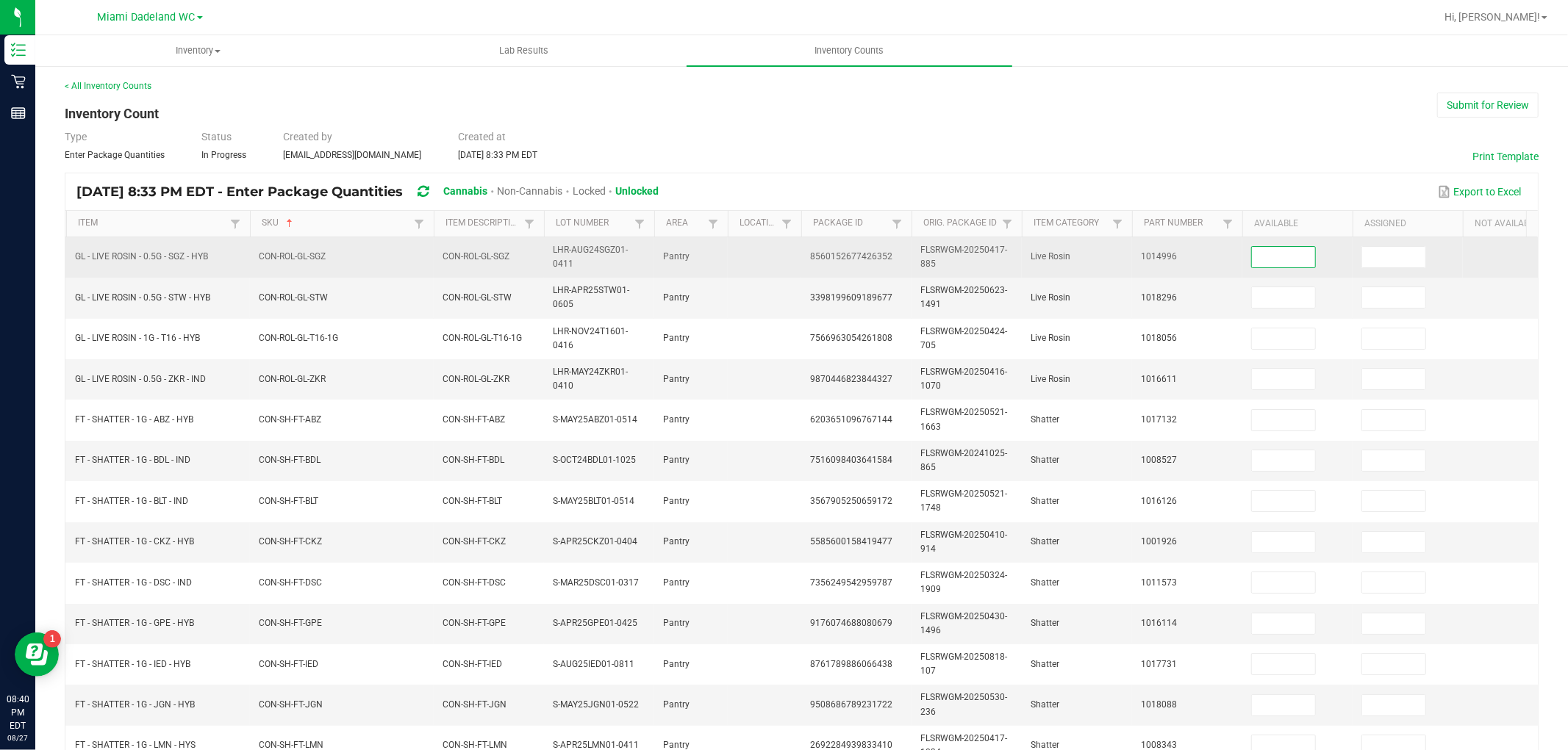
click at [1268, 254] on input at bounding box center [1283, 257] width 63 height 21
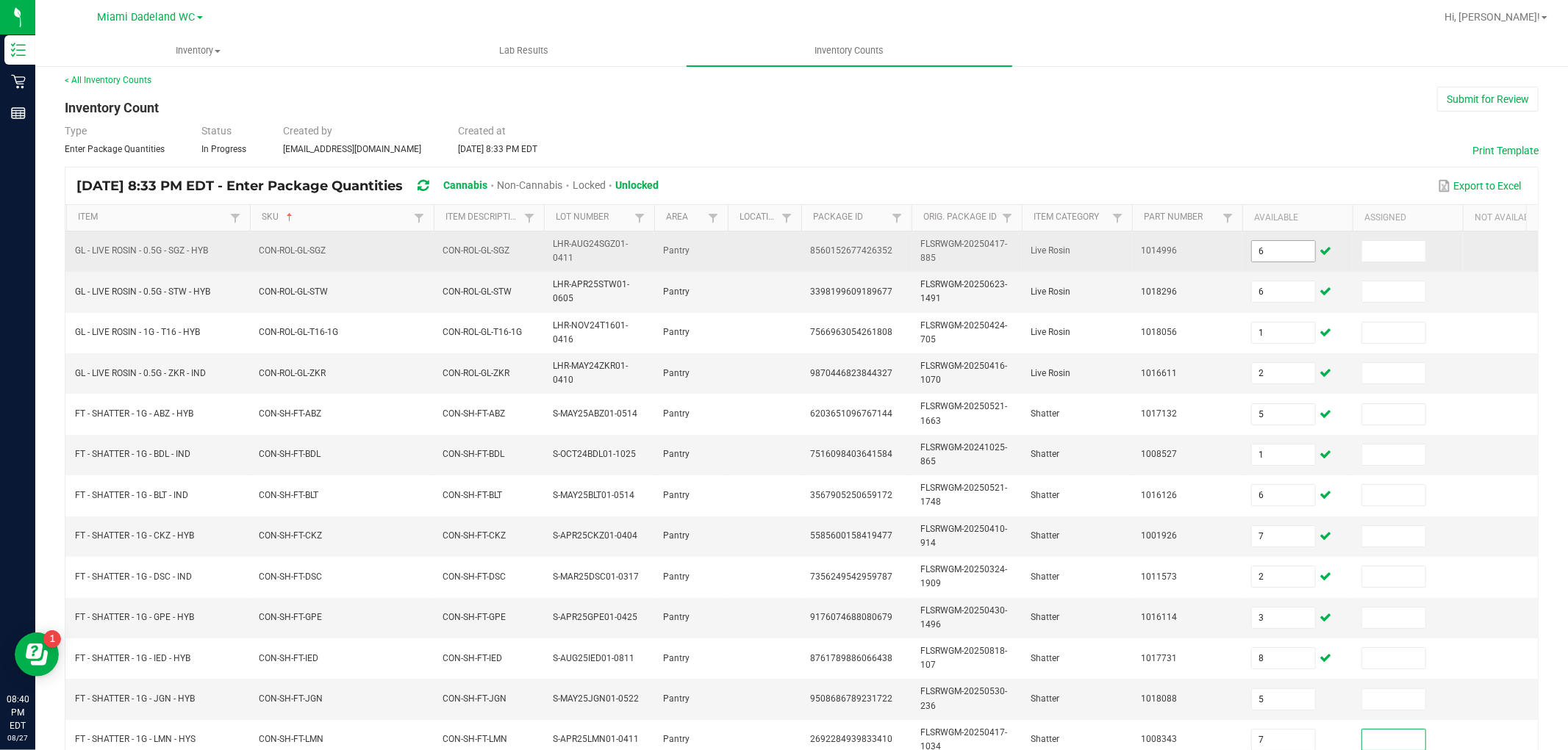
scroll to position [368, 0]
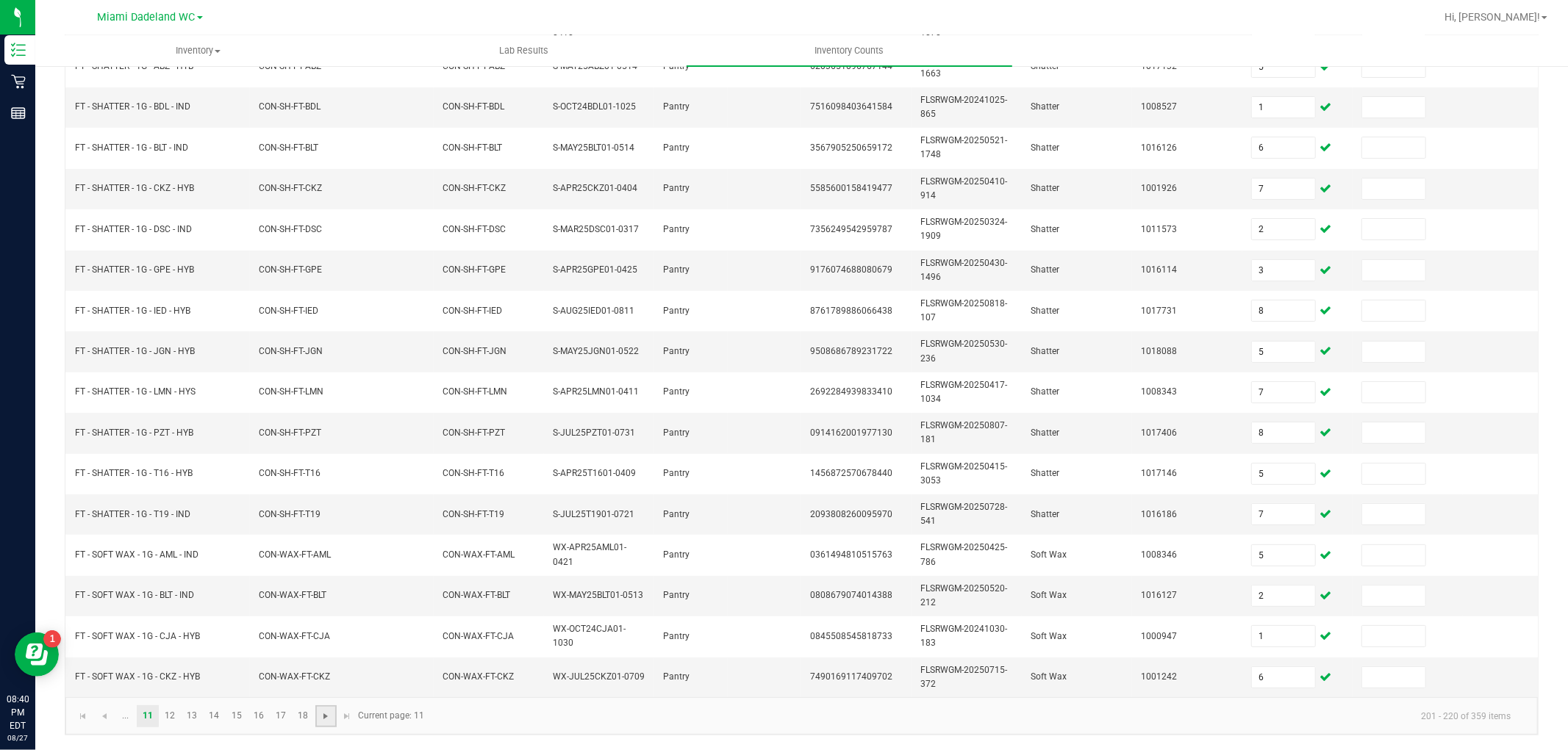
click at [324, 717] on span "Go to the next page" at bounding box center [326, 716] width 12 height 12
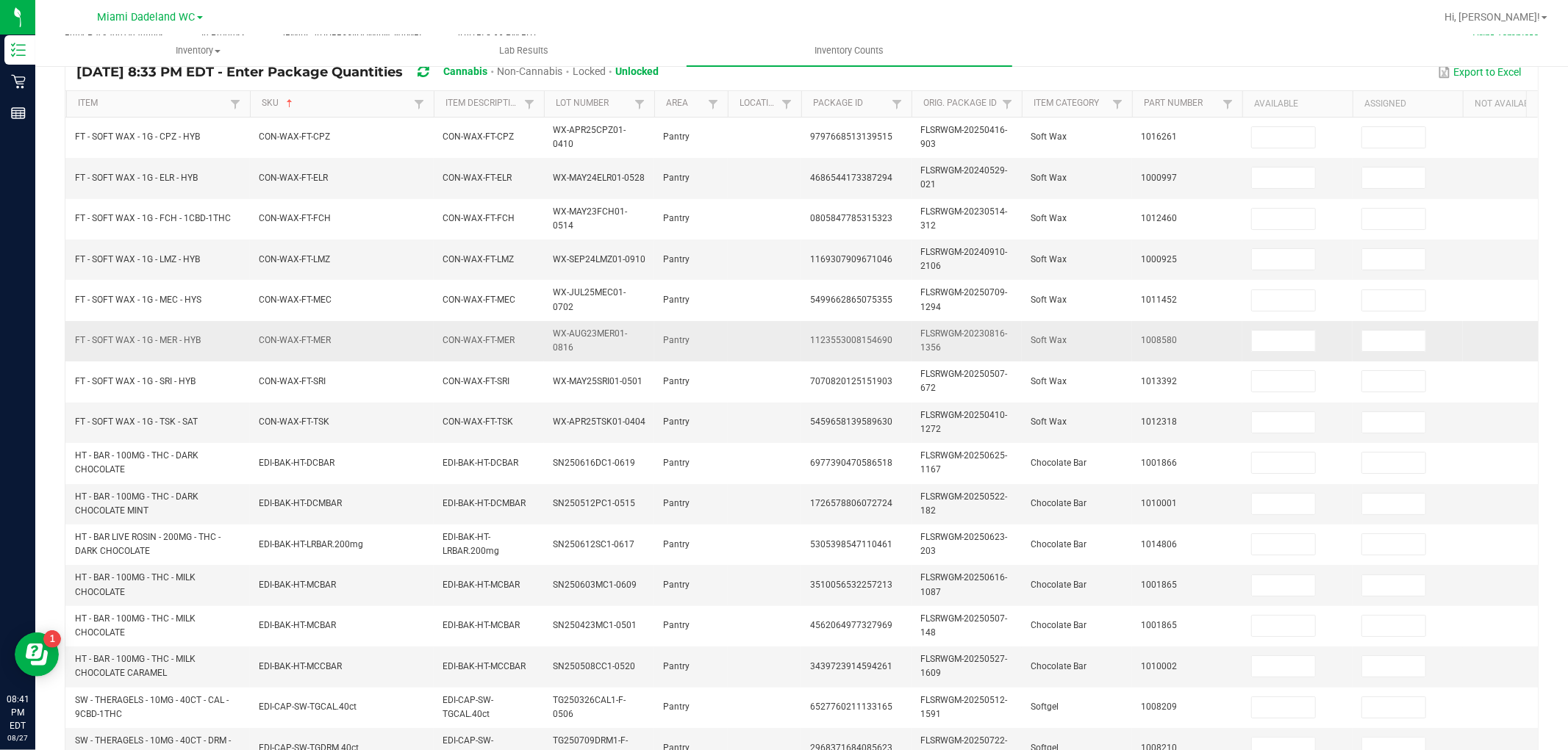
scroll to position [0, 0]
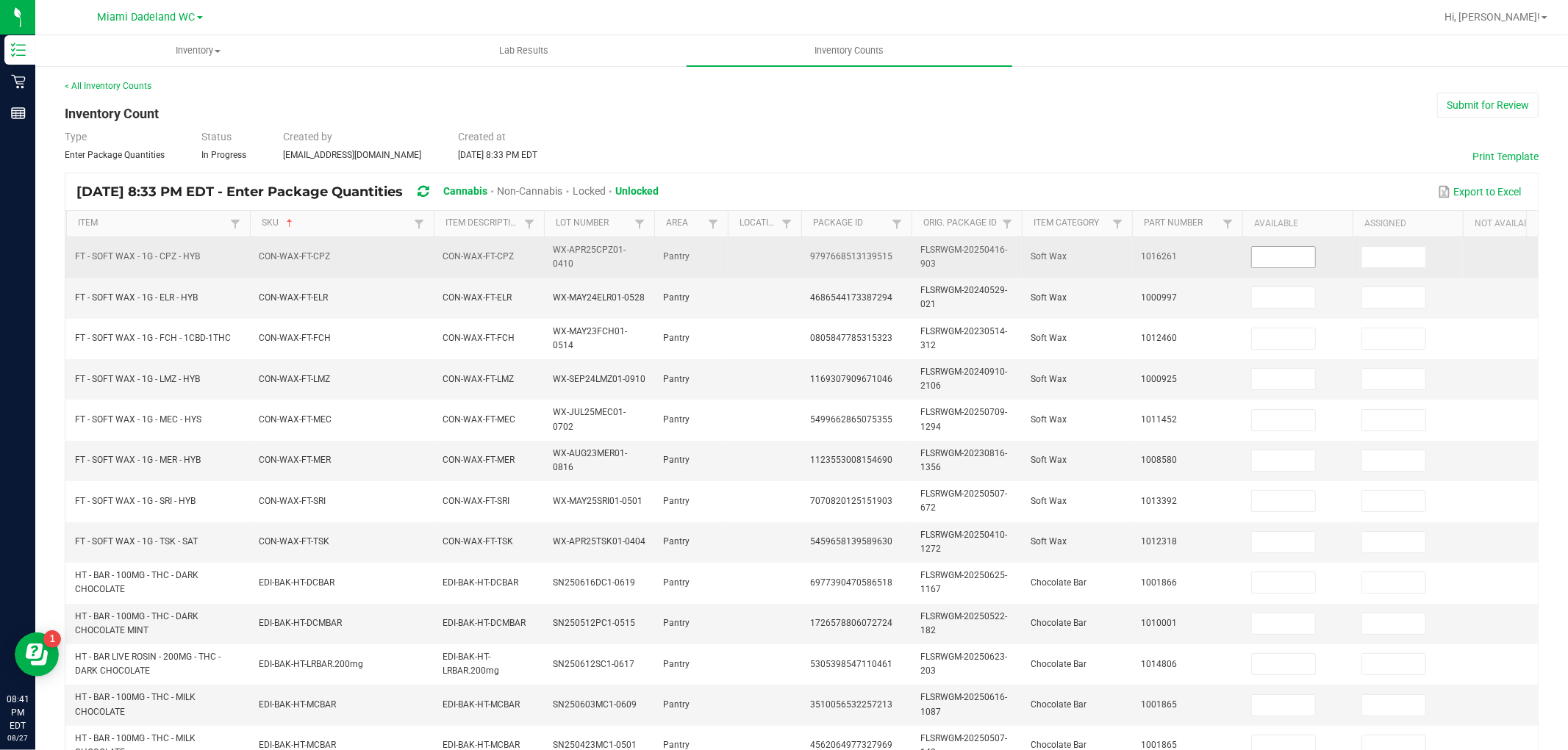
click at [1274, 251] on input at bounding box center [1283, 257] width 63 height 21
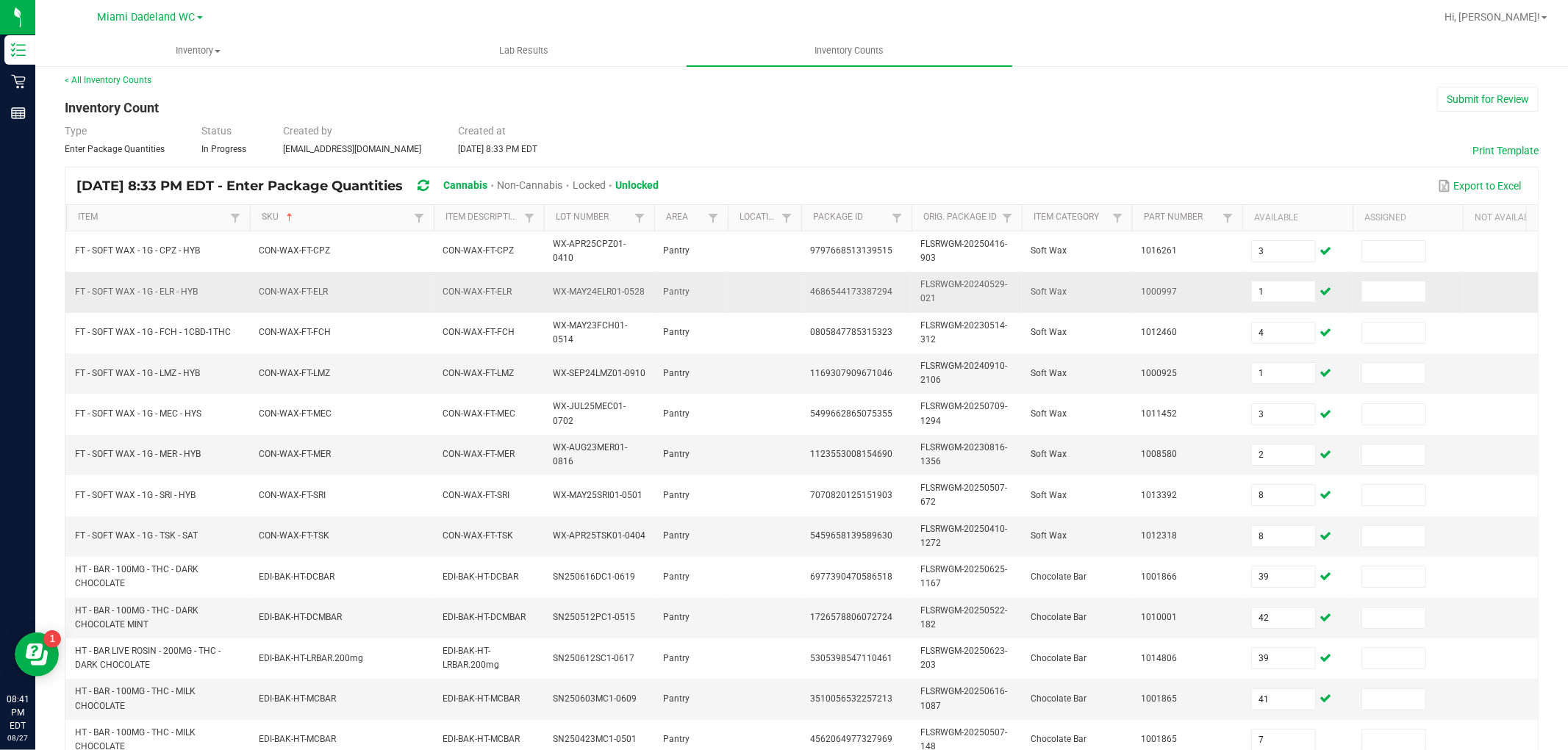
scroll to position [368, 0]
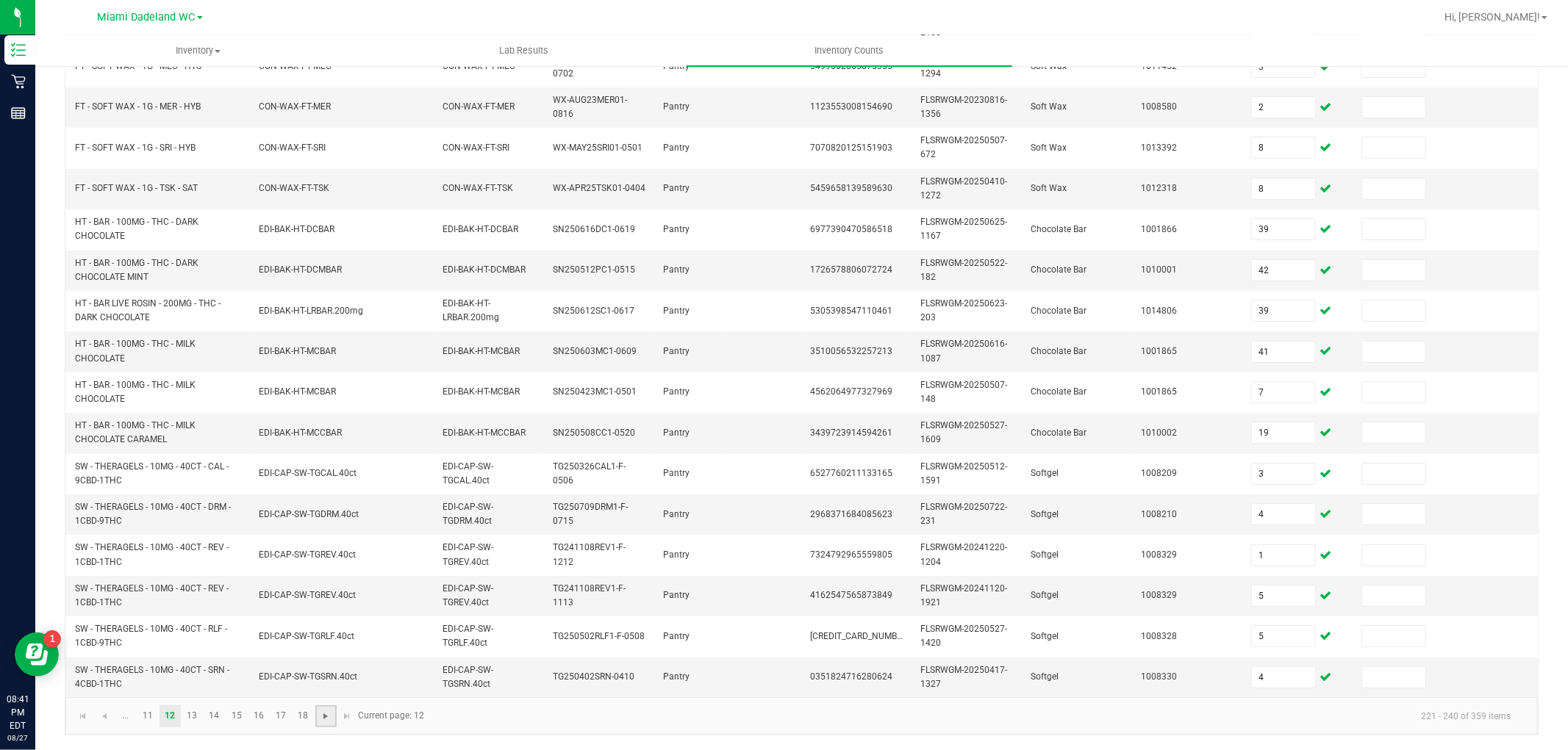
click at [324, 715] on span "Go to the next page" at bounding box center [326, 716] width 12 height 12
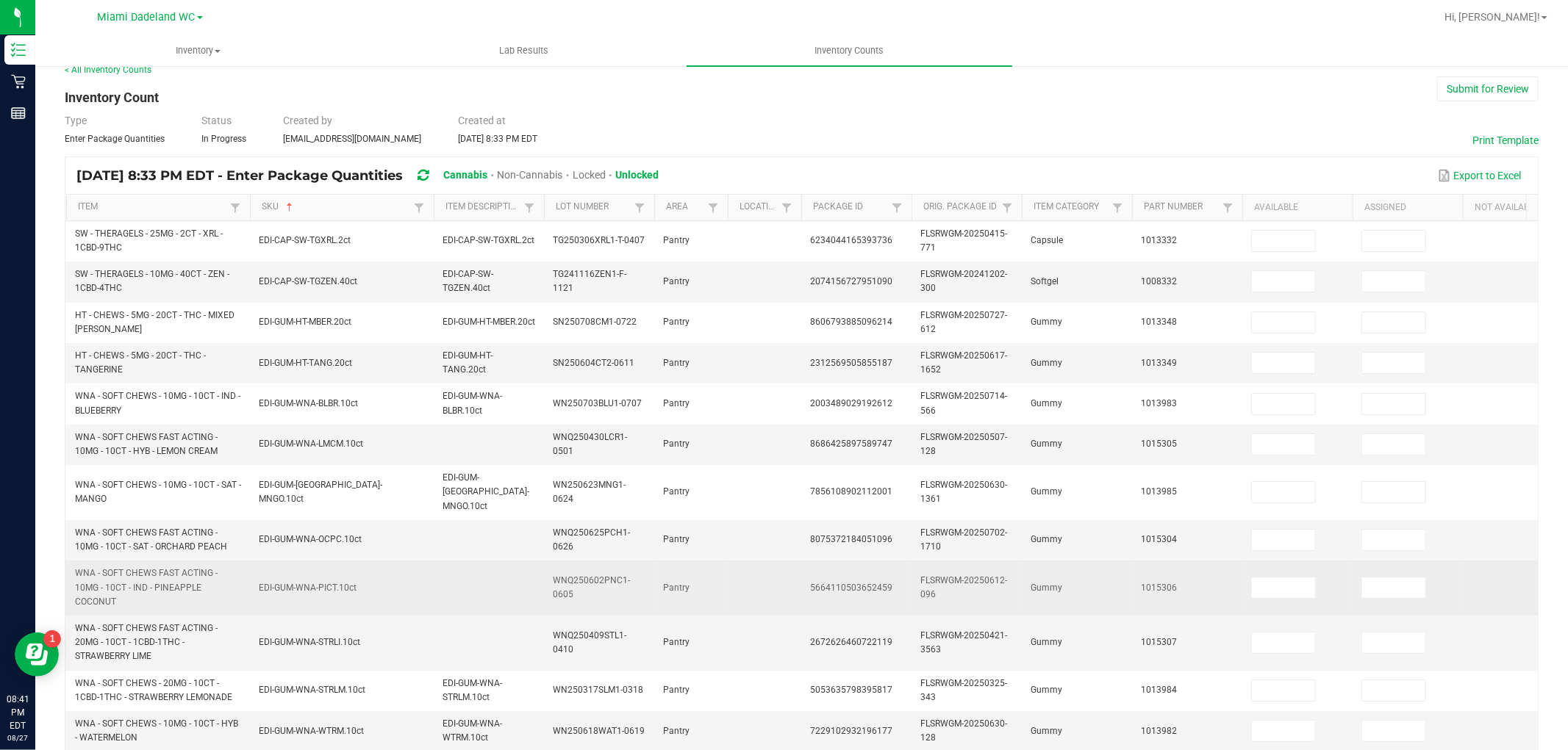
scroll to position [0, 0]
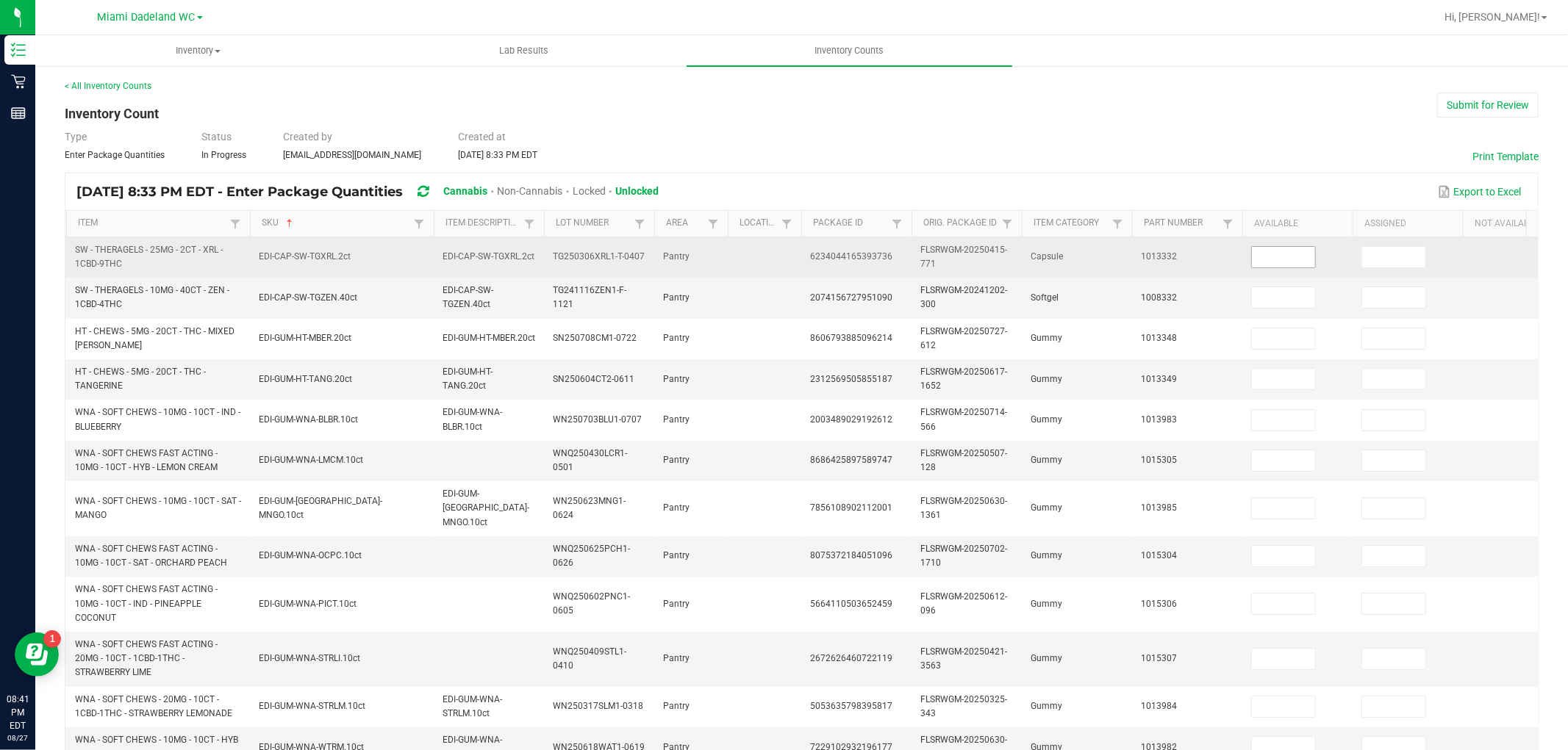
click at [1267, 250] on input at bounding box center [1283, 257] width 63 height 21
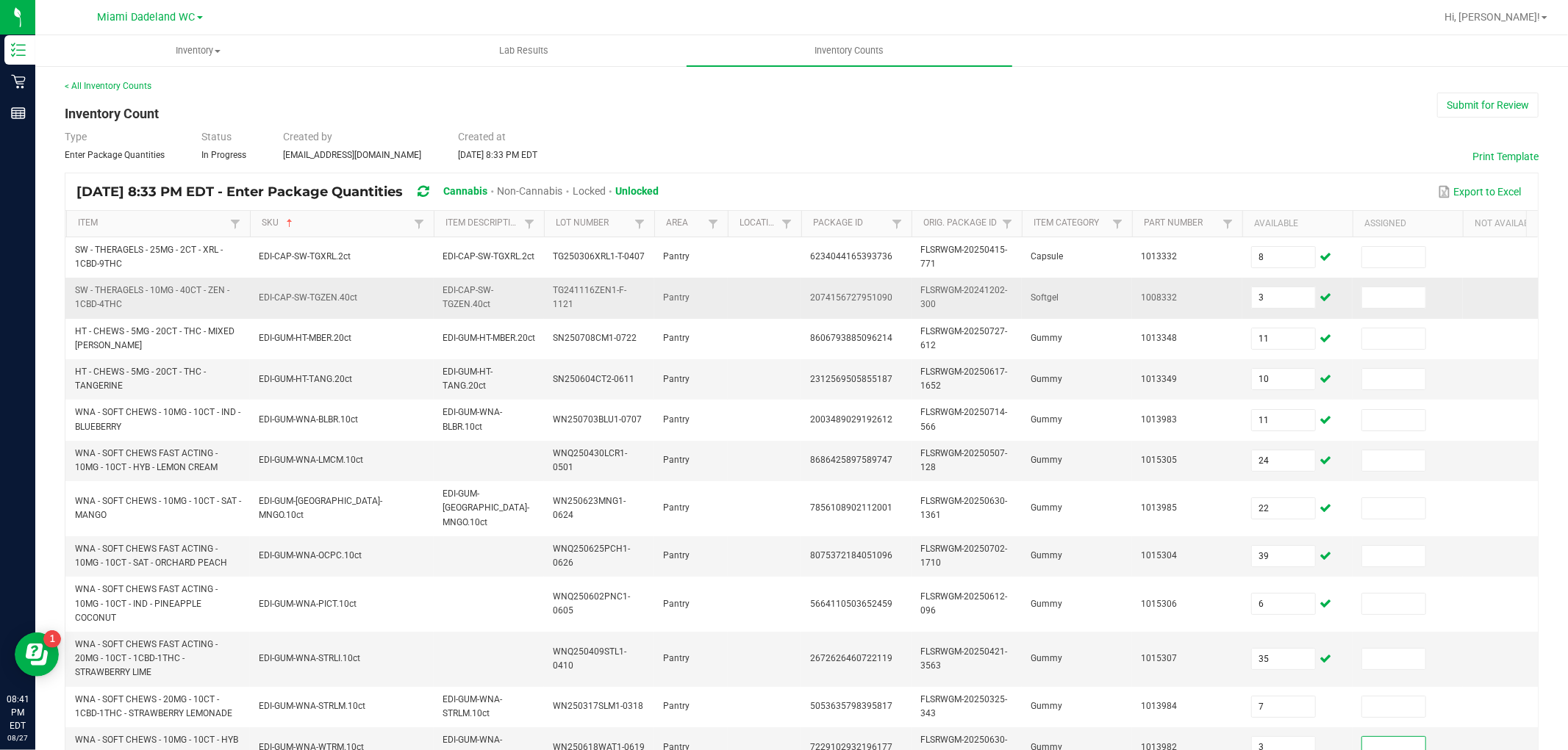
scroll to position [382, 0]
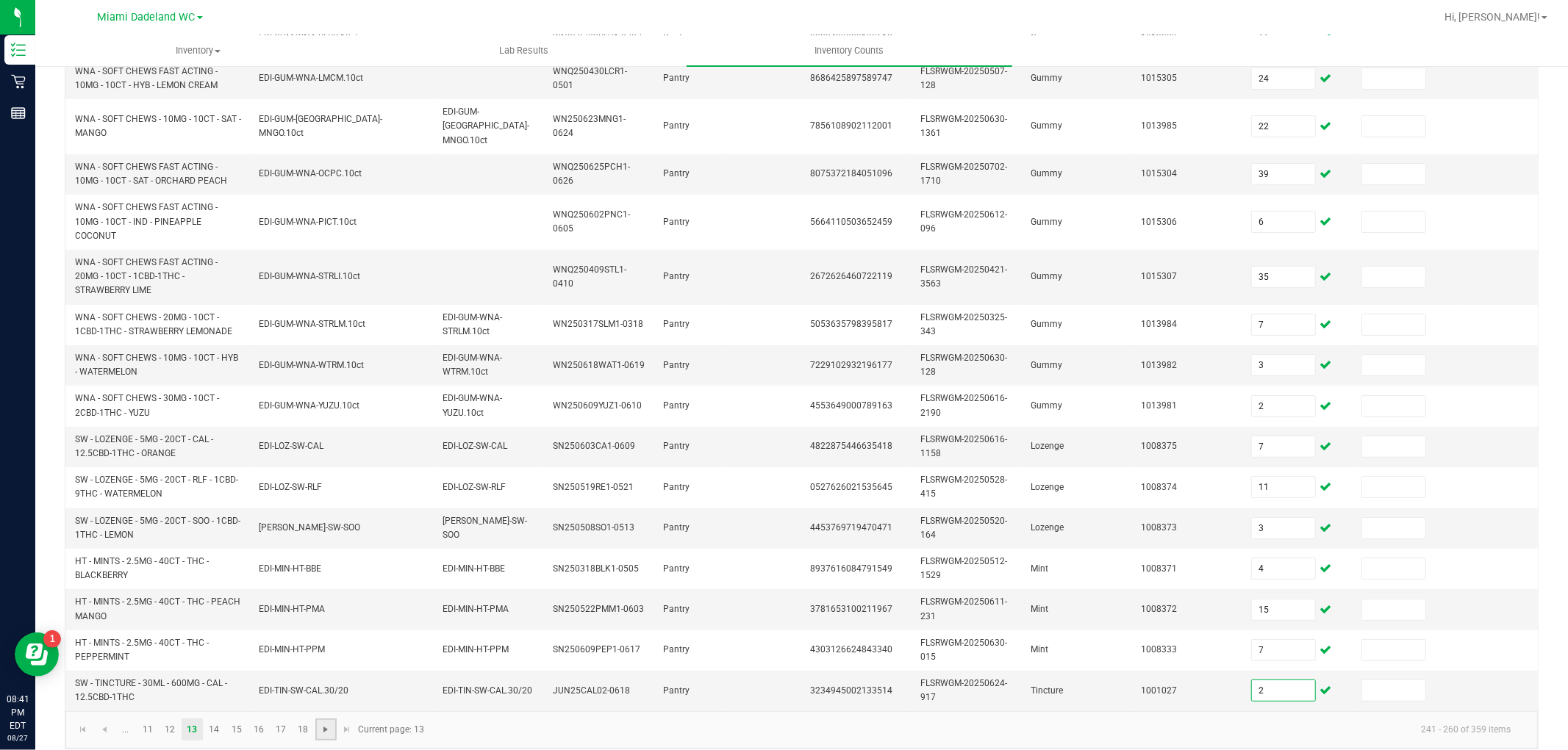
click at [328, 731] on span "Go to the next page" at bounding box center [326, 730] width 12 height 12
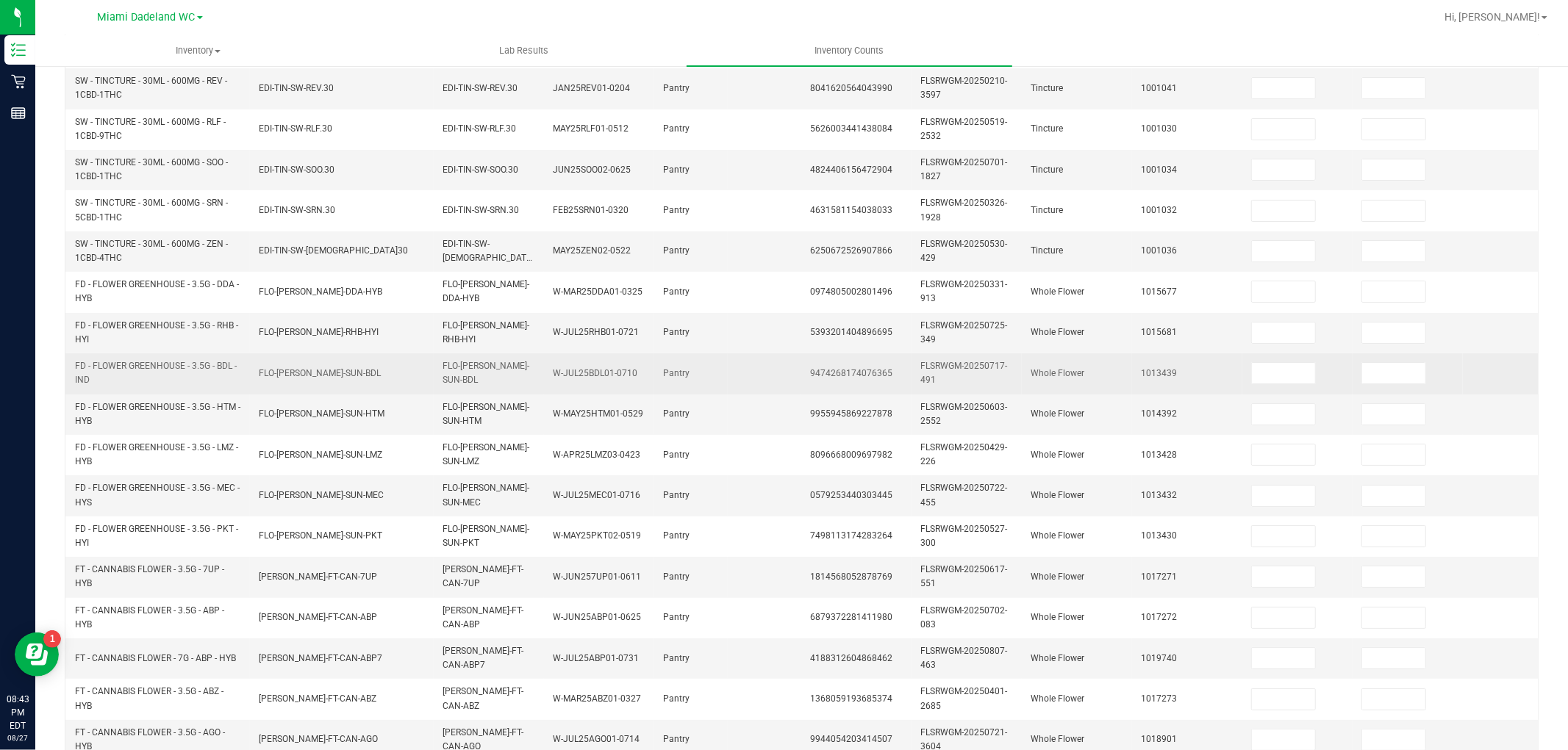
scroll to position [41, 0]
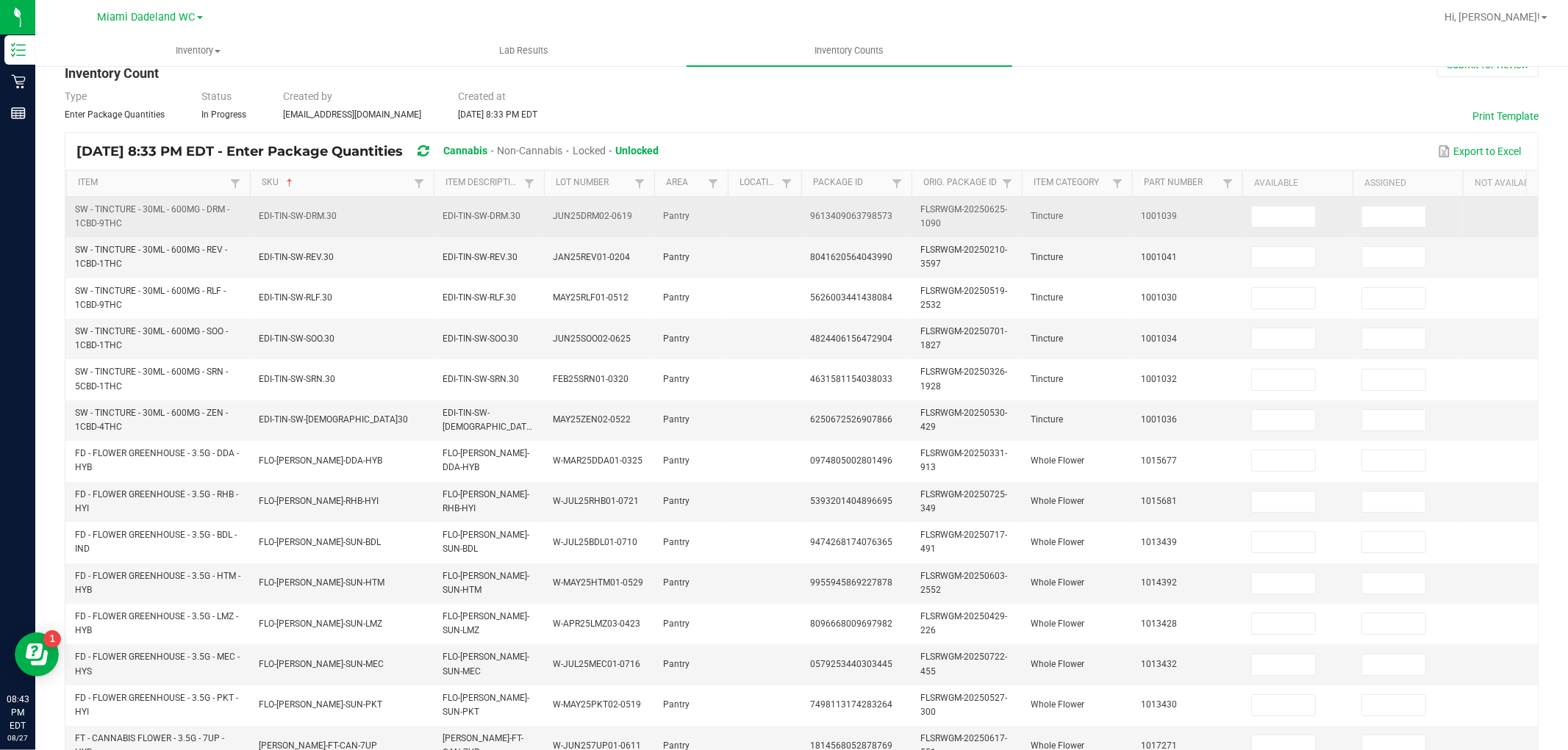
click at [1320, 211] on td at bounding box center [1298, 217] width 111 height 41
click at [1305, 211] on input at bounding box center [1283, 217] width 63 height 21
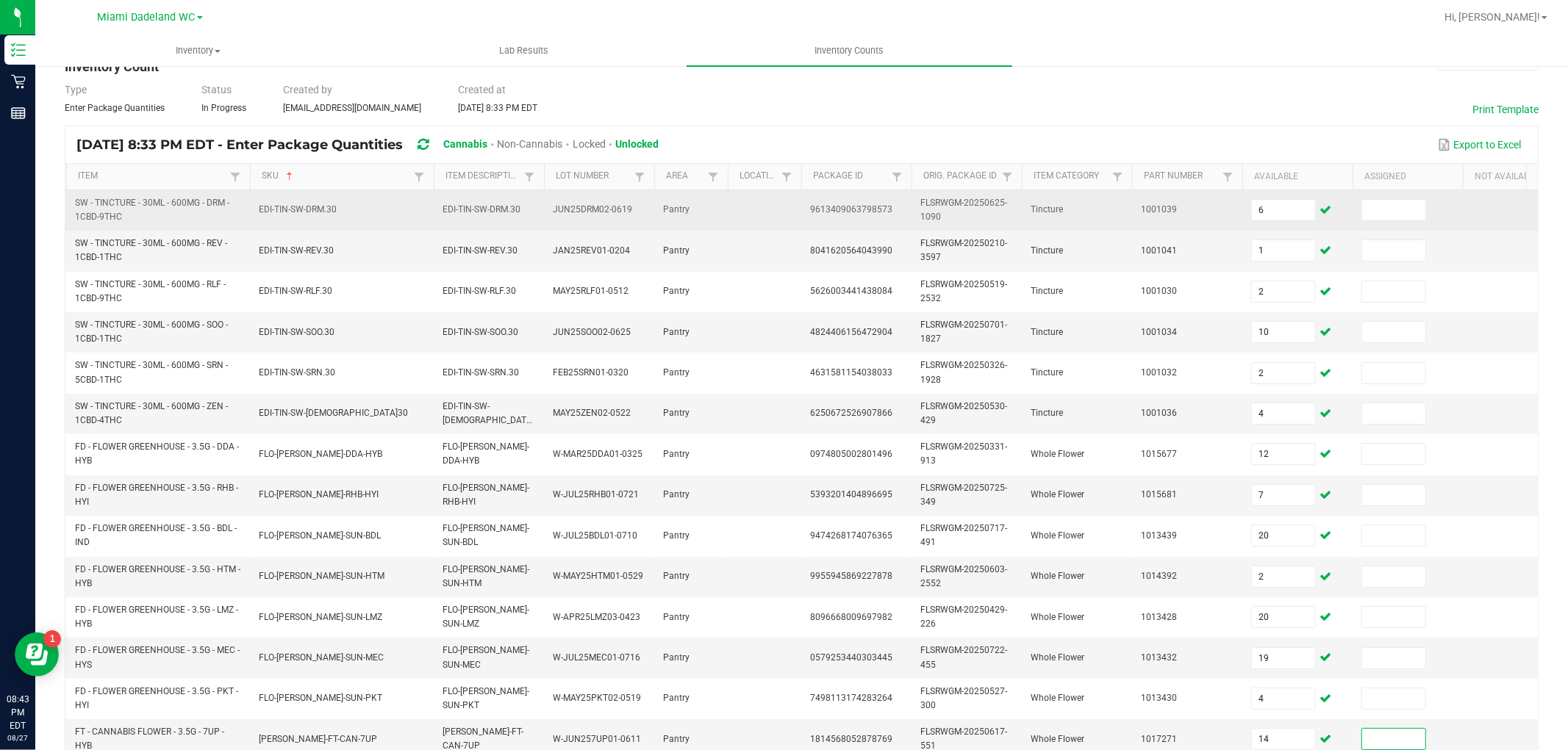
scroll to position [368, 0]
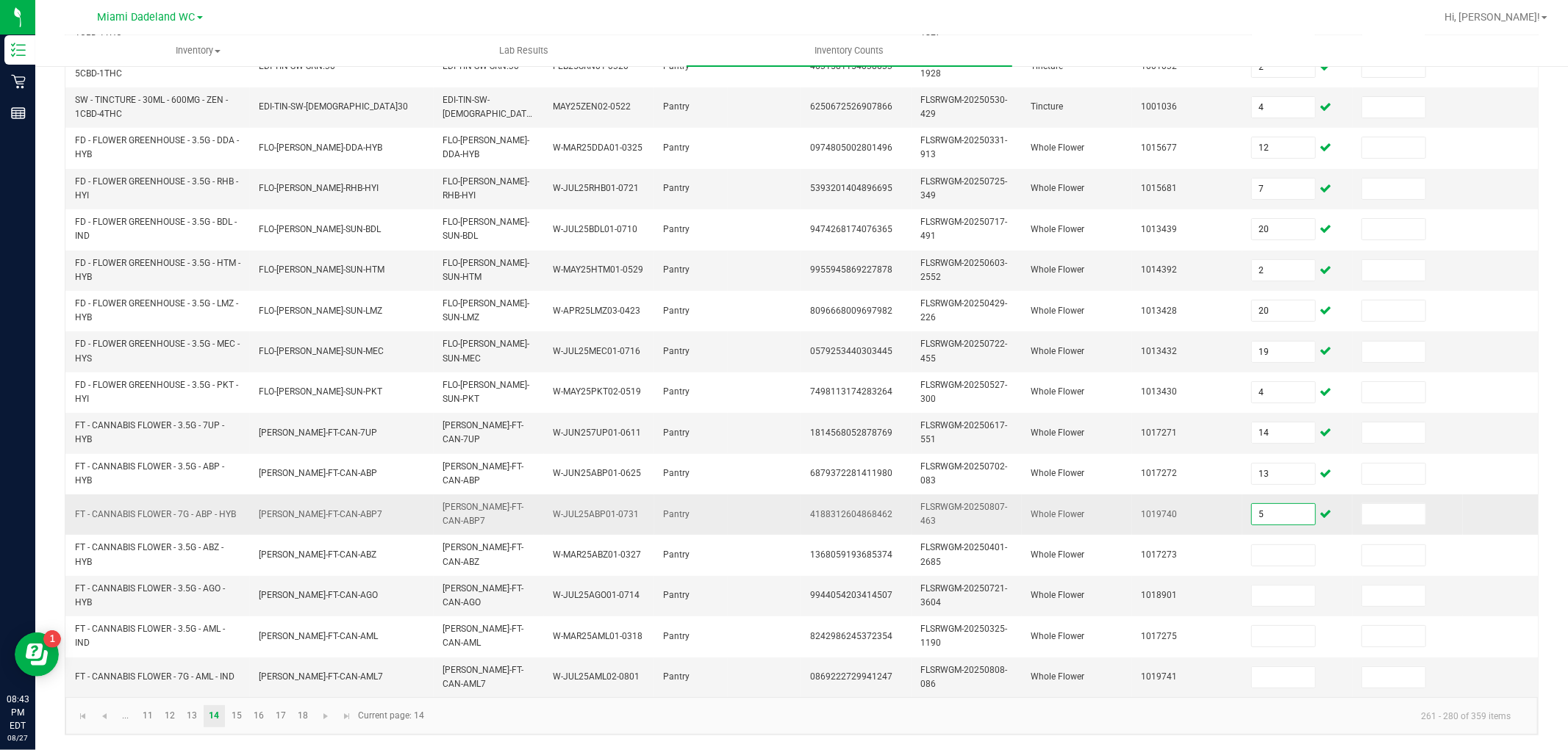
click at [1274, 504] on input "5" at bounding box center [1283, 514] width 63 height 21
click at [319, 718] on span "Go to the next page" at bounding box center [326, 716] width 12 height 12
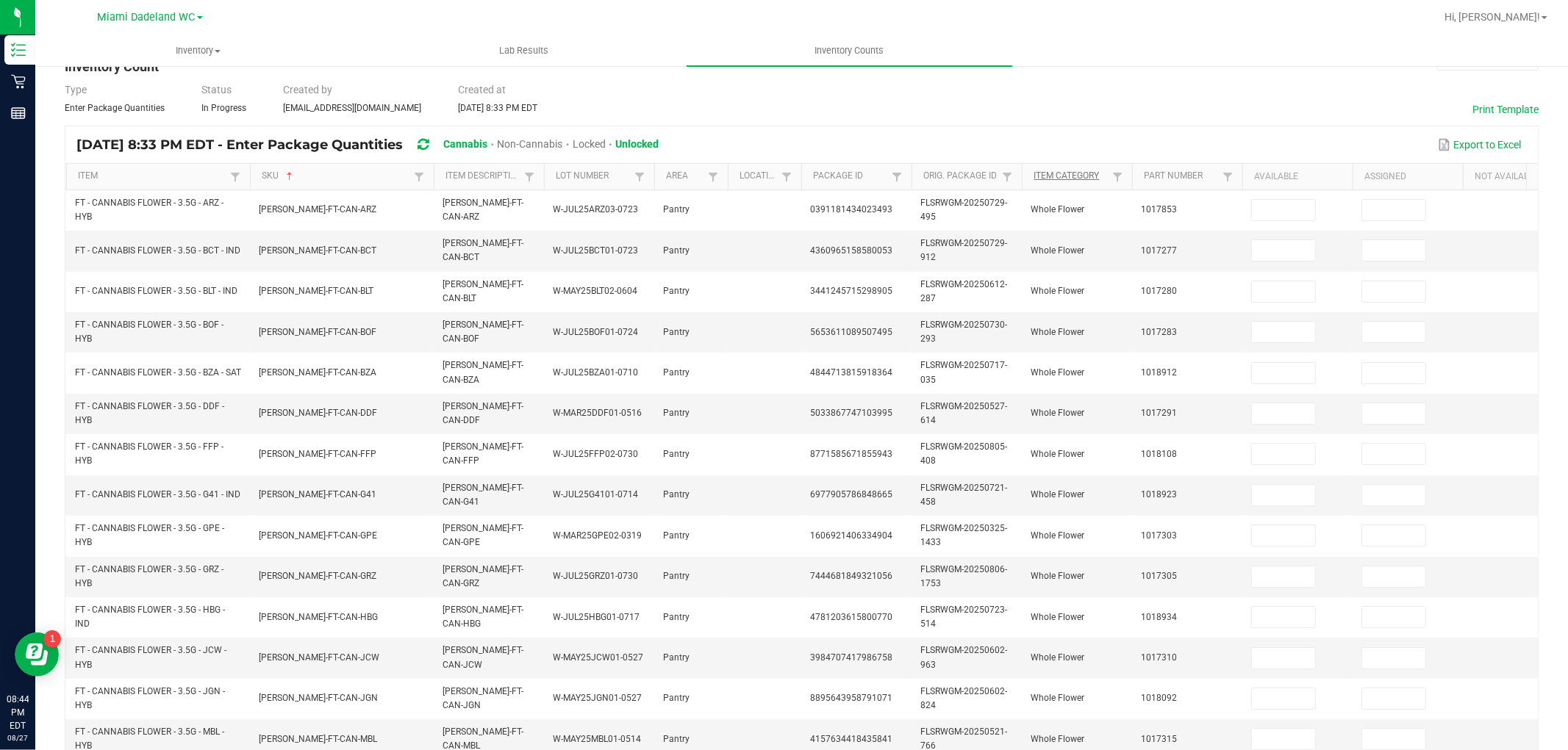
scroll to position [0, 0]
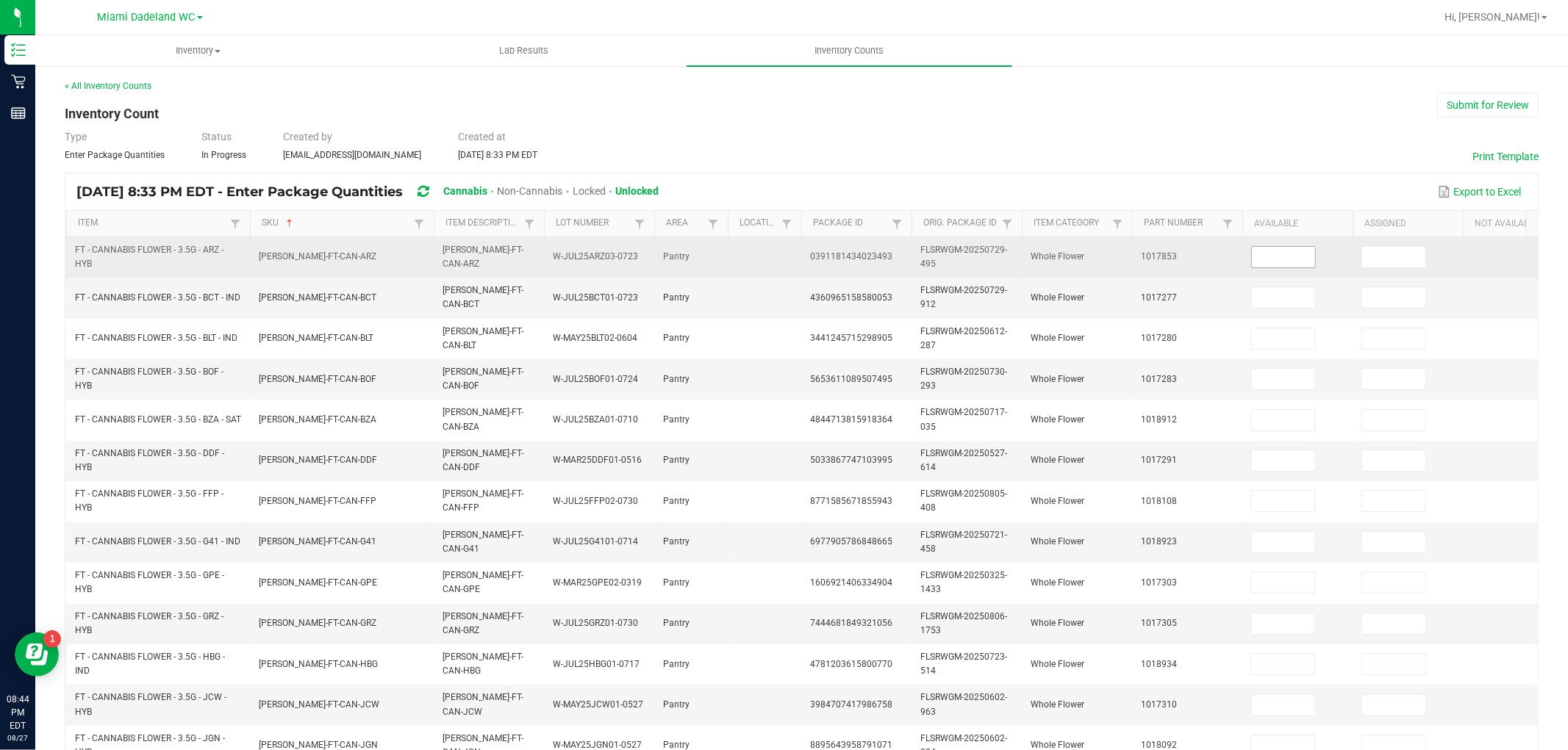
click at [1268, 258] on input at bounding box center [1283, 257] width 63 height 21
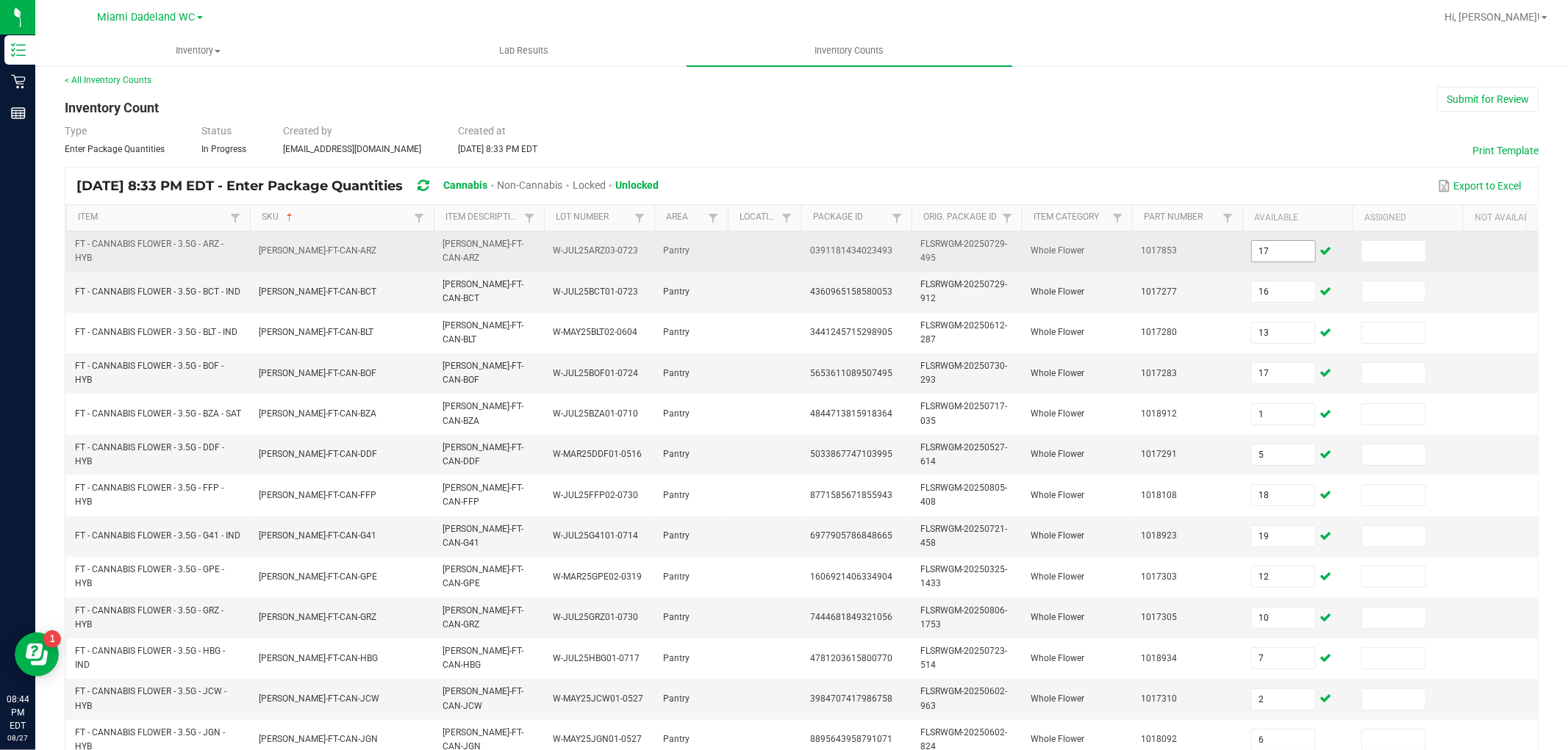
scroll to position [368, 0]
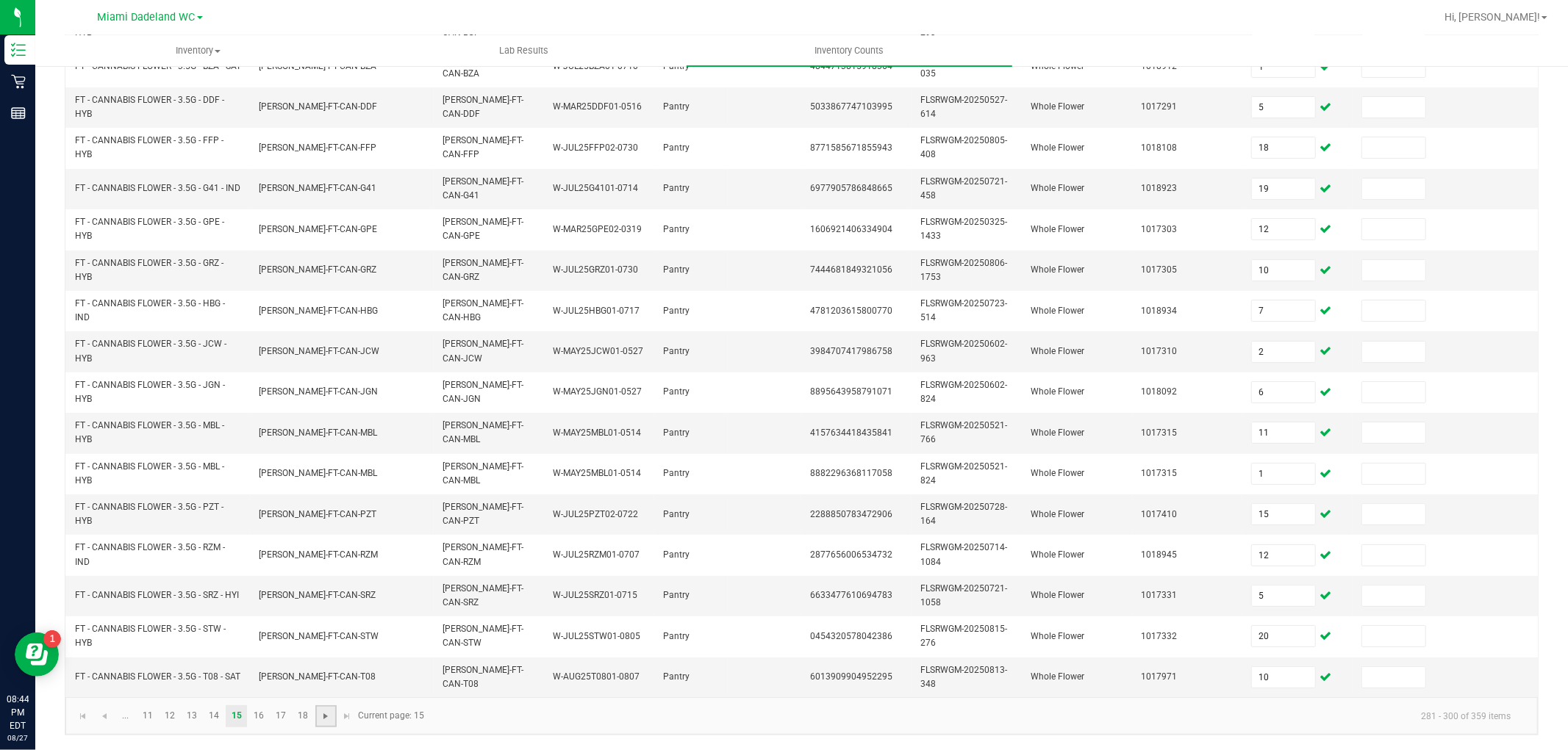
click at [326, 714] on span "Go to the next page" at bounding box center [326, 716] width 12 height 12
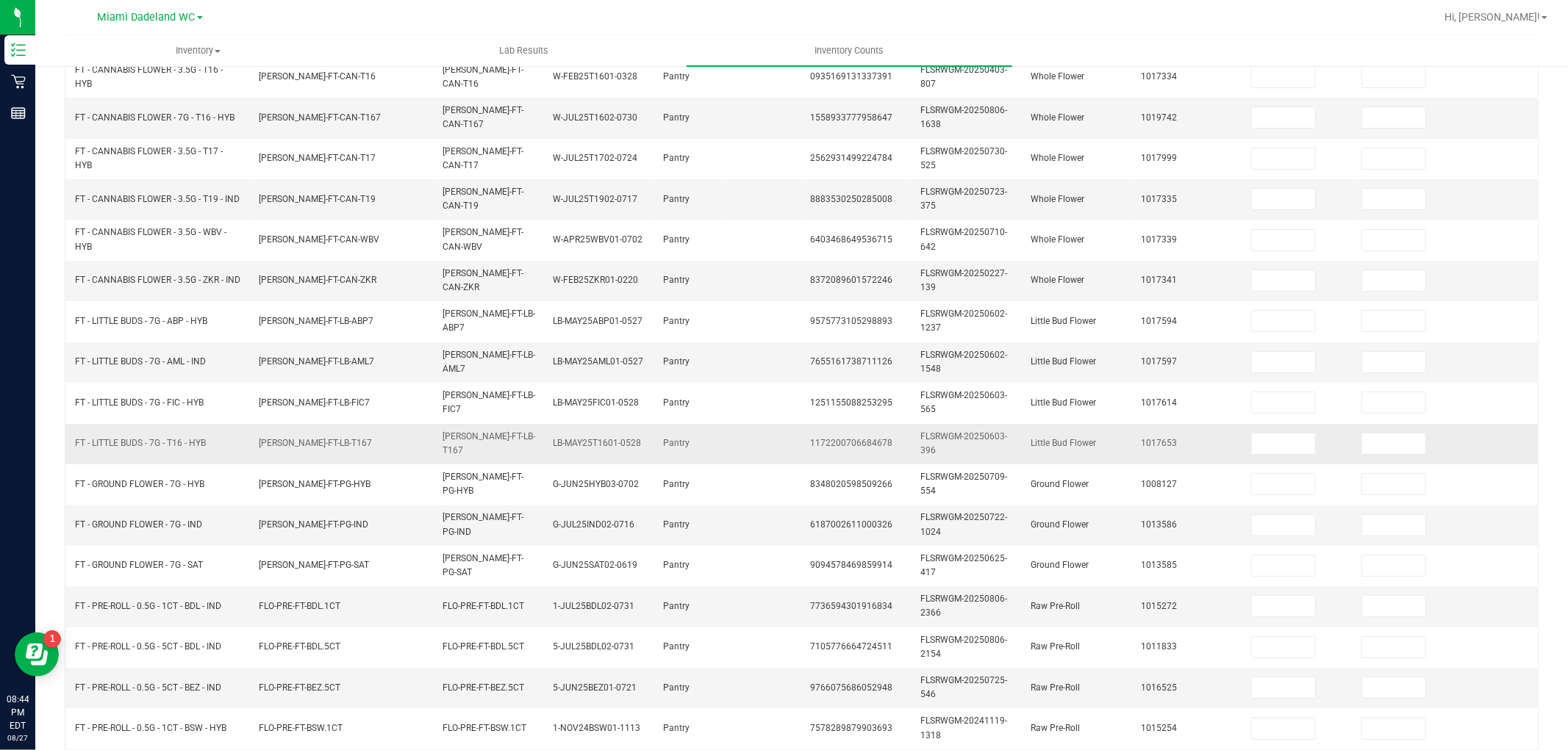
scroll to position [0, 0]
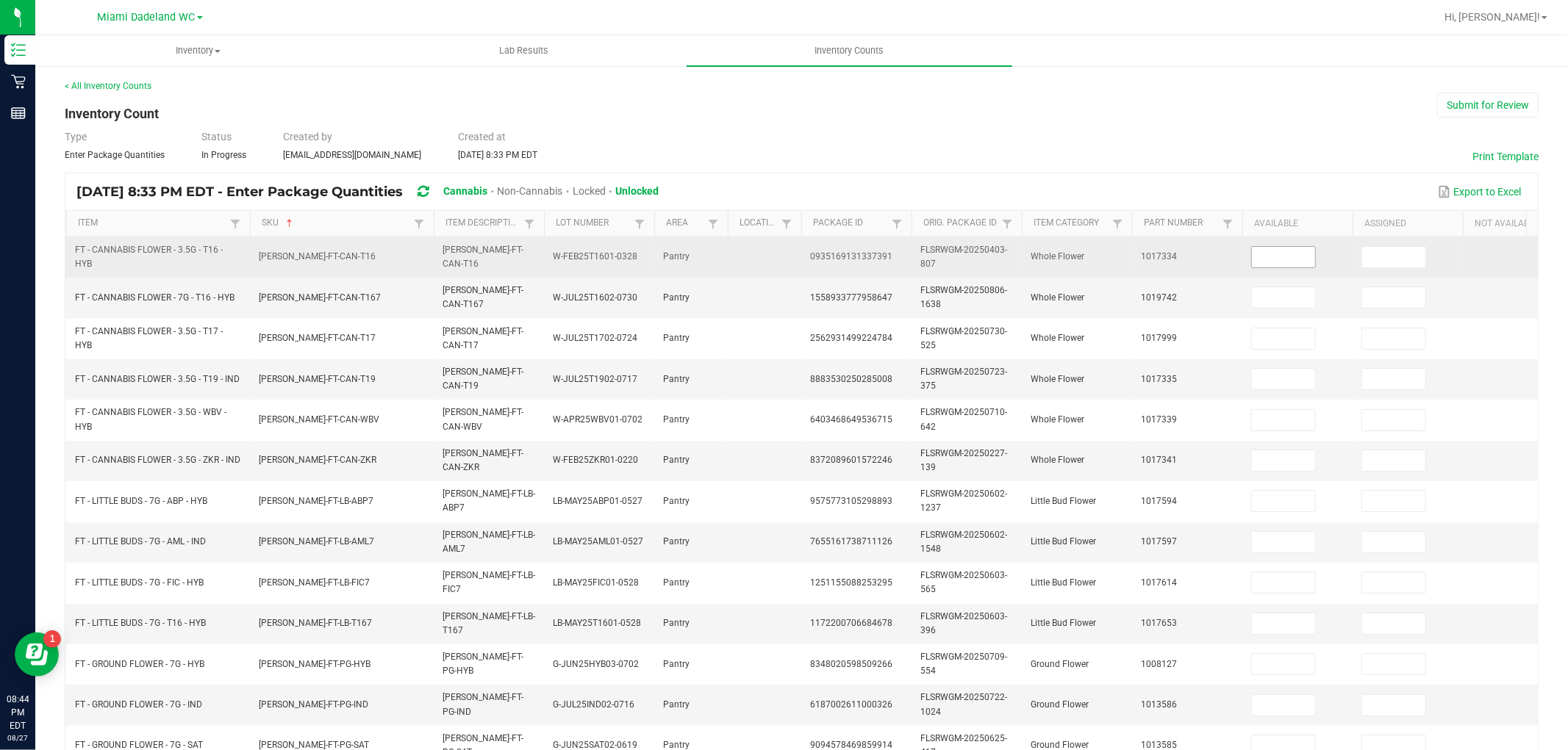
click at [1298, 260] on input at bounding box center [1283, 257] width 63 height 21
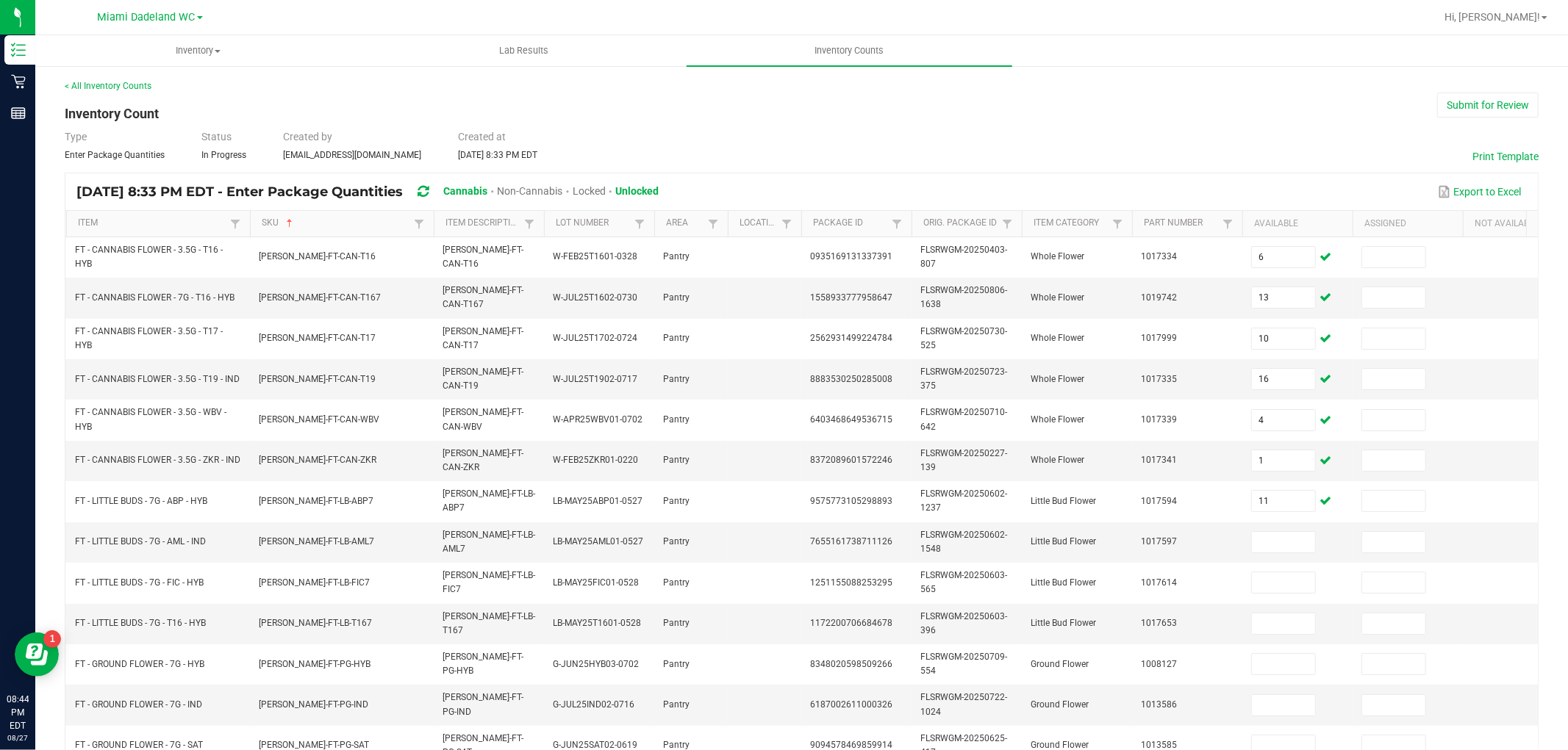
click at [1540, 496] on div "< All Inventory Counts Inventory Count Submit for Review Type Enter Package Qua…" at bounding box center [801, 584] width 1533 height 1039
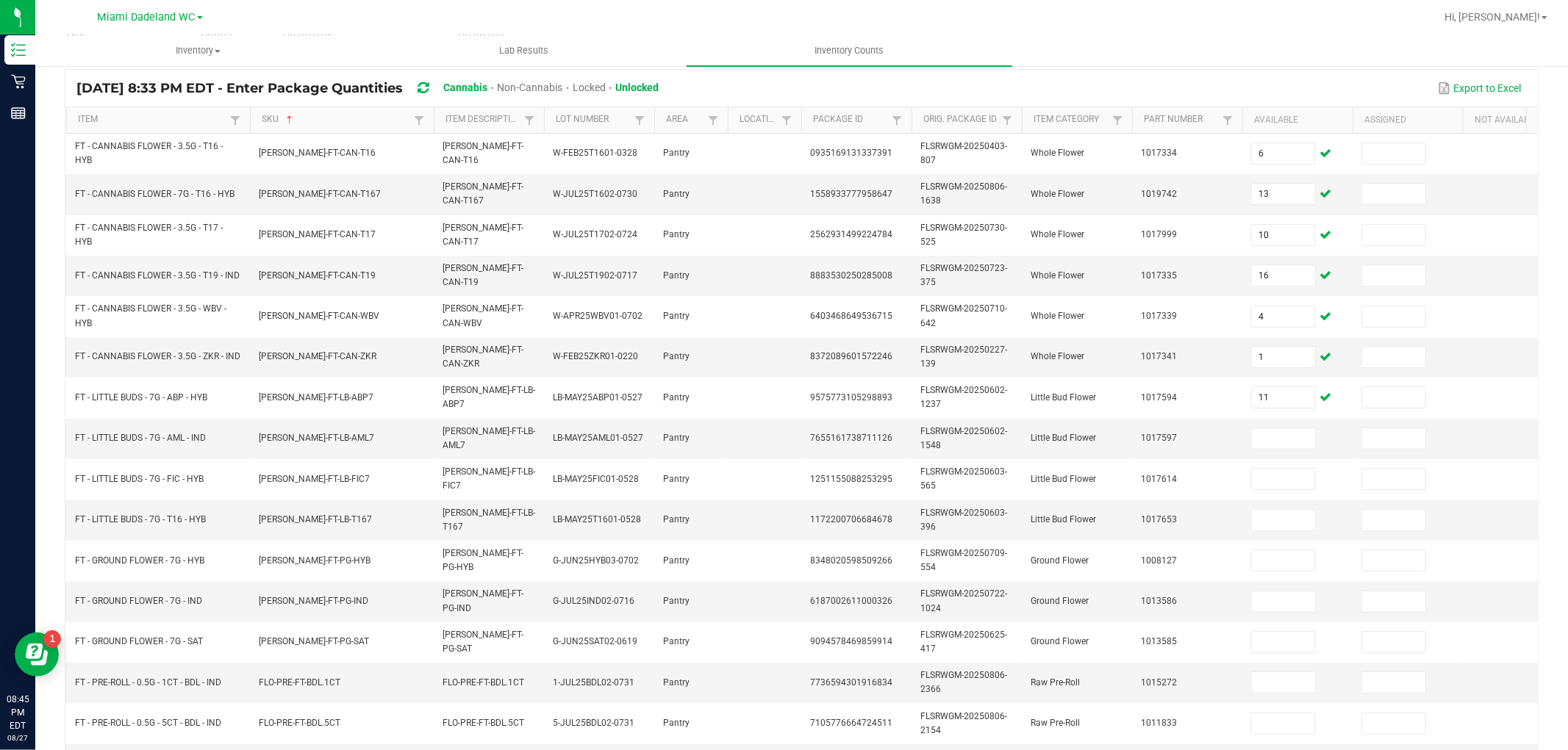
scroll to position [368, 0]
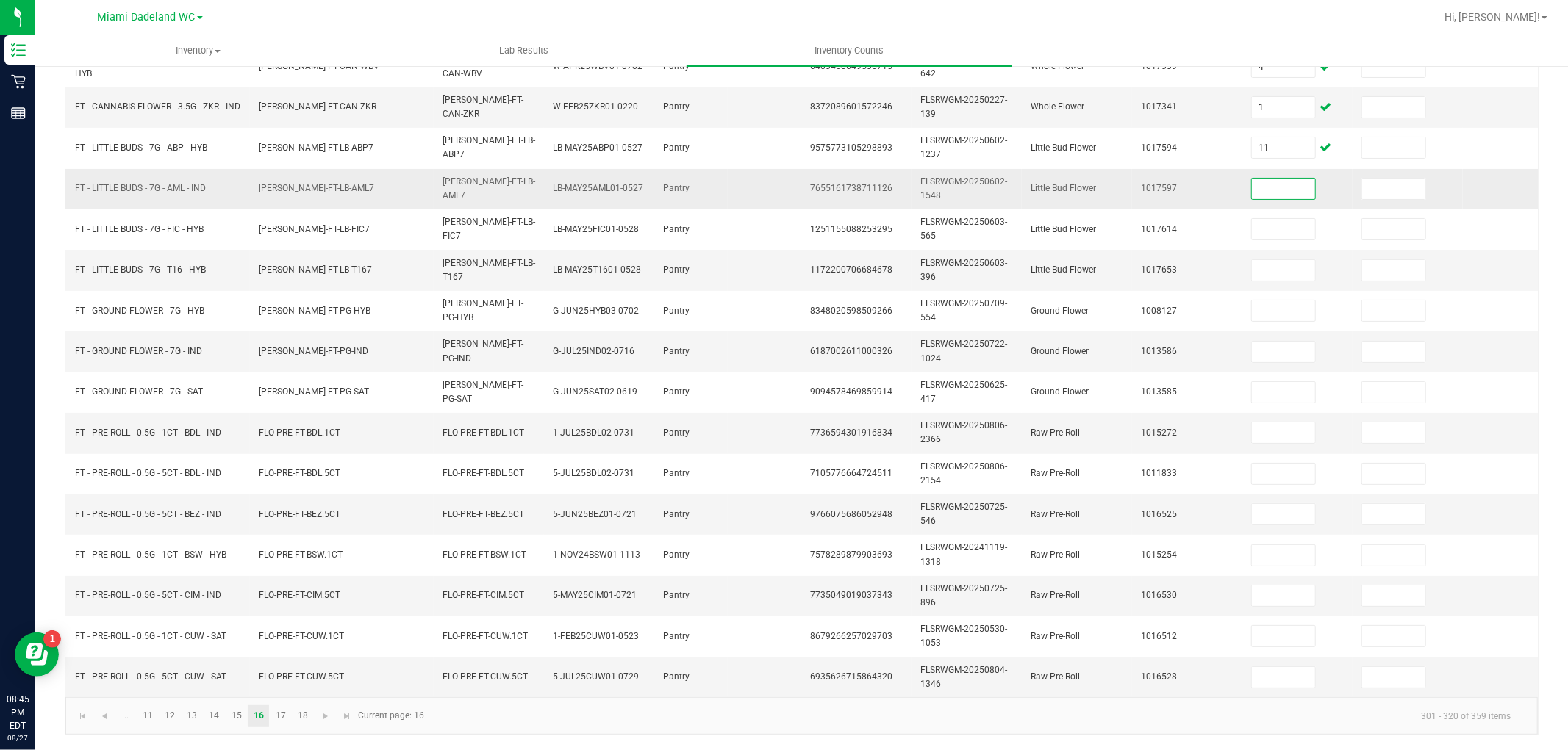
click at [1252, 180] on input at bounding box center [1283, 189] width 63 height 21
click at [328, 710] on span "Go to the next page" at bounding box center [326, 716] width 12 height 12
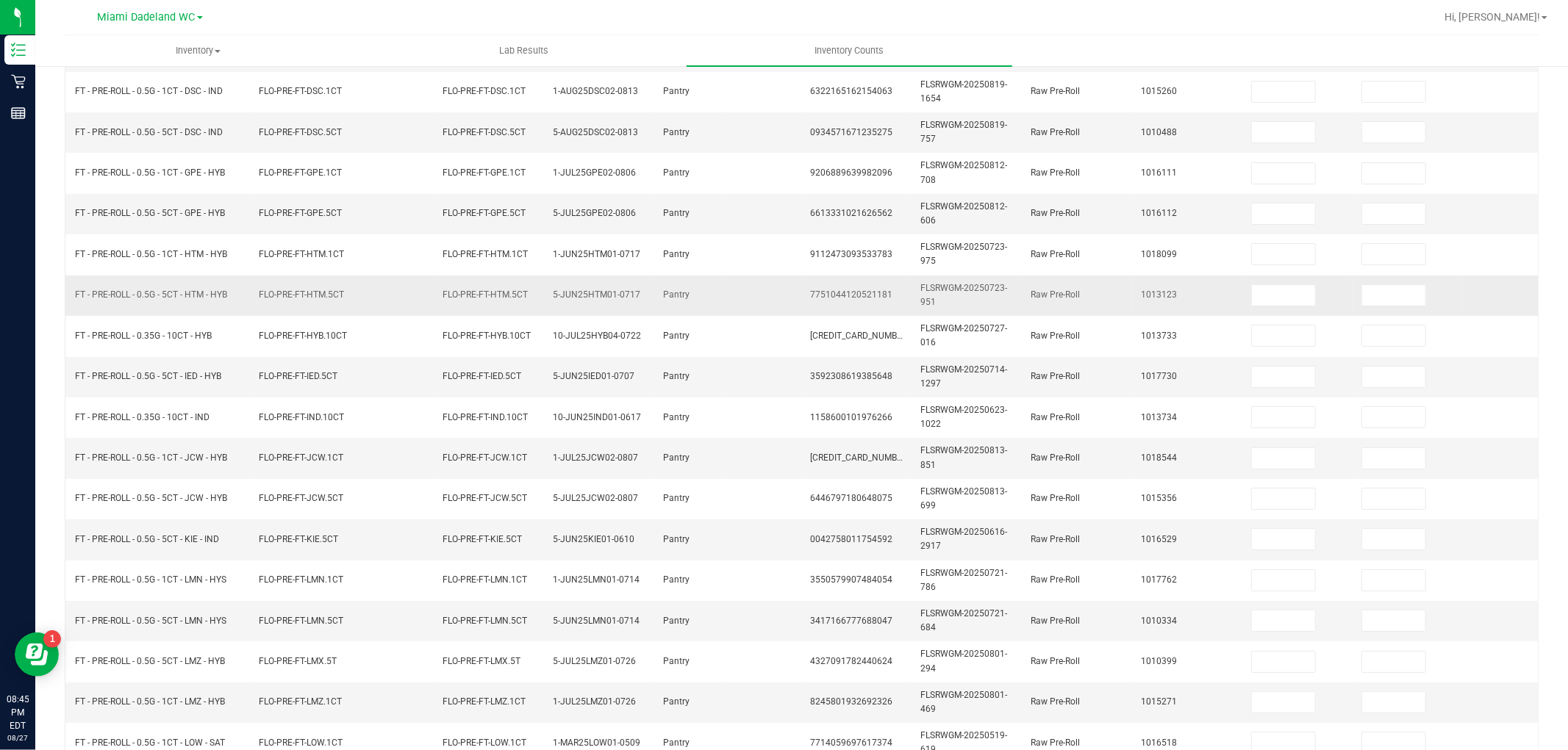
scroll to position [0, 0]
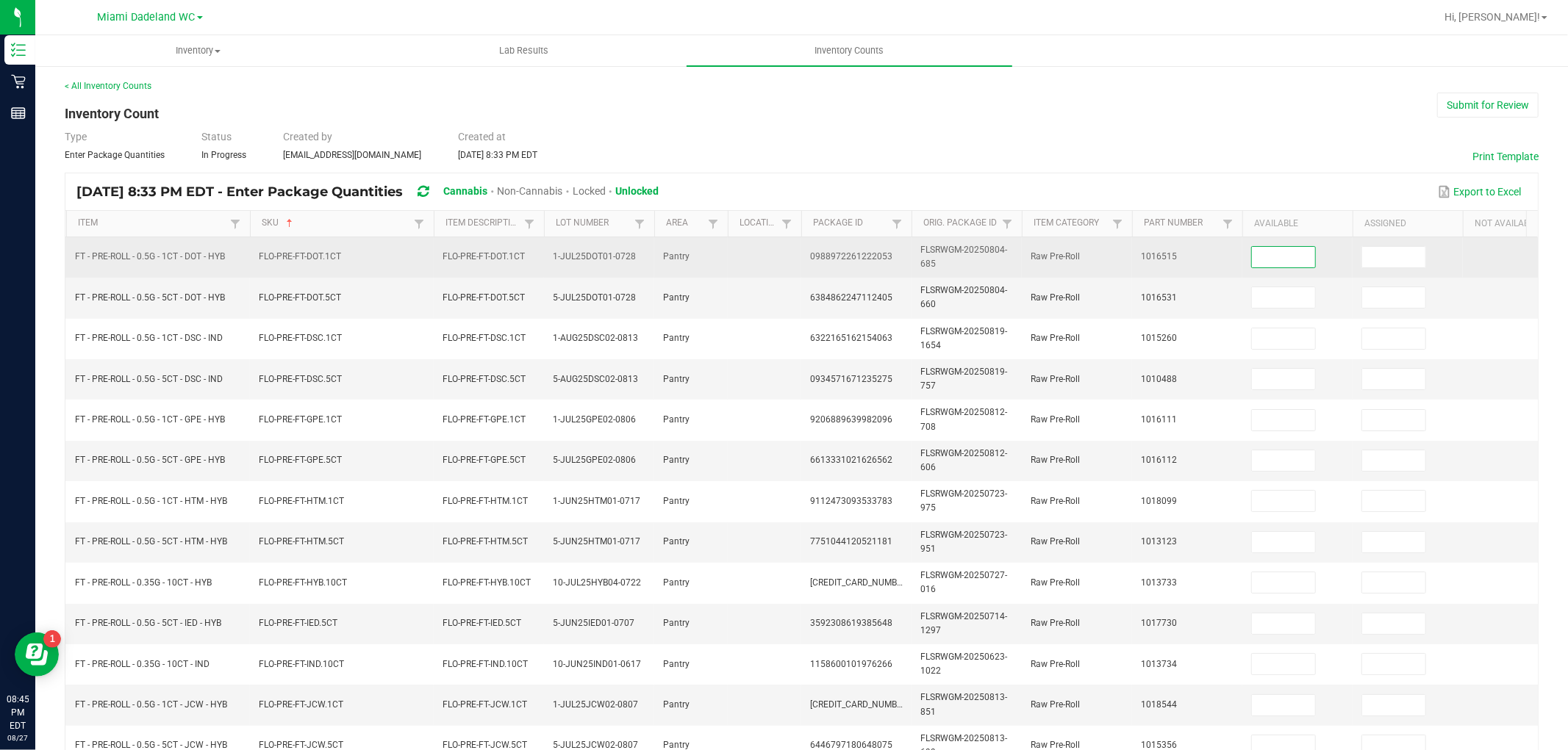
click at [1261, 261] on input at bounding box center [1283, 257] width 63 height 21
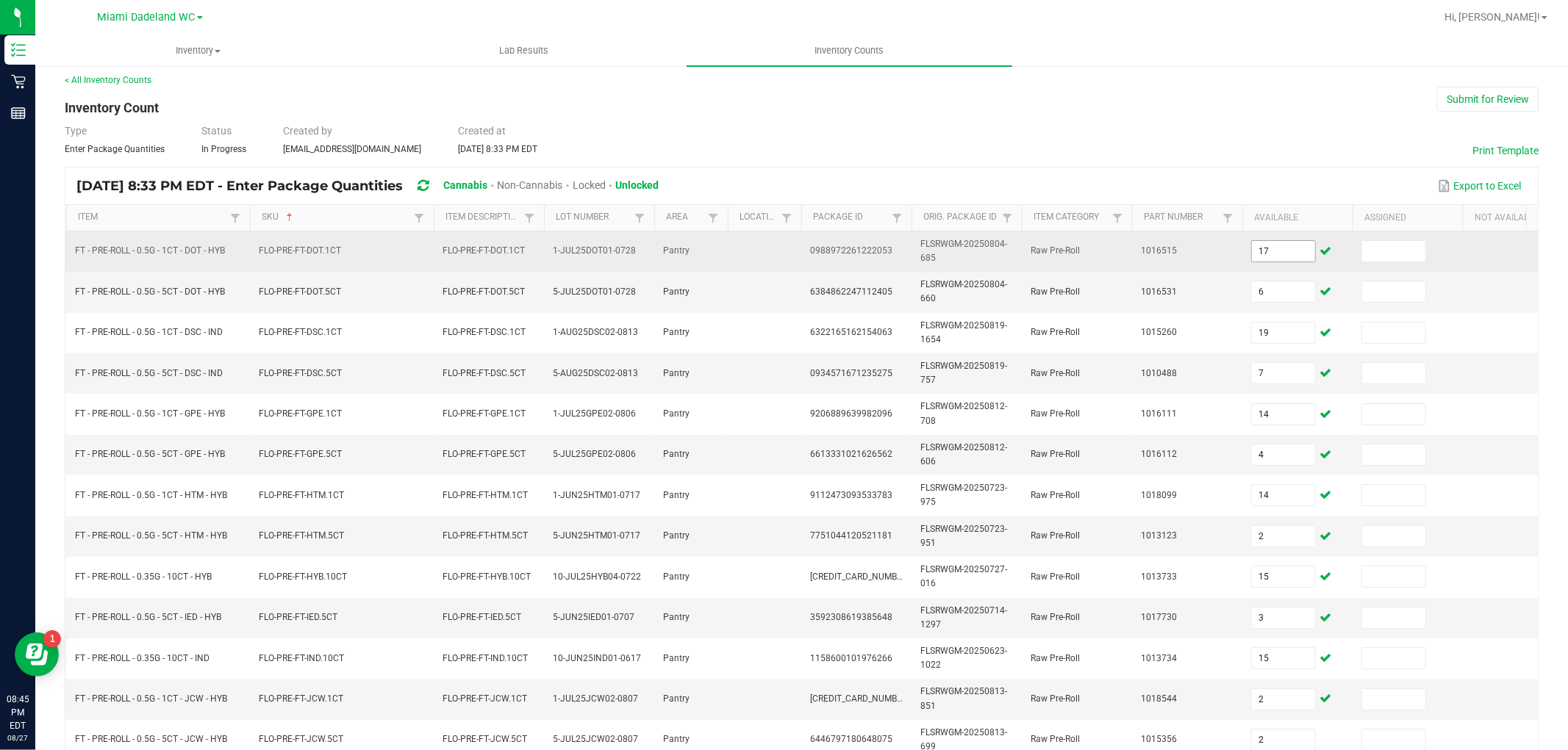
scroll to position [368, 0]
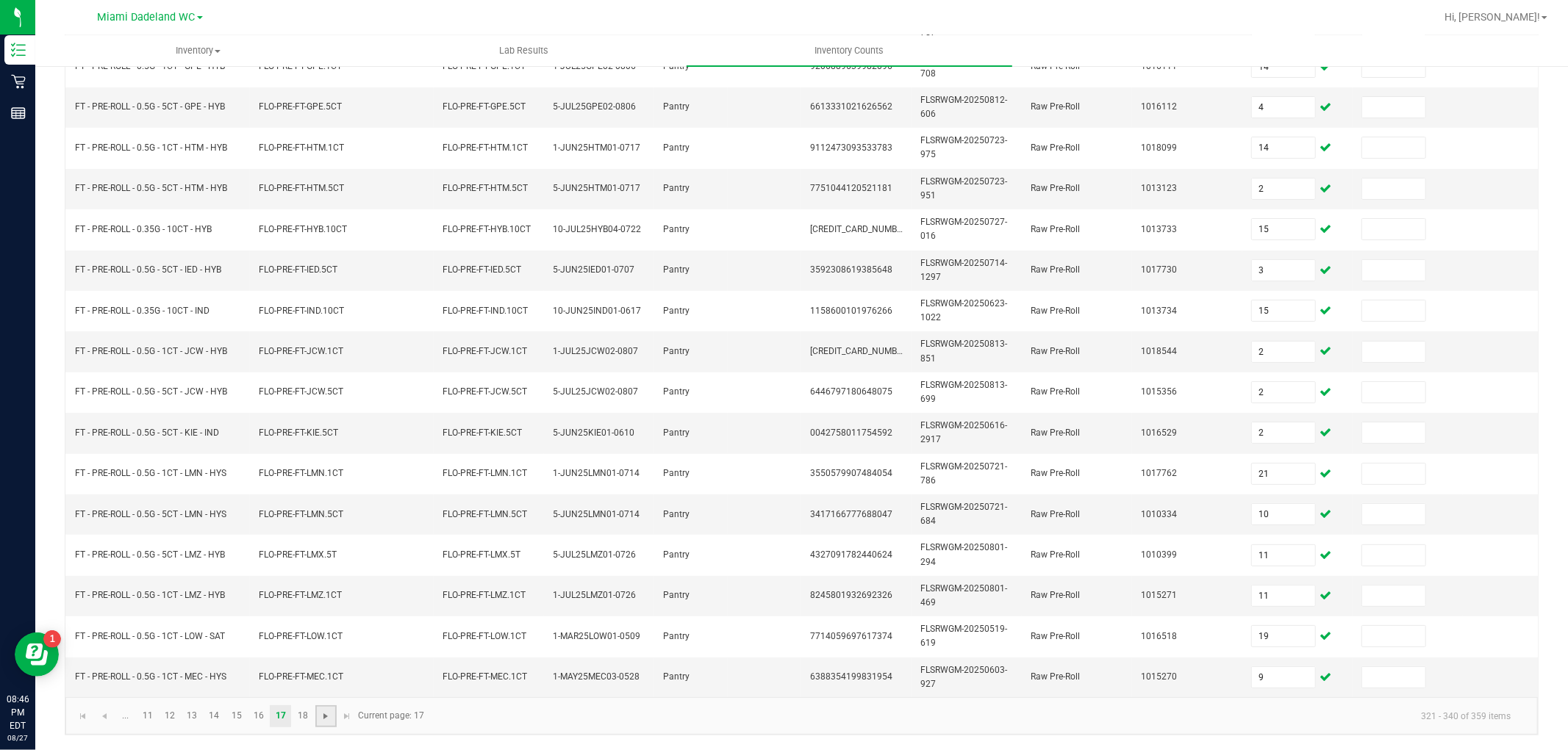
click at [322, 714] on span "Go to the next page" at bounding box center [326, 716] width 12 height 12
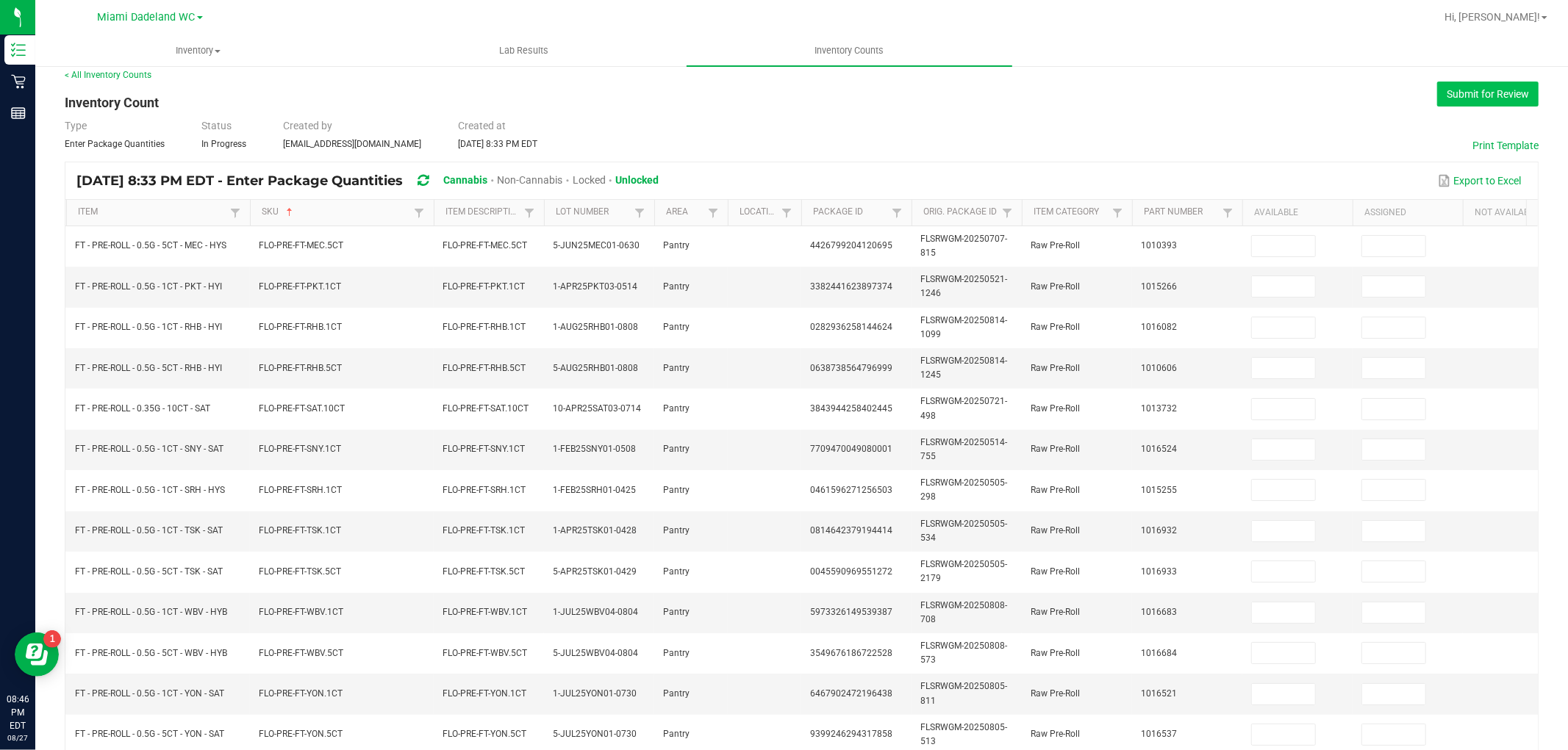
scroll to position [0, 0]
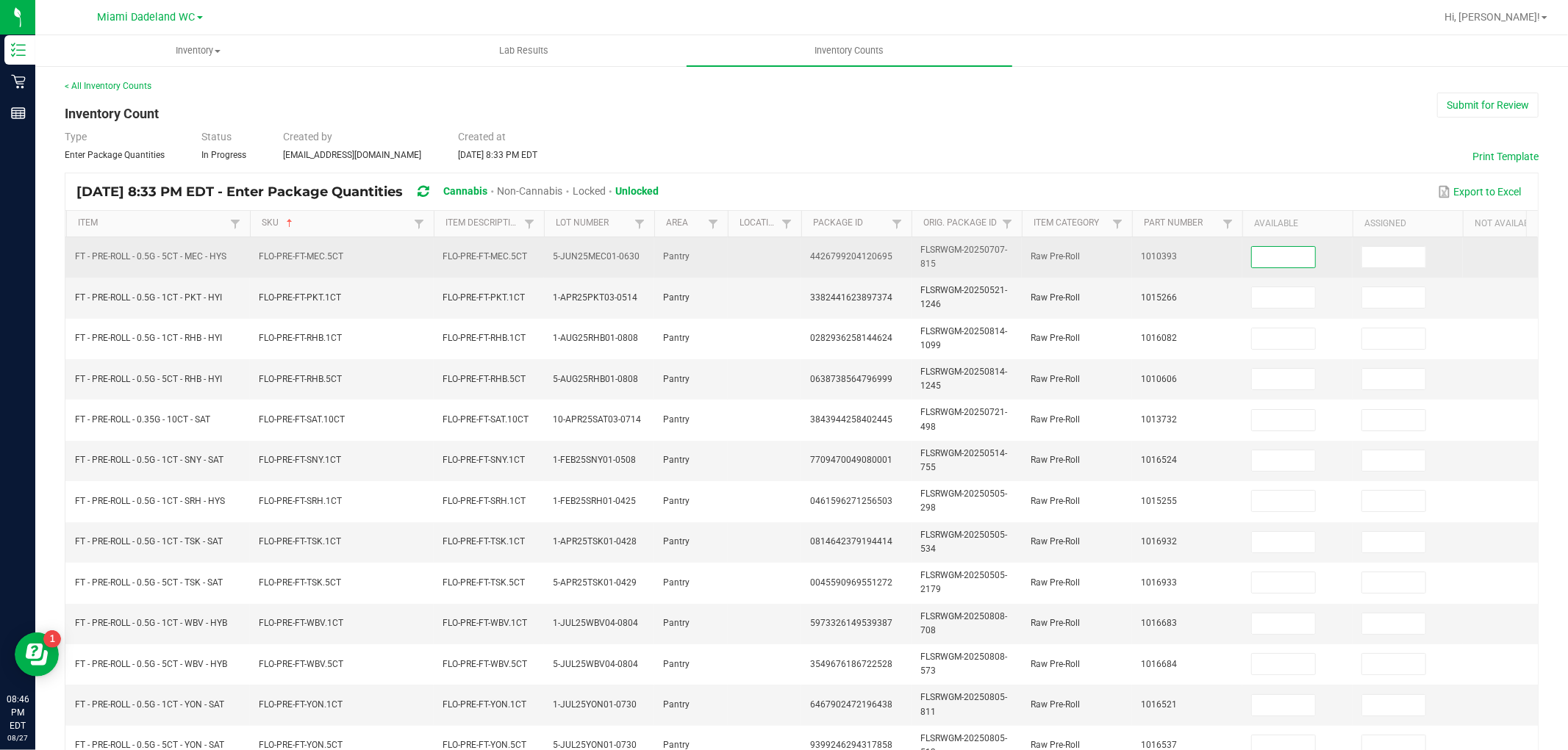
click at [1267, 260] on input at bounding box center [1283, 257] width 63 height 21
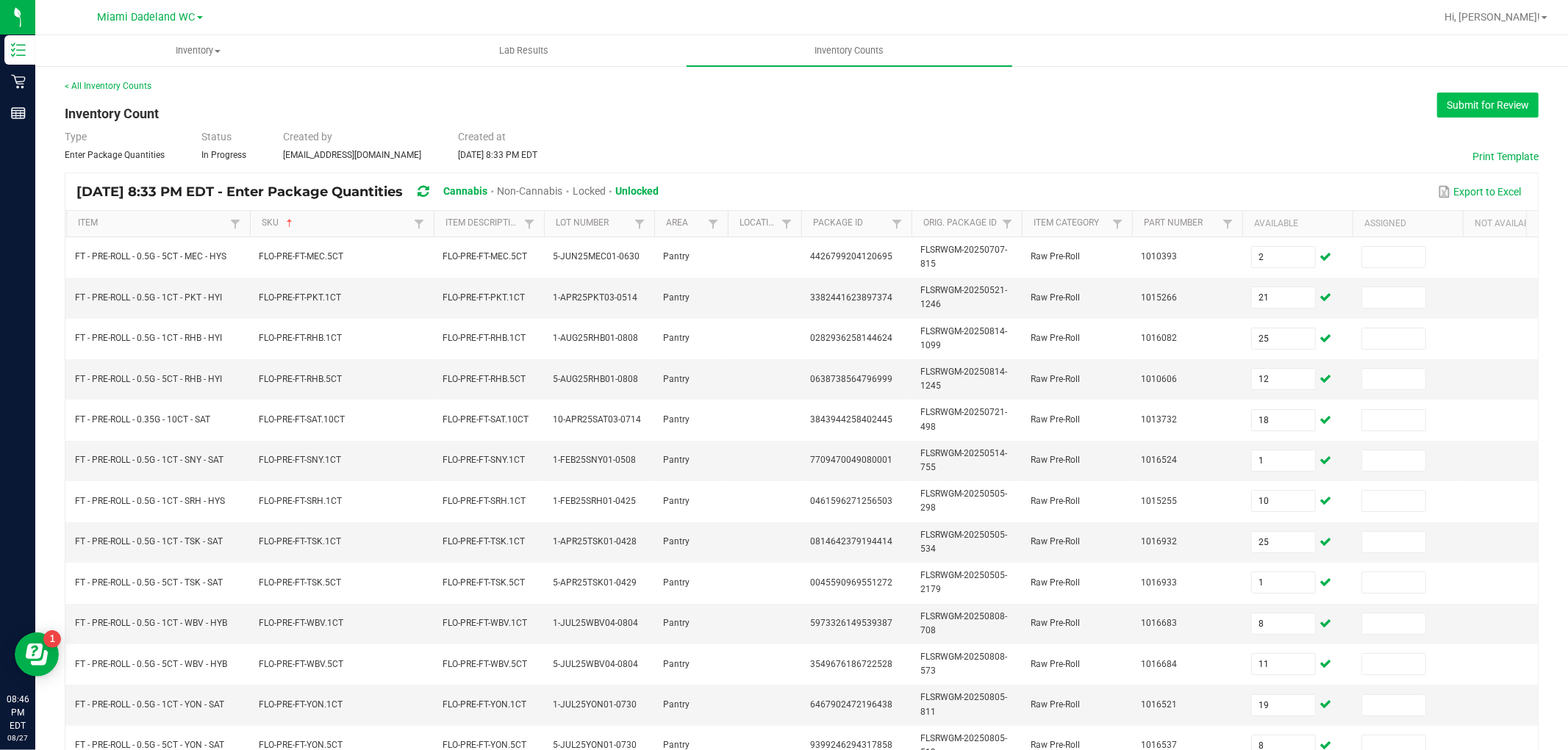
click at [1475, 99] on button "Submit for Review" at bounding box center [1487, 104] width 101 height 25
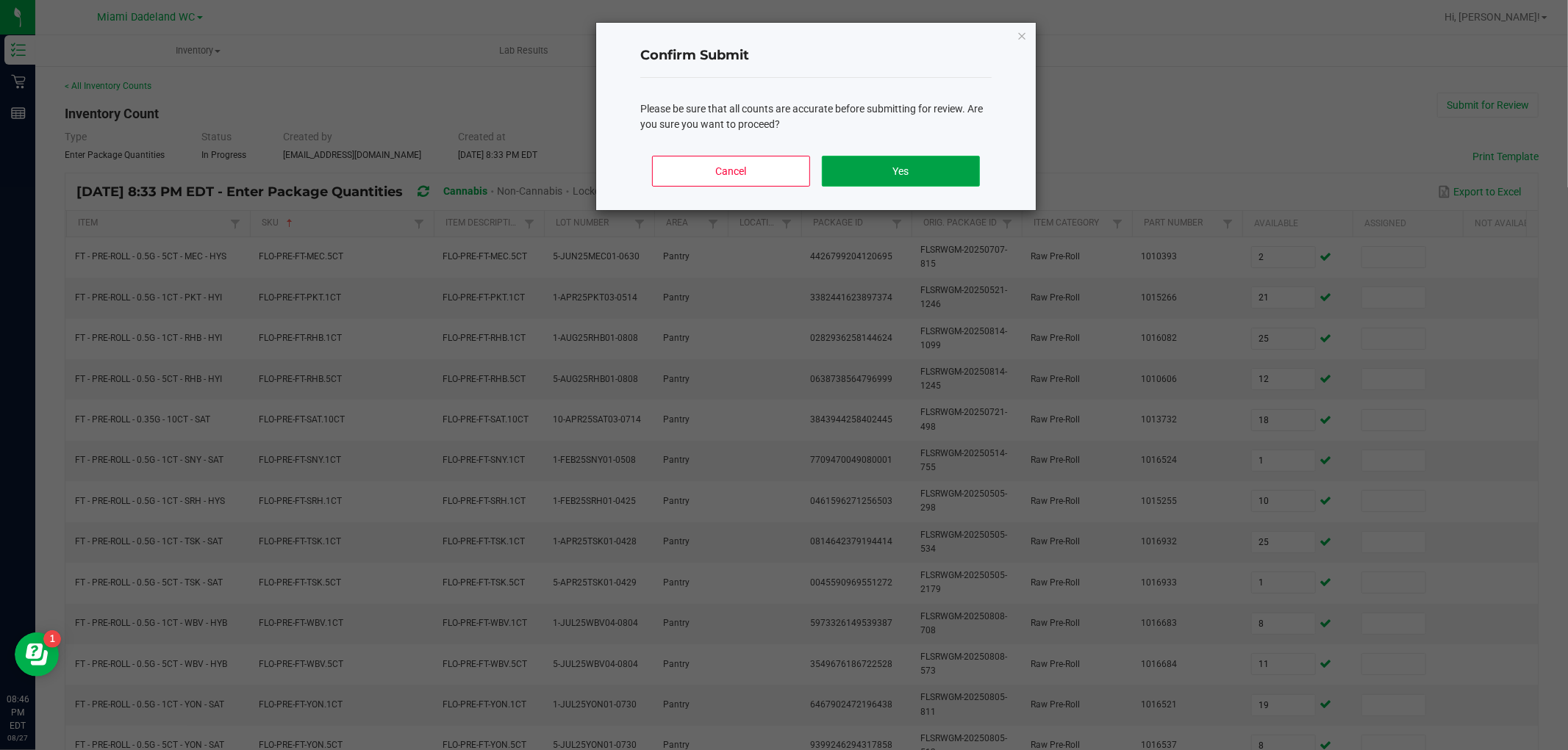
click at [857, 162] on button "Yes" at bounding box center [901, 171] width 158 height 31
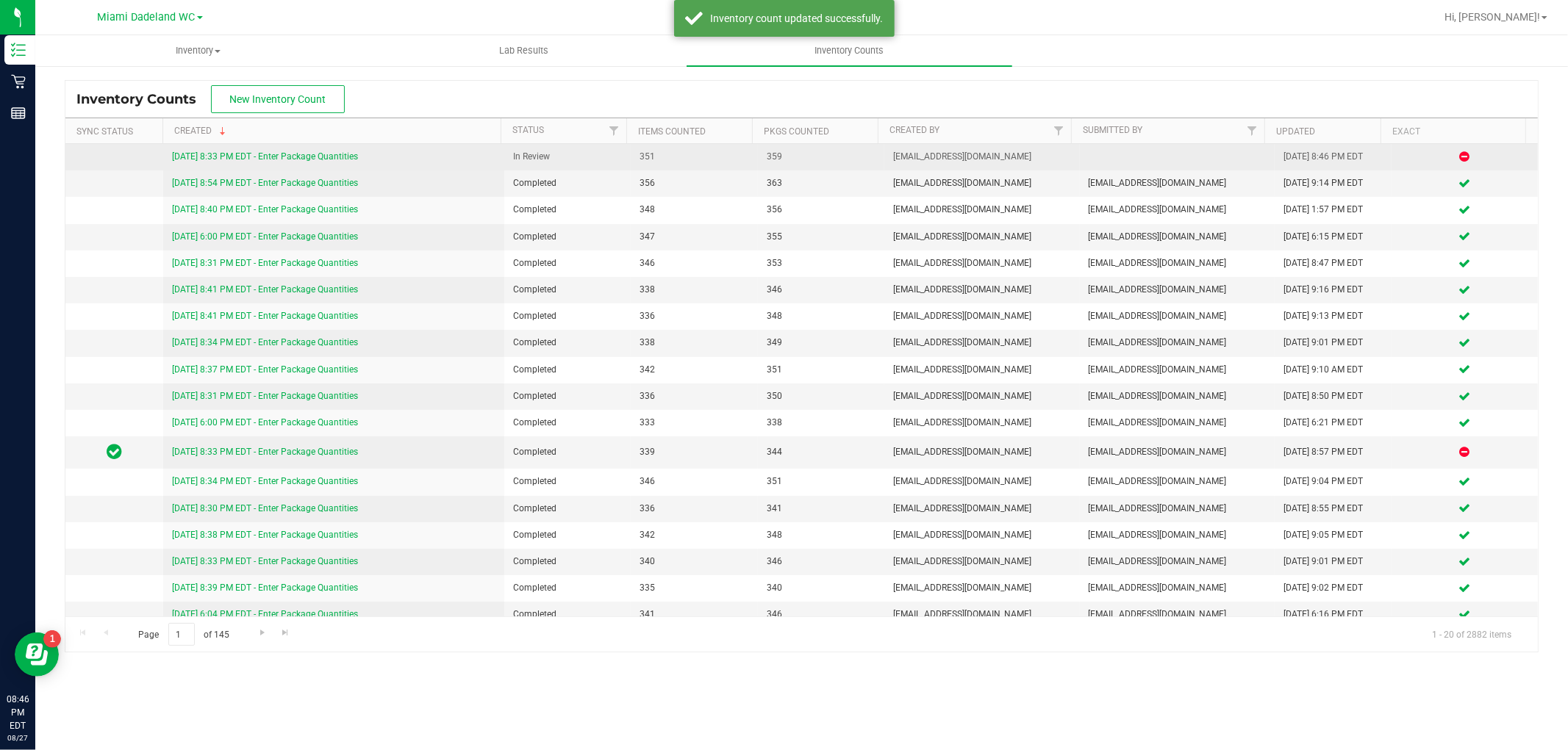
click at [240, 156] on link "[DATE] 8:33 PM EDT - Enter Package Quantities" at bounding box center [264, 156] width 186 height 10
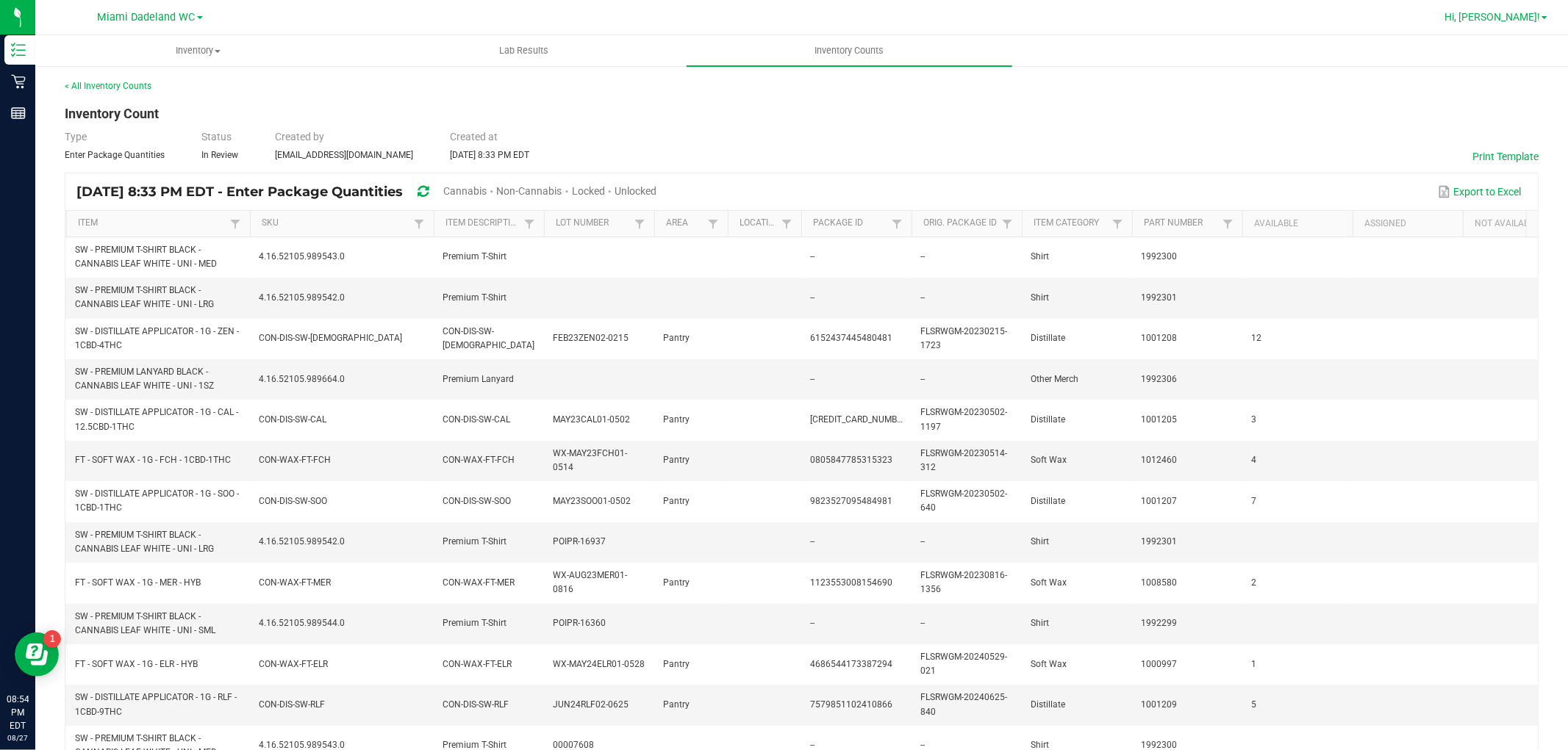
click at [1519, 17] on span "Hi, [PERSON_NAME]!" at bounding box center [1492, 17] width 96 height 12
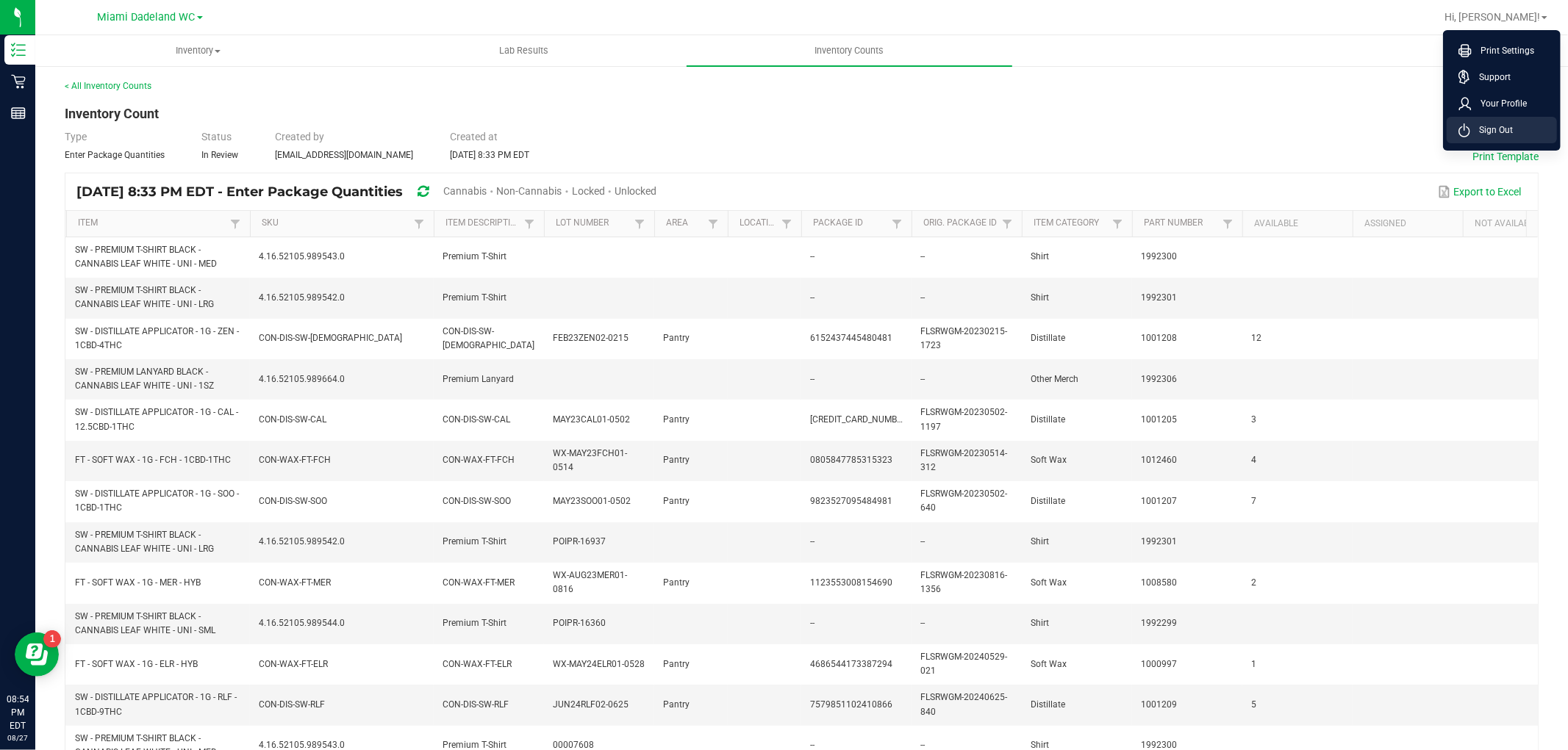
click at [1489, 131] on span "Sign Out" at bounding box center [1491, 129] width 42 height 15
